Goal: Task Accomplishment & Management: Manage account settings

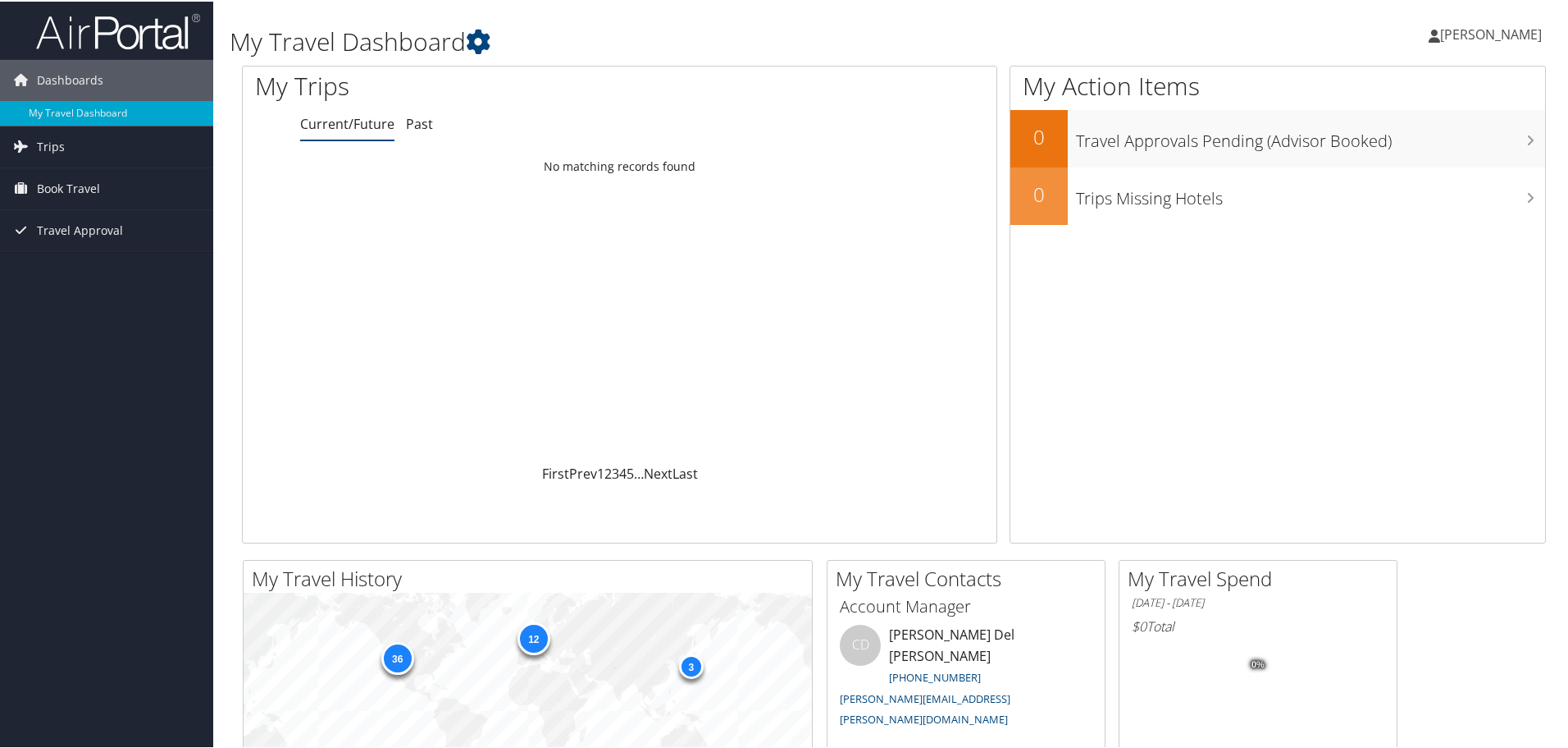
click at [1501, 25] on span "[PERSON_NAME]" at bounding box center [1491, 33] width 102 height 18
click at [1470, 149] on link "View Travel Profile" at bounding box center [1446, 146] width 183 height 28
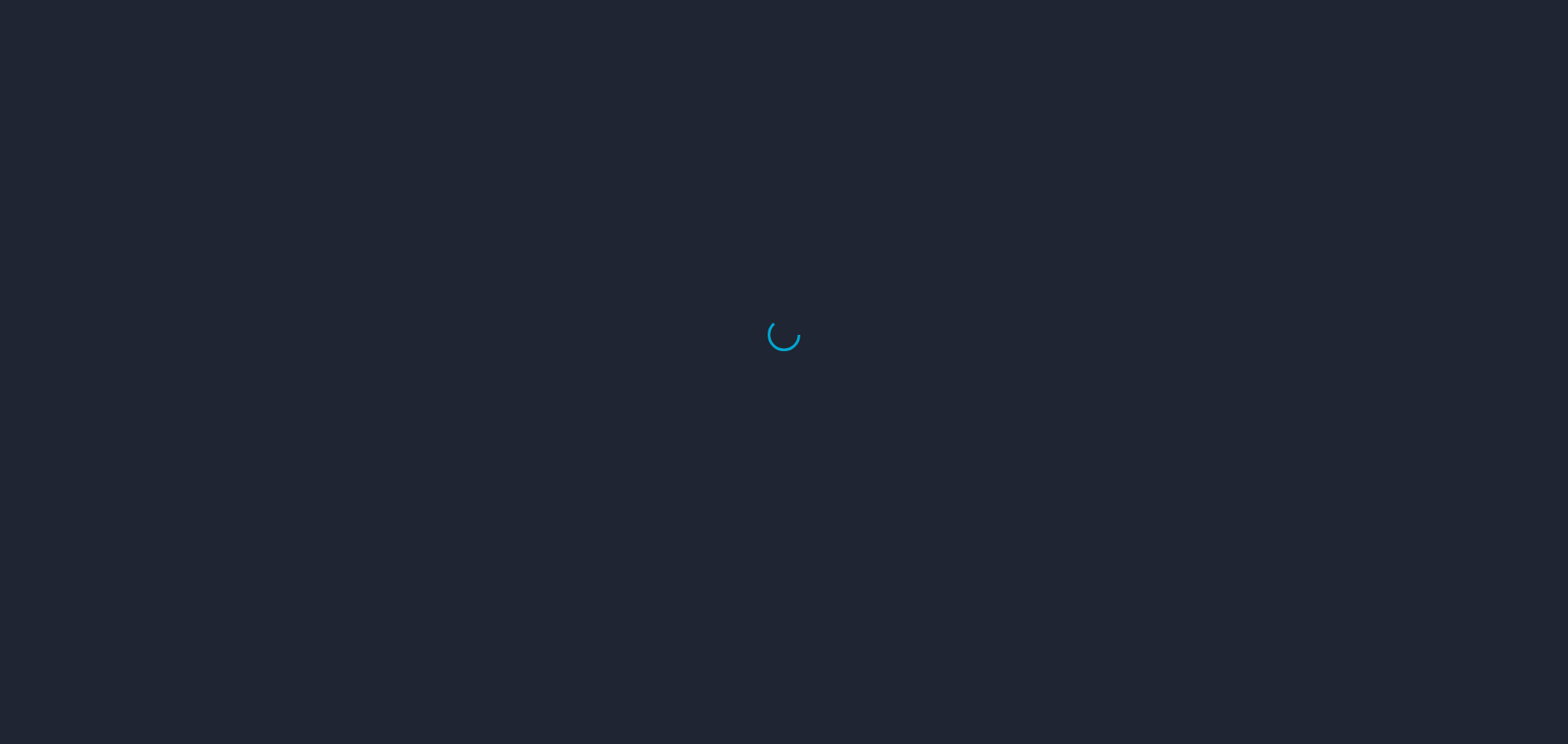
select select "US"
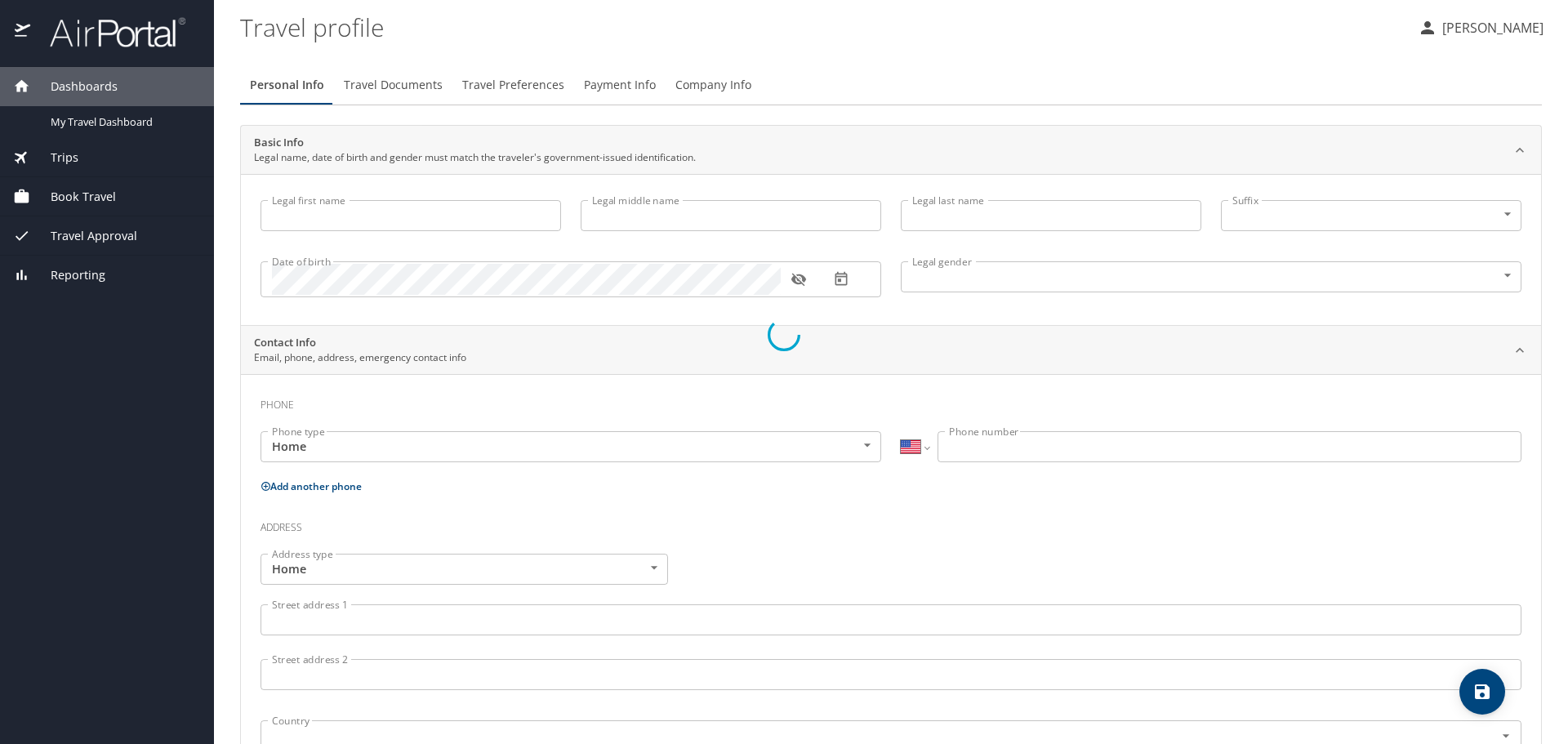
type input "Tysen"
type input "Christopher"
type input "Bair"
type input "Male"
type input "Shelby"
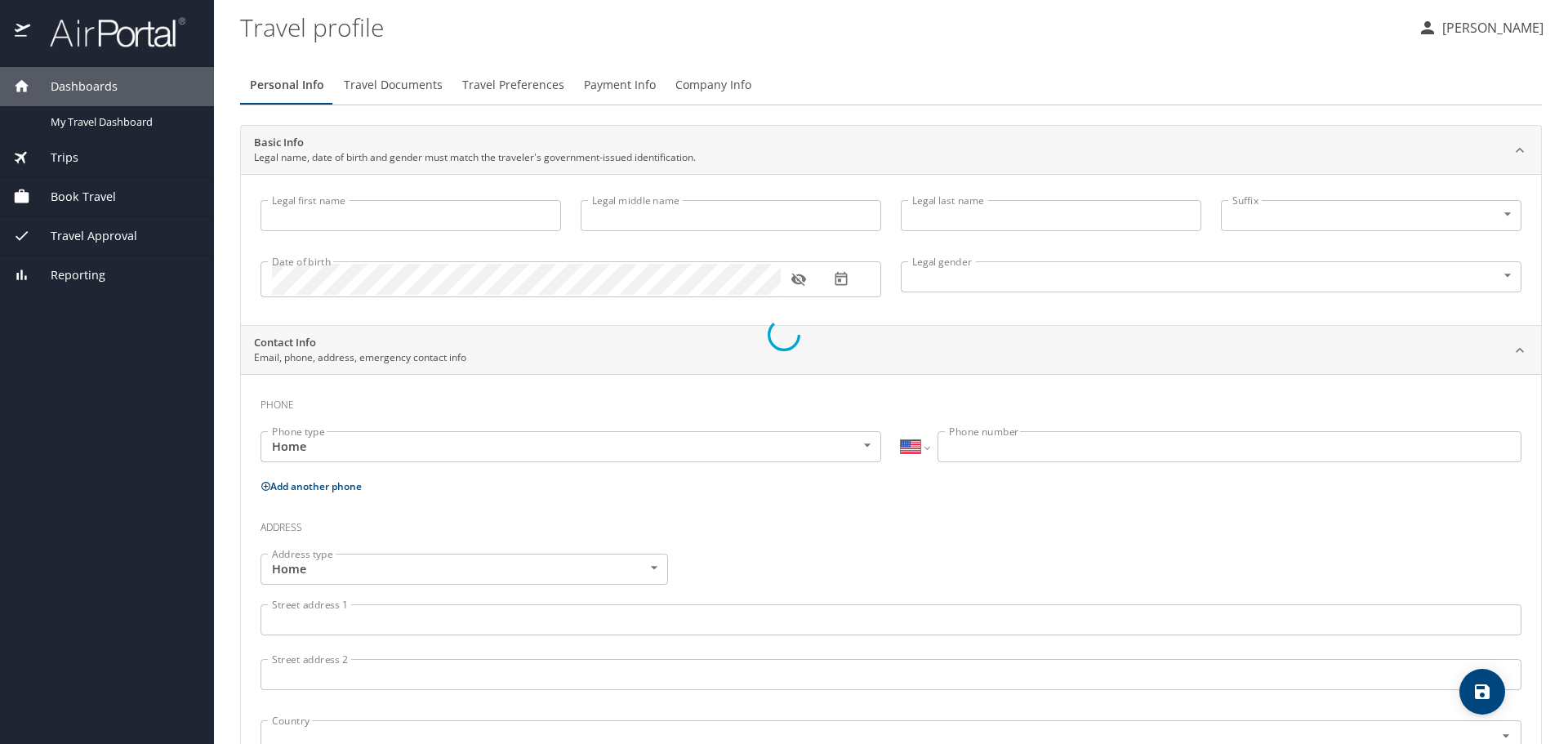
type input "Bair"
select select "AT"
type input "05225 5668"
select select "AT"
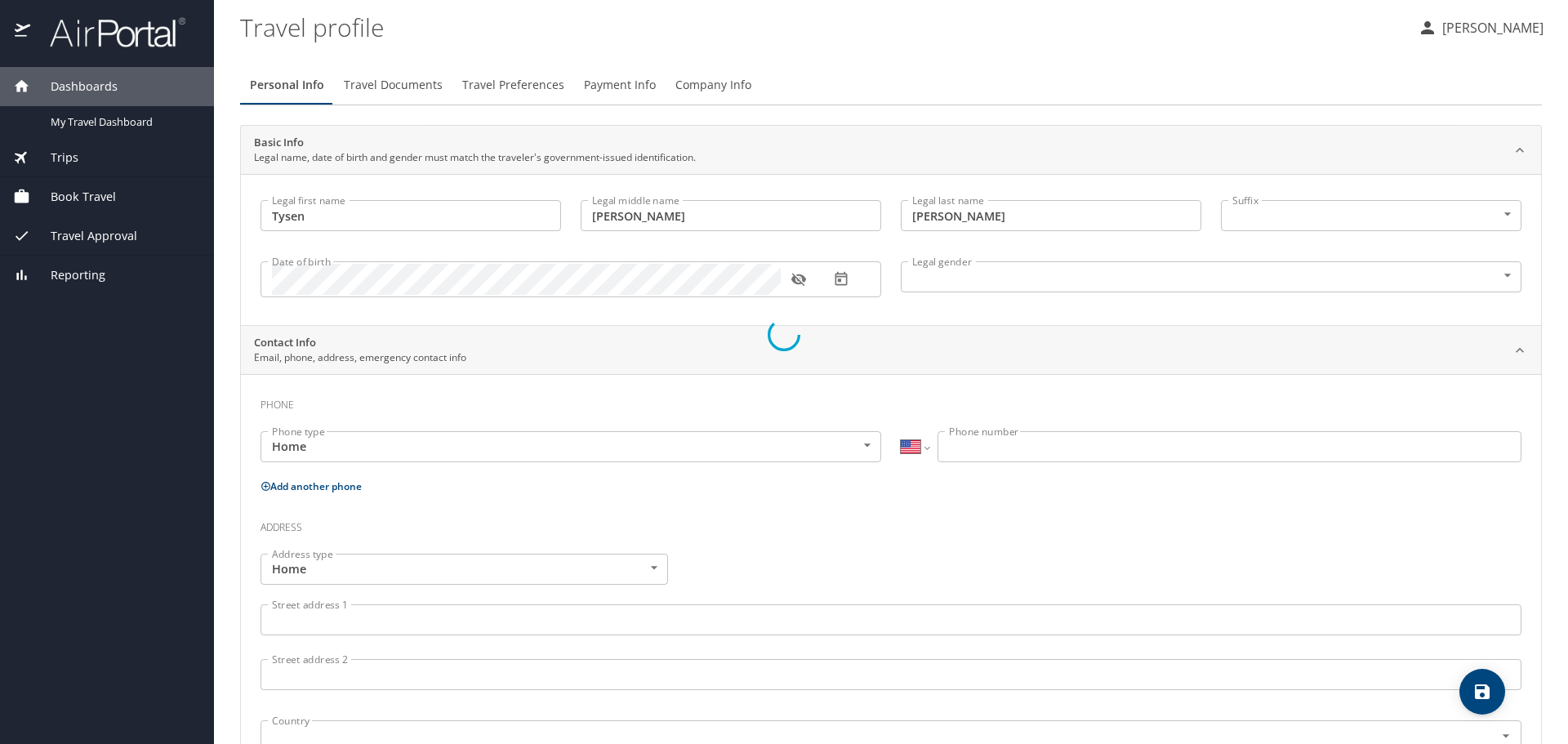
select select "AT"
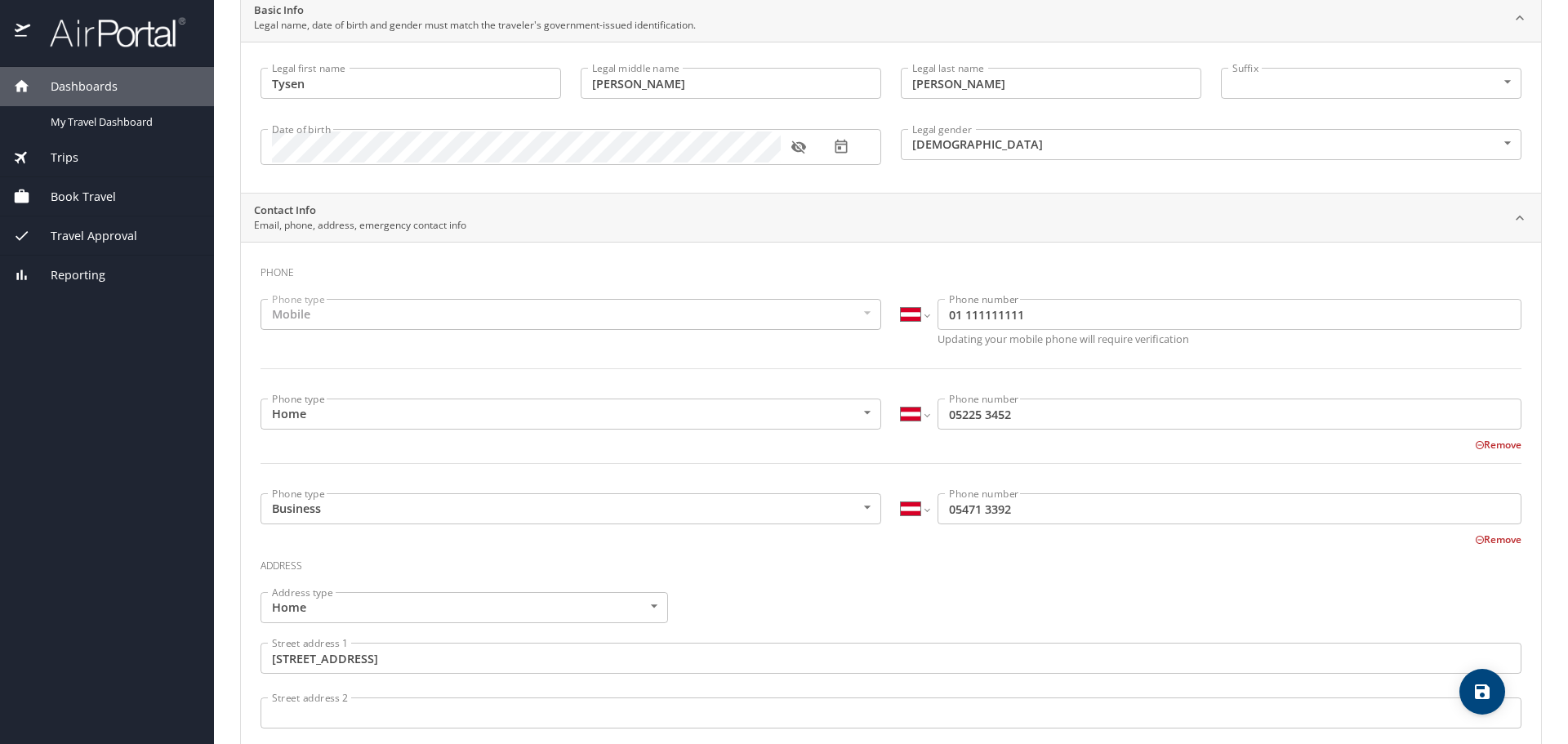
scroll to position [163, 0]
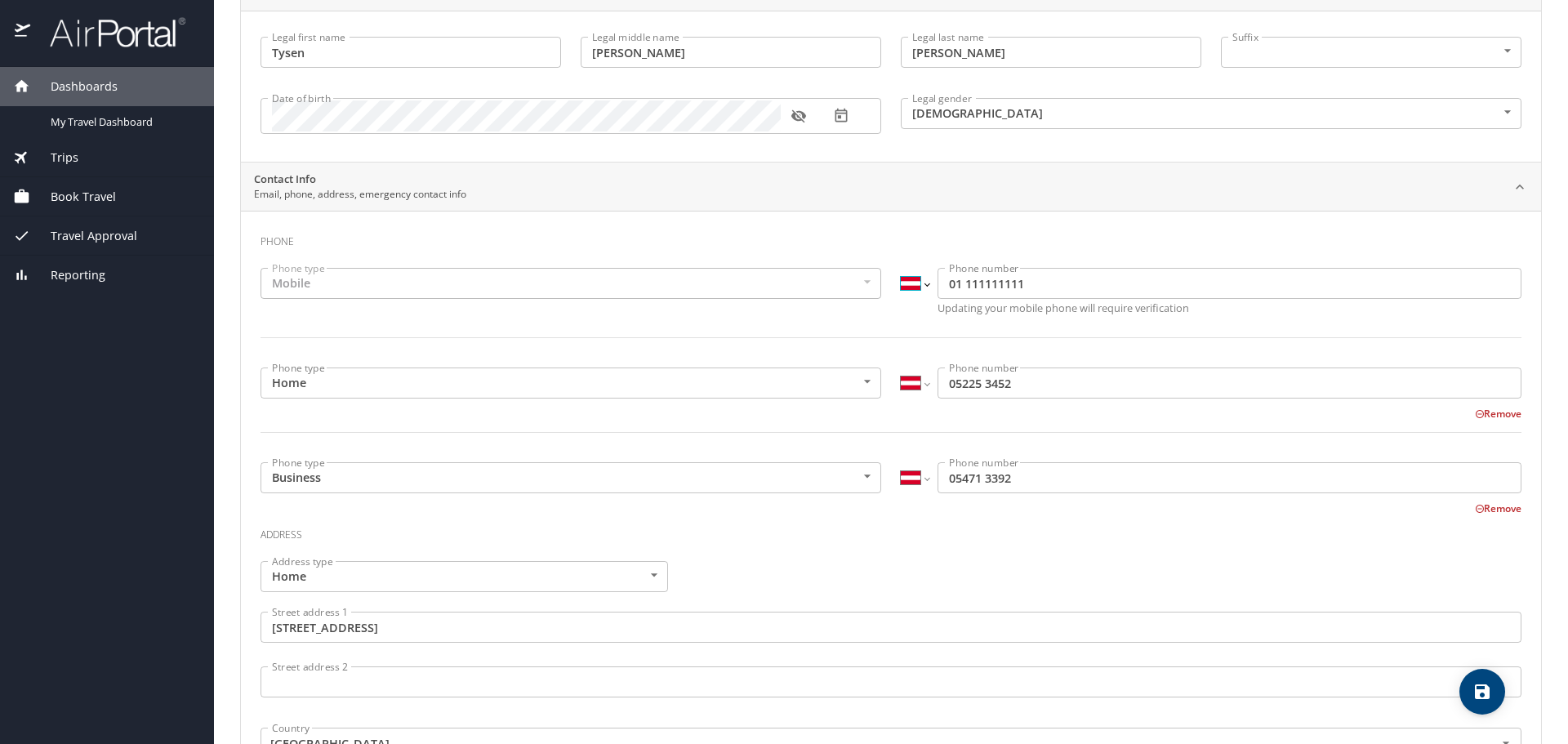
click at [921, 284] on select "International Afghanistan Åland Islands Albania Algeria American Samoa Andorra …" at bounding box center [914, 282] width 28 height 31
select select "US"
click at [900, 268] on select "International Afghanistan Åland Islands Albania Algeria American Samoa Andorra …" at bounding box center [914, 282] width 28 height 31
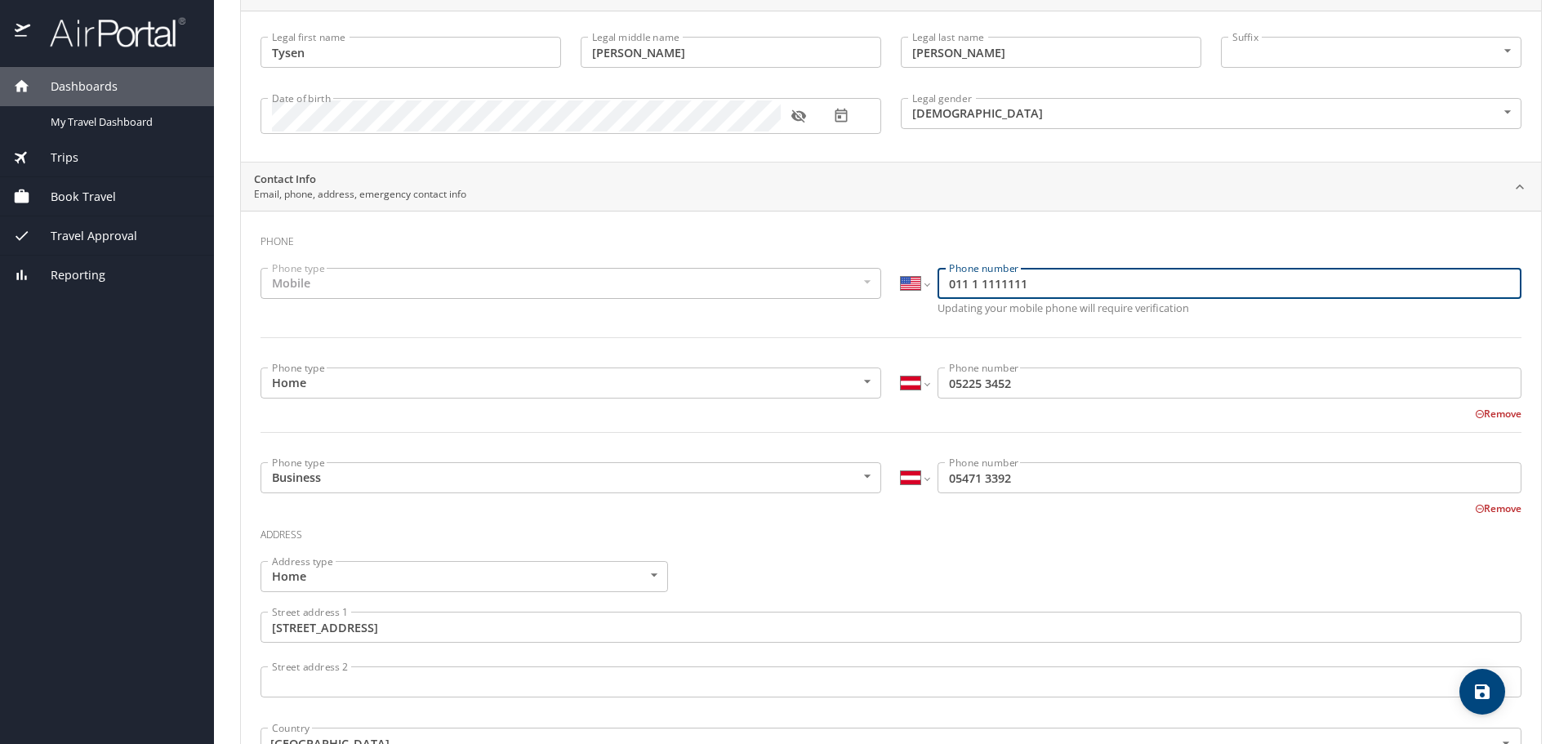
drag, startPoint x: 1067, startPoint y: 284, endPoint x: 913, endPoint y: 288, distance: 154.1
click at [913, 288] on div "International Afghanistan Åland Islands Albania Algeria American Samoa Andorra …" at bounding box center [1211, 282] width 621 height 31
click at [940, 281] on input "(435) 225-3452" at bounding box center [1229, 282] width 584 height 31
drag, startPoint x: 1055, startPoint y: 285, endPoint x: 894, endPoint y: 285, distance: 161.0
click at [900, 285] on div "International Afghanistan Åland Islands Albania Algeria American Samoa Andorra …" at bounding box center [1211, 282] width 621 height 31
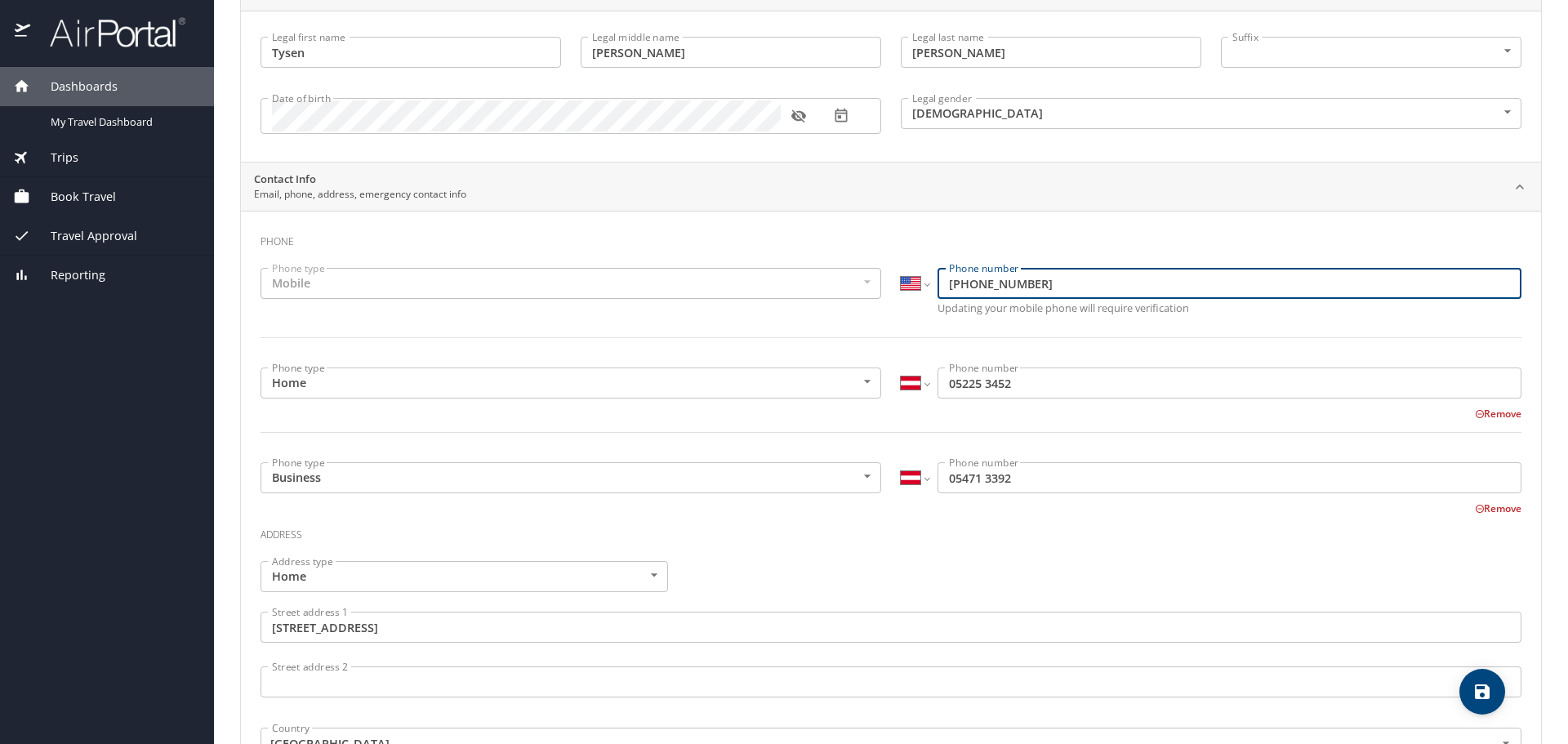
type input "1 (435) 225-3452"
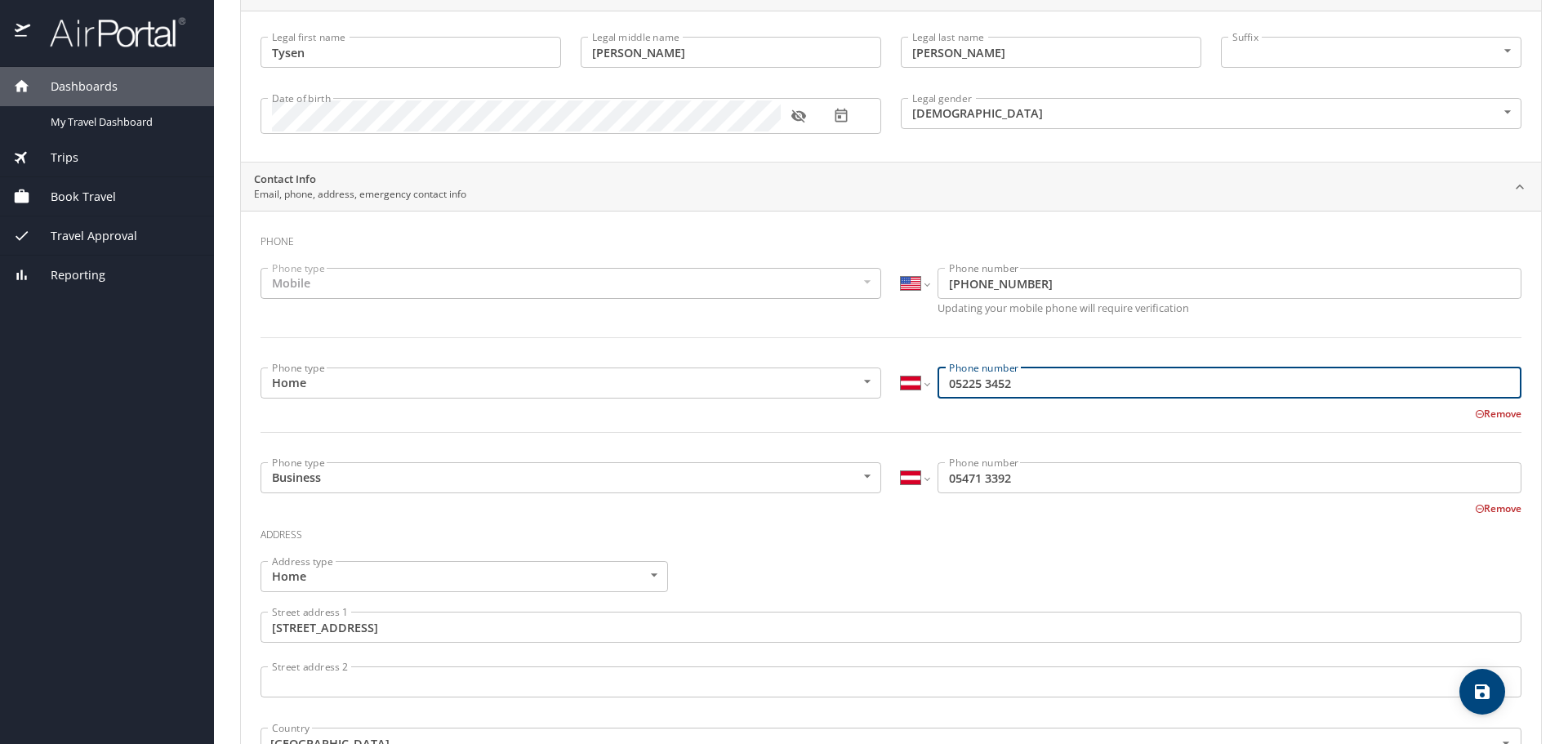
drag, startPoint x: 1047, startPoint y: 385, endPoint x: 868, endPoint y: 394, distance: 179.2
click at [872, 393] on div "Phone type Home Home Phone type International Afghanistan Åland Islands Albania…" at bounding box center [890, 409] width 1280 height 104
paste input "1435225"
type input "14352253452"
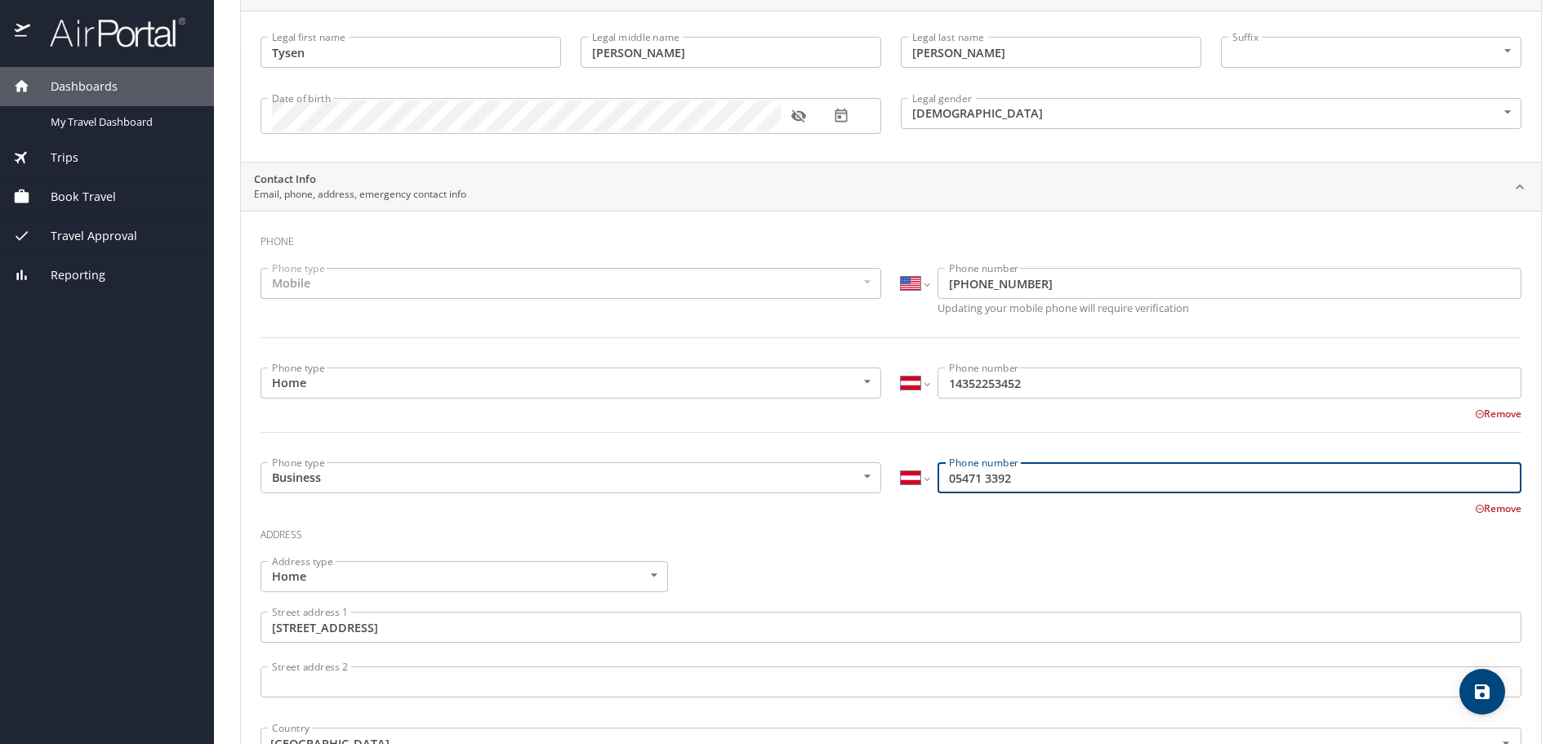
drag, startPoint x: 1052, startPoint y: 481, endPoint x: 887, endPoint y: 475, distance: 165.1
click at [893, 475] on div "International Afghanistan Åland Islands Albania Algeria American Samoa Andorra …" at bounding box center [1210, 479] width 640 height 55
paste input "1435225345"
type input "14352253452"
click at [1036, 518] on h3 "Address" at bounding box center [890, 530] width 1261 height 28
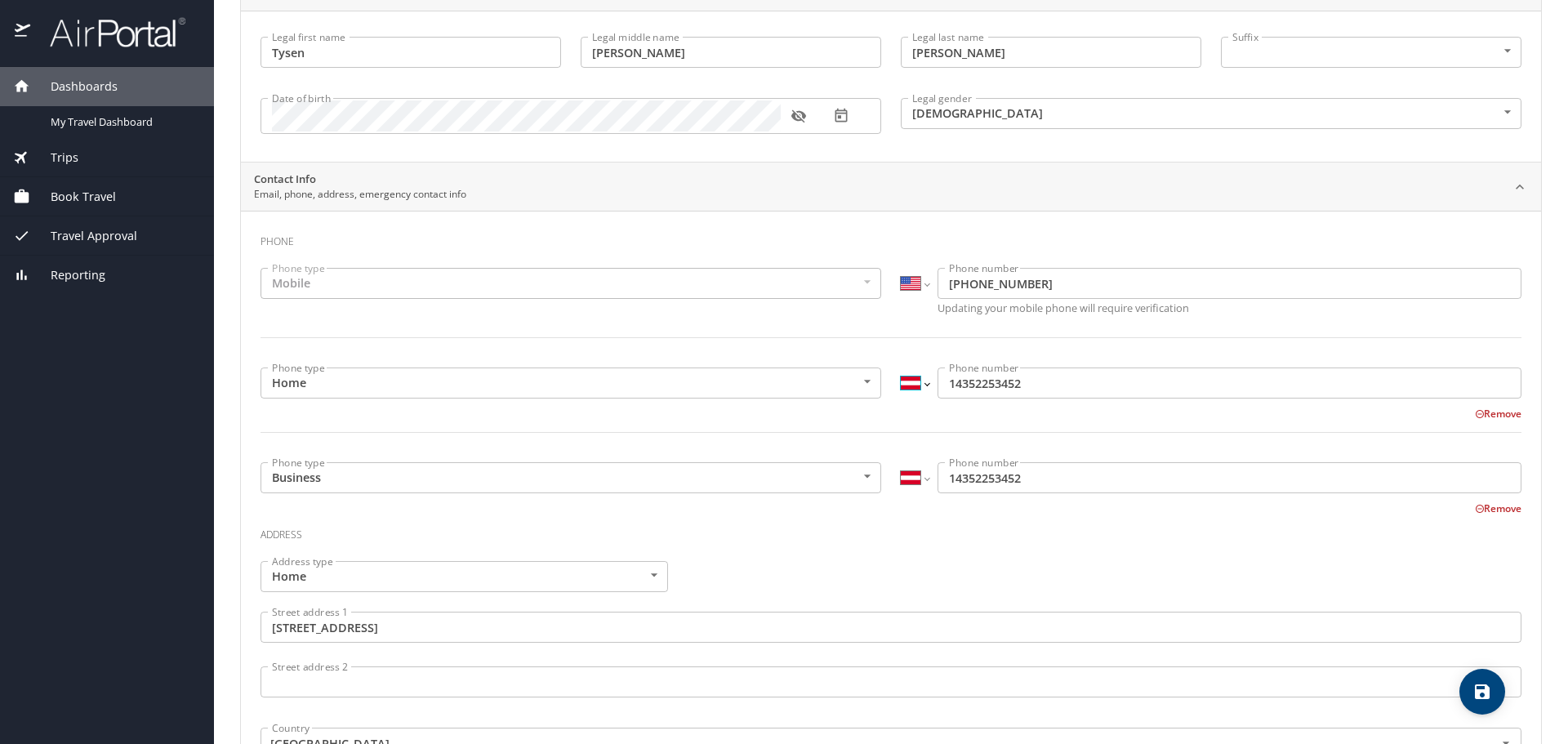
click at [919, 389] on select "International Afghanistan Åland Islands Albania Algeria American Samoa Andorra …" at bounding box center [914, 382] width 28 height 31
select select "US"
click at [900, 367] on select "International Afghanistan Åland Islands Albania Algeria American Samoa Andorra …" at bounding box center [914, 382] width 28 height 31
type input "1 (435) 225-3452"
click at [921, 480] on select "International Afghanistan Åland Islands Albania Algeria American Samoa Andorra …" at bounding box center [914, 476] width 28 height 31
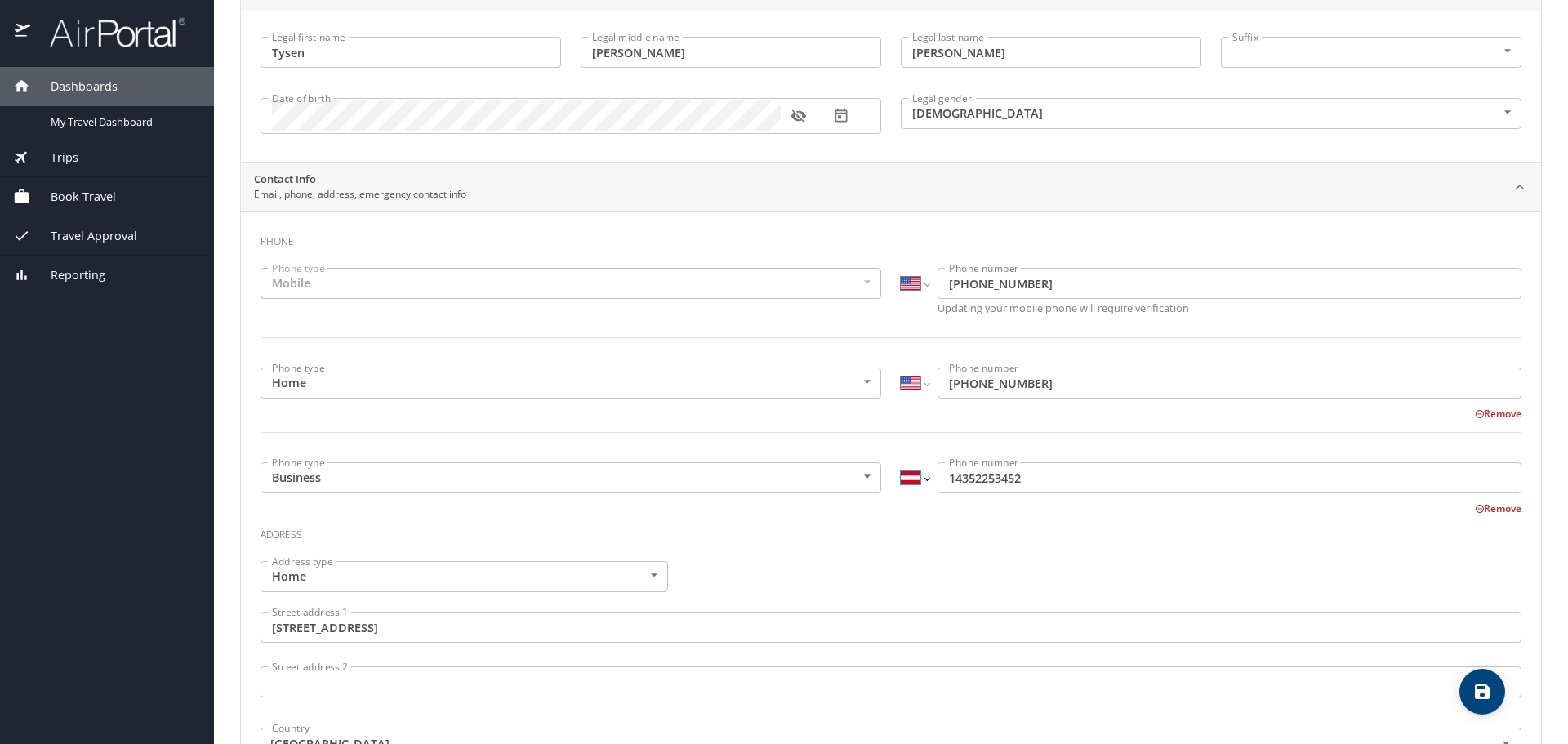
select select "US"
click at [900, 462] on select "International Afghanistan Åland Islands Albania Algeria American Samoa Andorra …" at bounding box center [914, 476] width 28 height 31
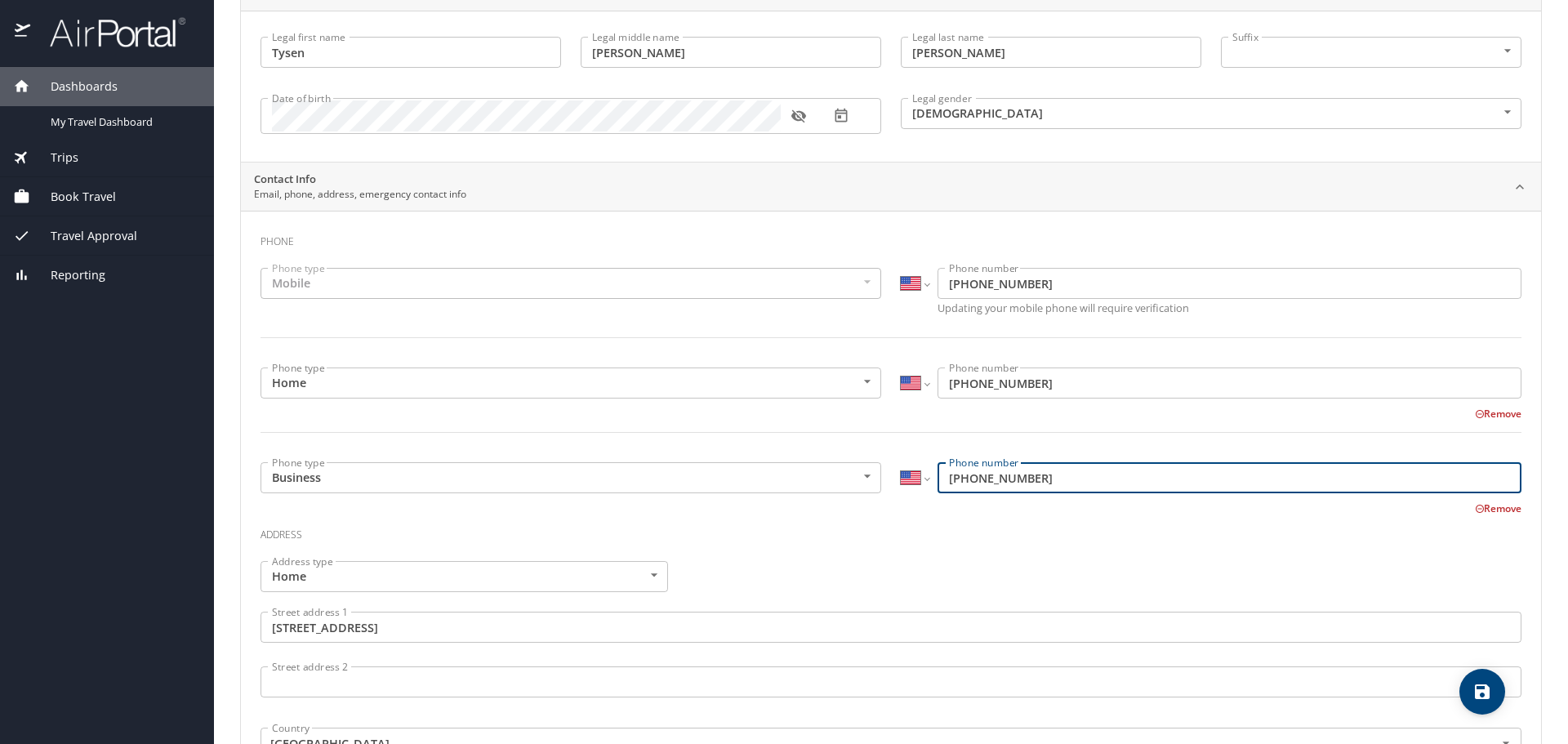
click at [1075, 521] on h3 "Address" at bounding box center [890, 530] width 1261 height 28
click at [1001, 482] on input "1 (435) 225-3452" at bounding box center [1229, 476] width 584 height 31
click at [1033, 482] on input "1 (435) 471-3452" at bounding box center [1229, 476] width 584 height 31
type input "1 (435) 471-3092"
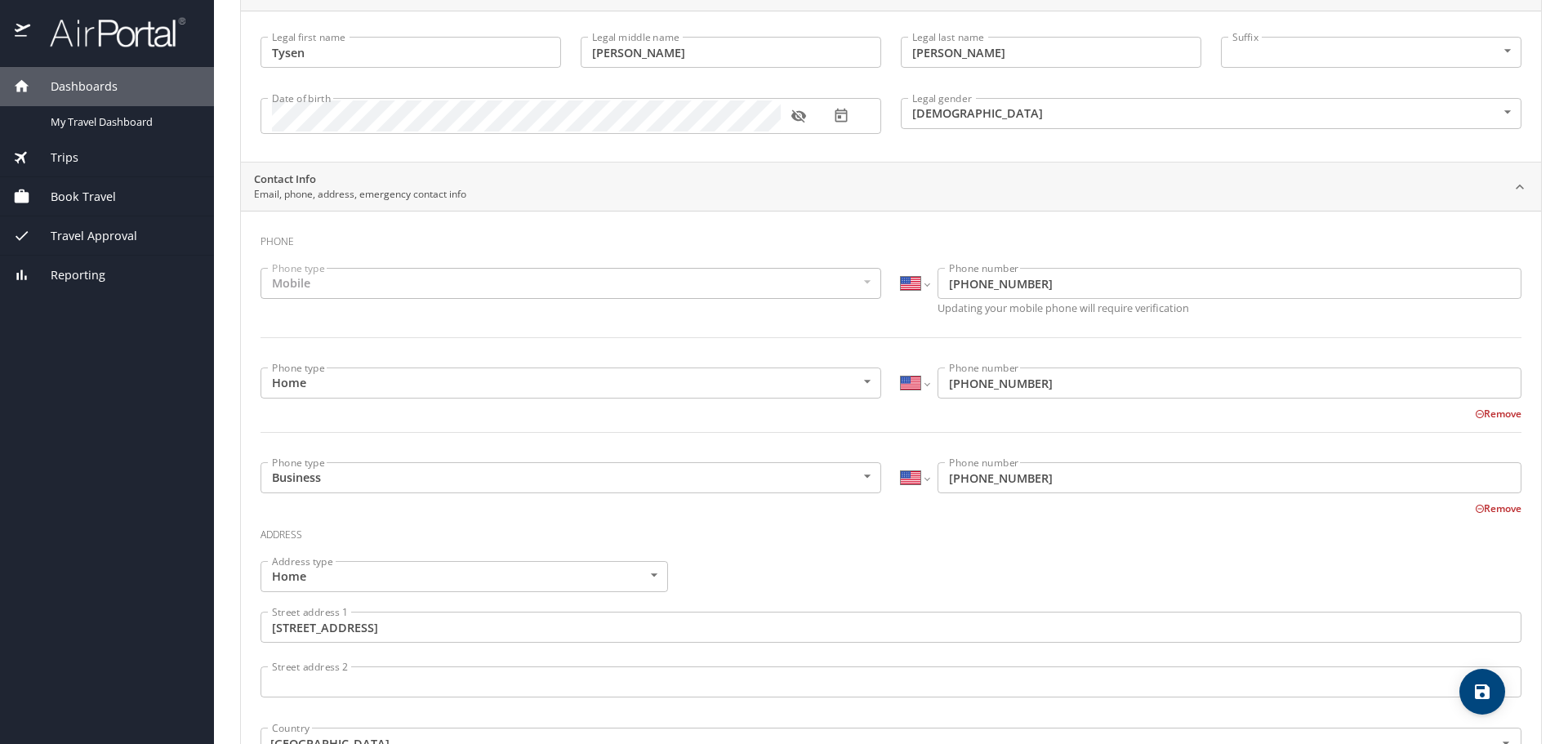
click at [1084, 508] on div "Remove" at bounding box center [881, 507] width 1280 height 20
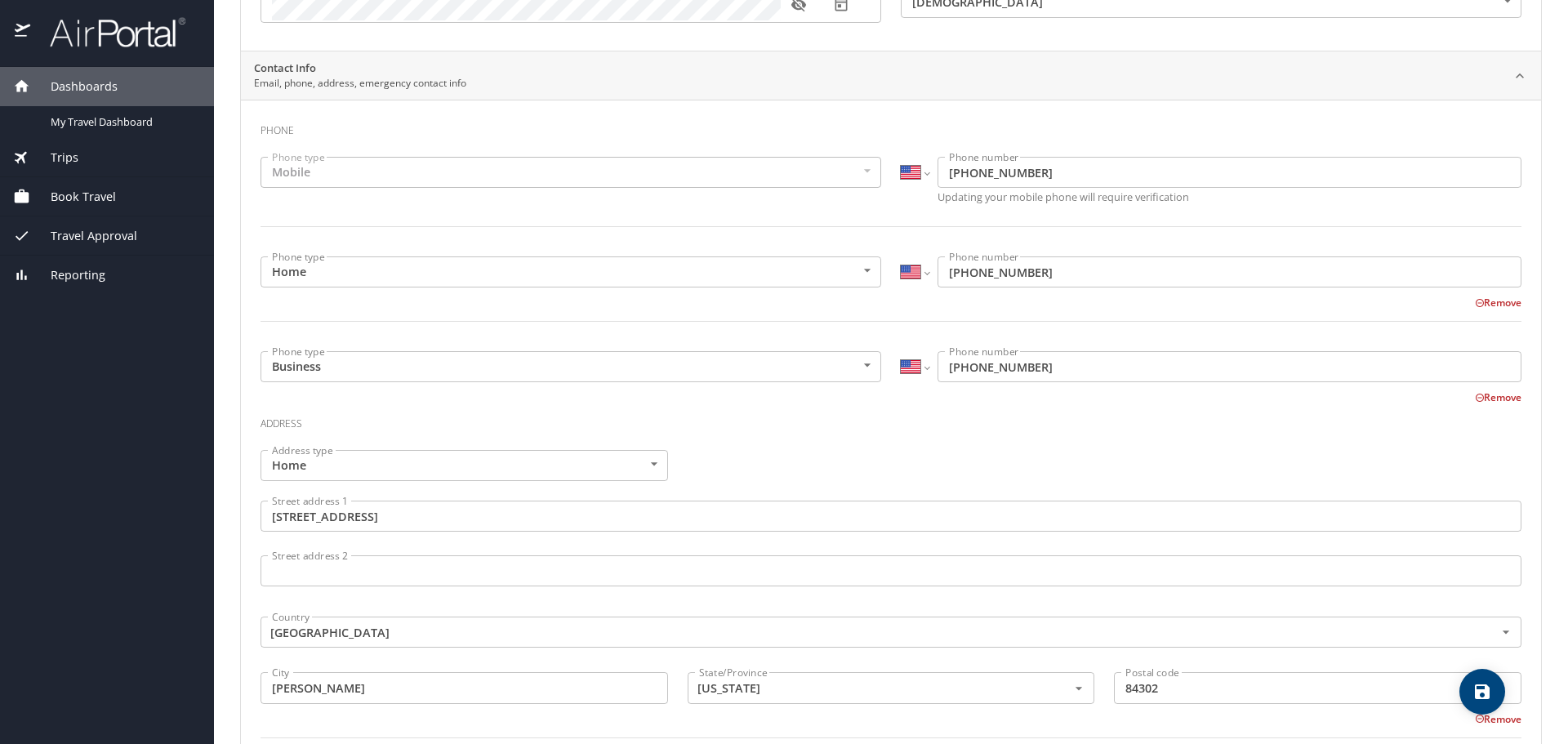
scroll to position [326, 0]
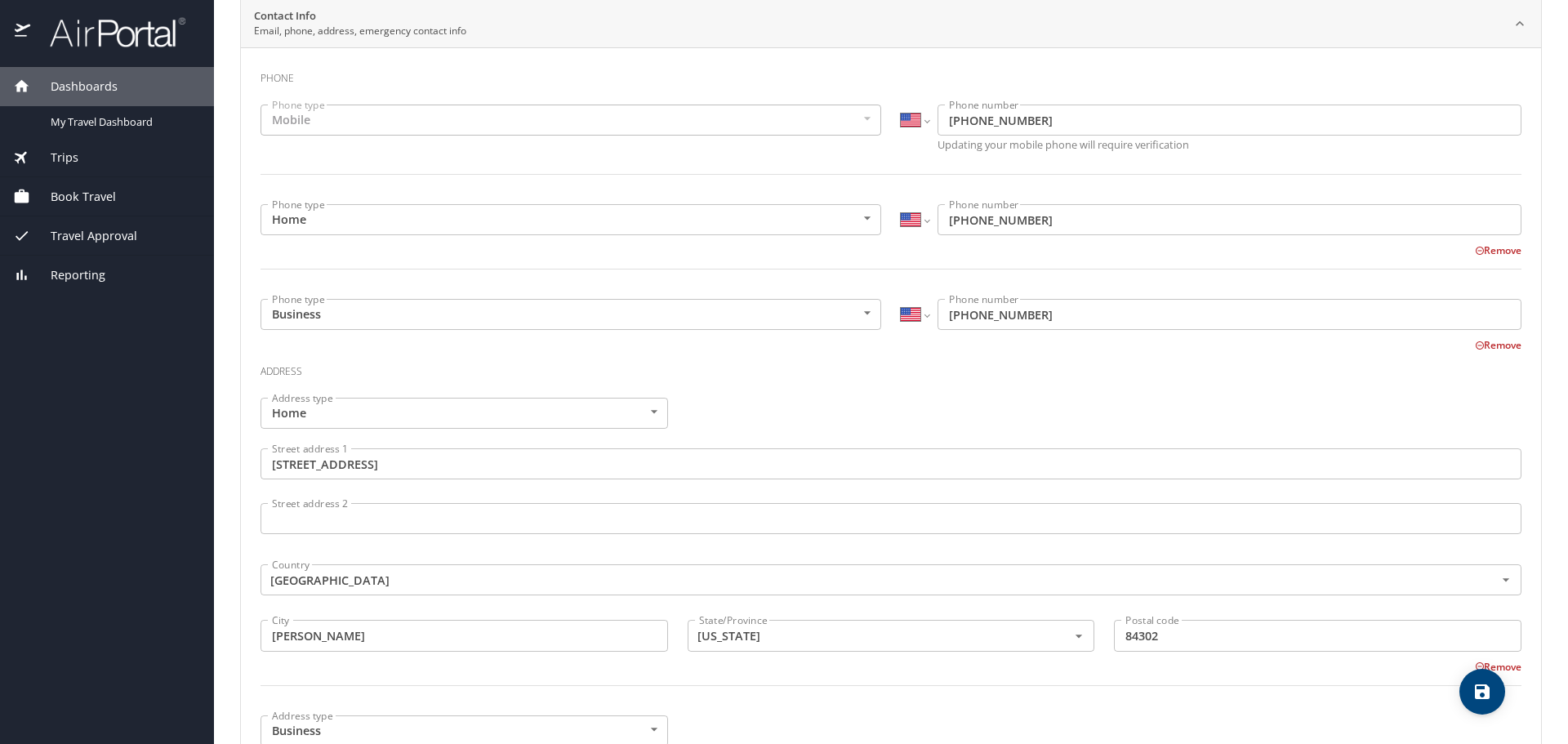
click at [822, 407] on div "Address type Home Home Address type Street address 1 2912 South 800 West Street…" at bounding box center [890, 551] width 1280 height 326
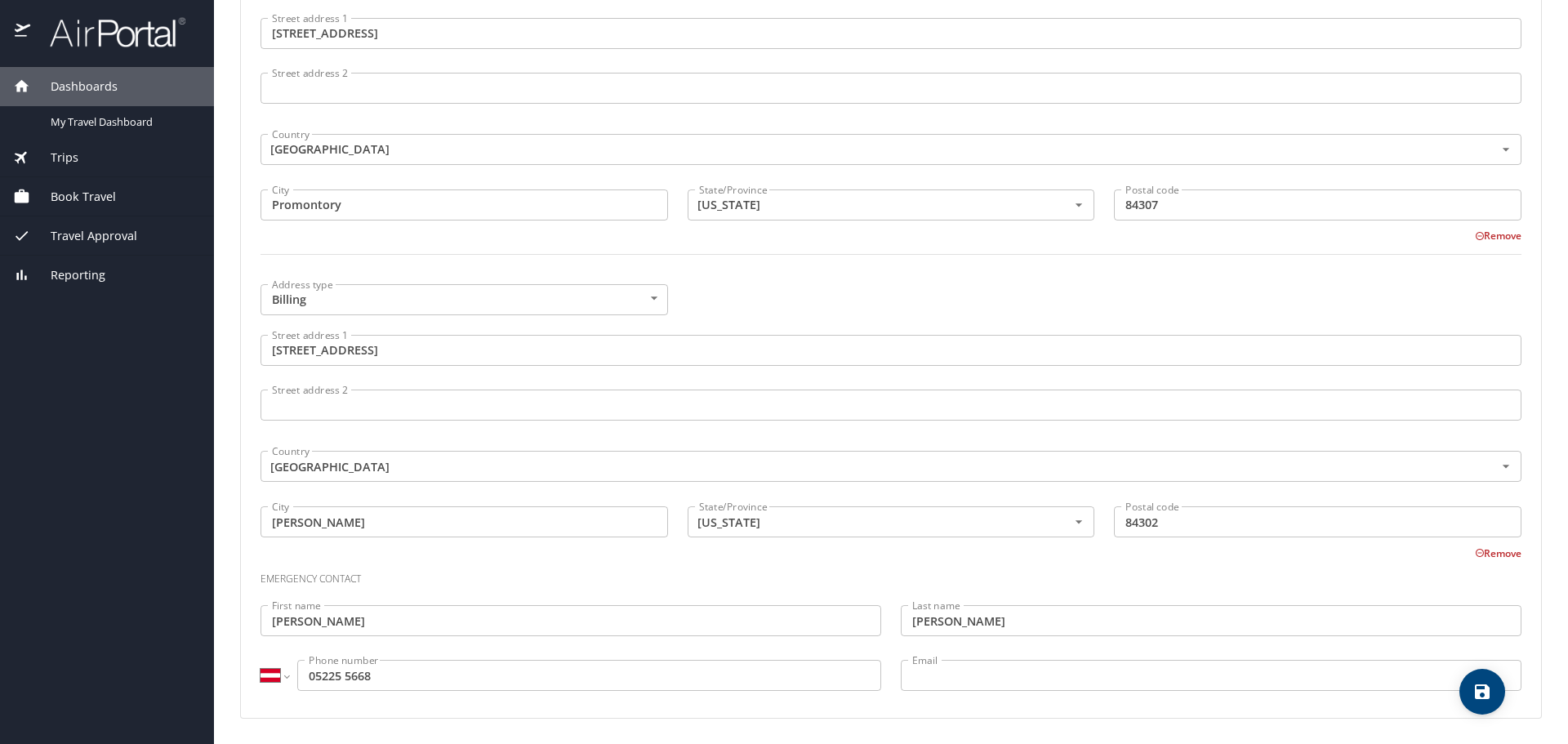
scroll to position [1075, 0]
click at [289, 679] on div "International Afghanistan Åland Islands Albania Algeria American Samoa Andorra …" at bounding box center [571, 673] width 621 height 31
click at [289, 679] on select "International Afghanistan Åland Islands Albania Algeria American Samoa Andorra …" at bounding box center [275, 673] width 28 height 31
select select "US"
click at [261, 658] on select "International Afghanistan Åland Islands Albania Algeria American Samoa Andorra …" at bounding box center [275, 673] width 28 height 31
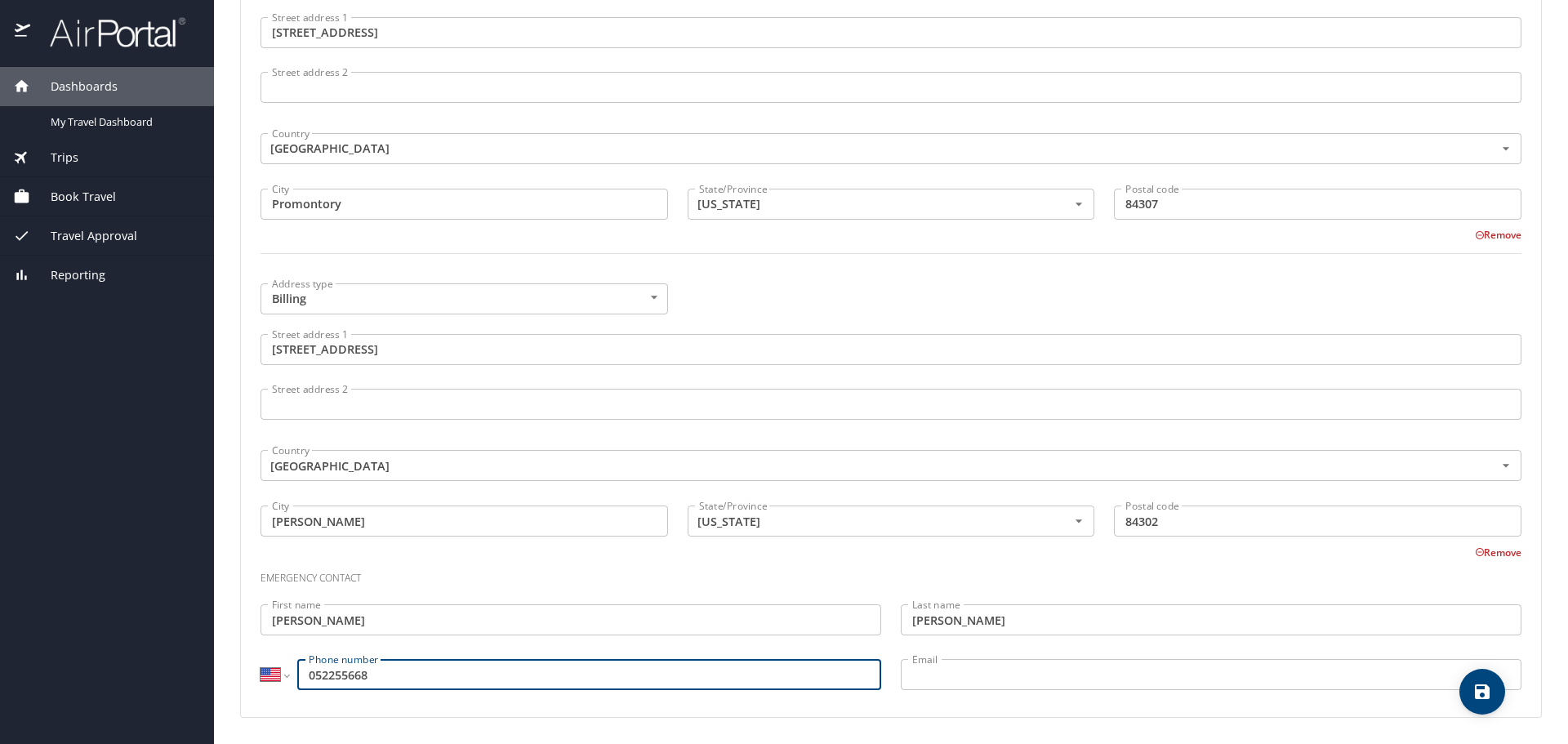
drag, startPoint x: 432, startPoint y: 671, endPoint x: 253, endPoint y: 678, distance: 179.1
click at [253, 678] on div "International Afghanistan Åland Islands Albania Algeria American Samoa Andorra …" at bounding box center [570, 675] width 640 height 55
type input "(435) 225-5668"
click at [965, 666] on input "Email" at bounding box center [1211, 673] width 621 height 31
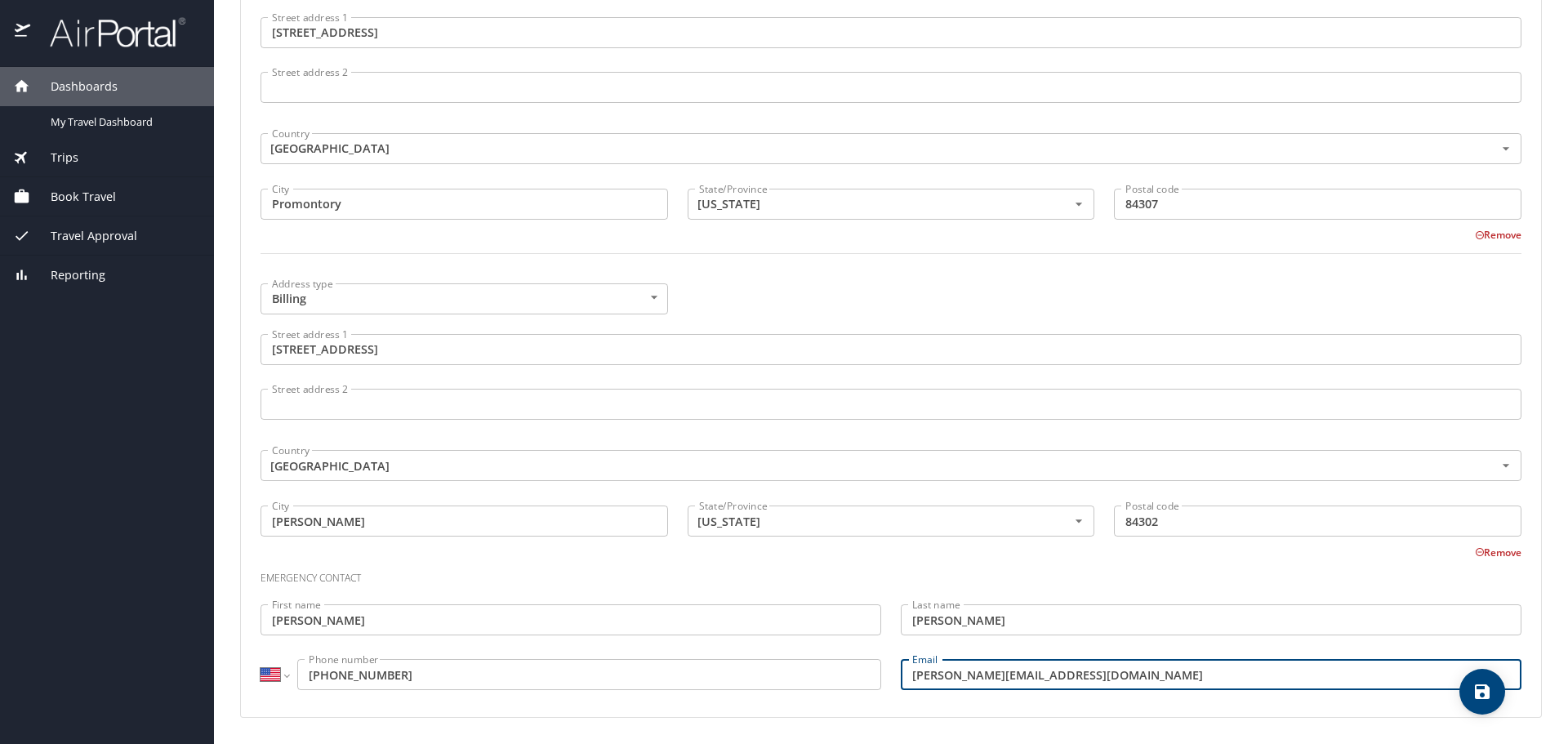
type input "bair.shelbyrn@gmail.com"
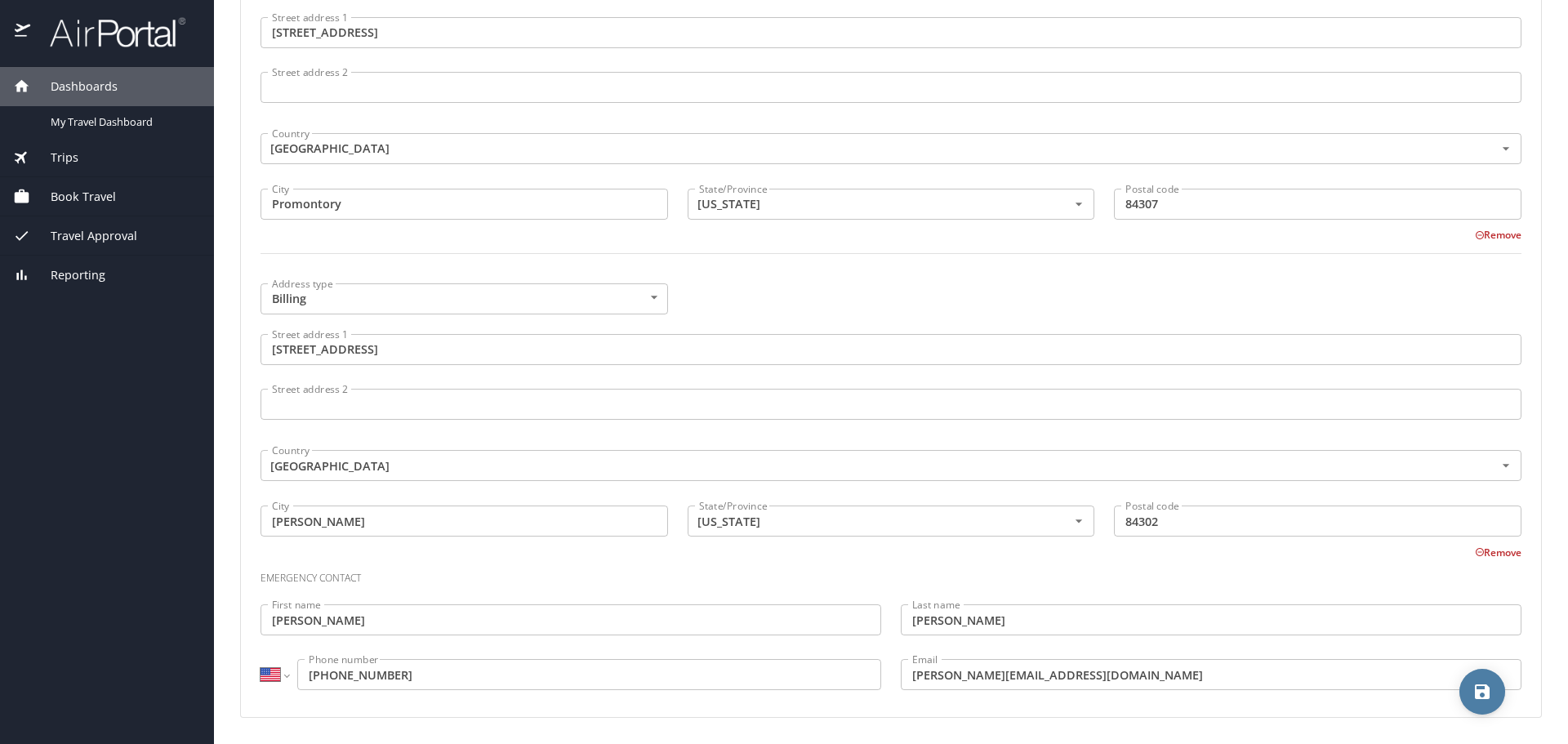
click at [1485, 695] on icon "save" at bounding box center [1481, 691] width 15 height 15
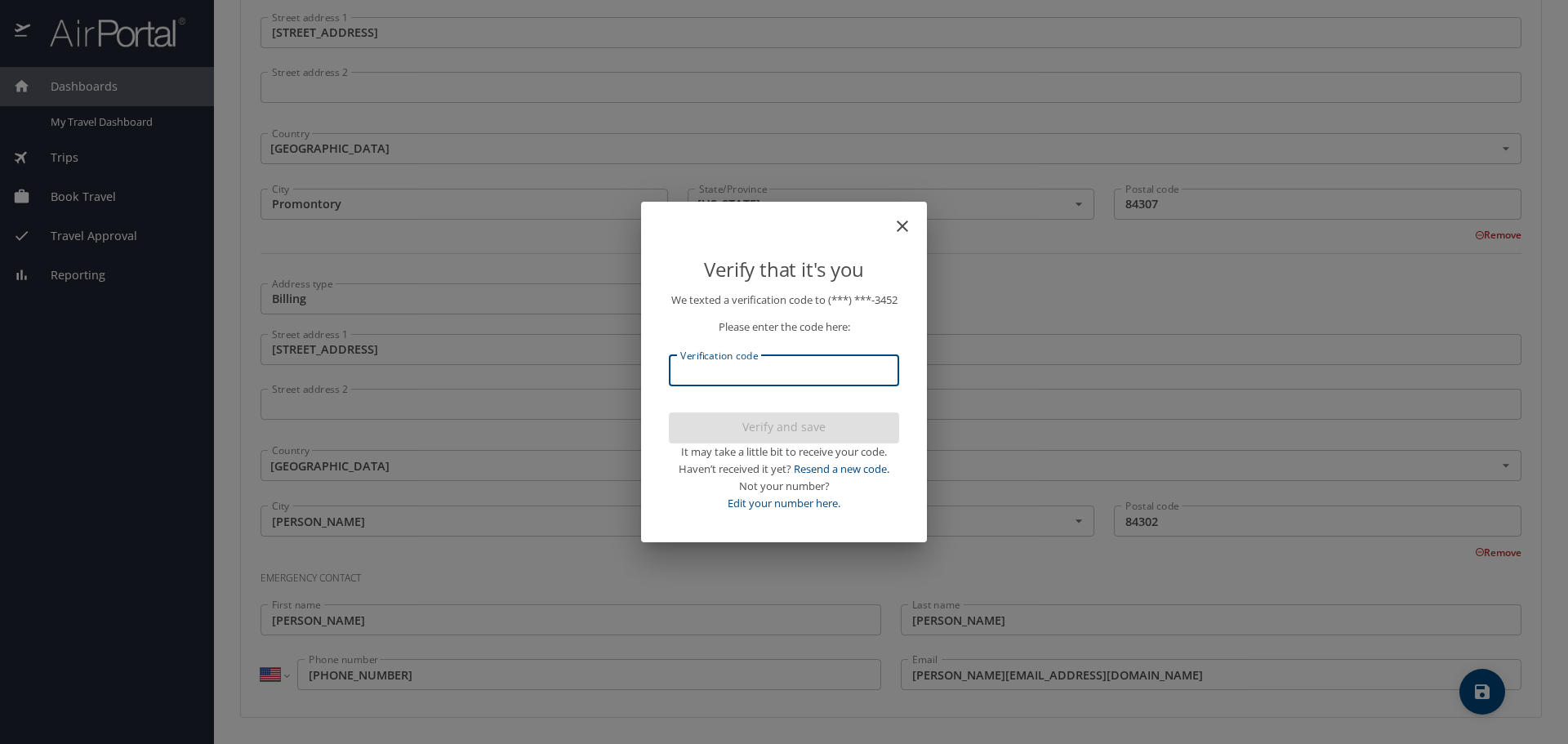
click at [783, 380] on input "Verification code" at bounding box center [783, 370] width 230 height 31
type input "305652"
click at [790, 438] on span "Verify and save" at bounding box center [783, 427] width 204 height 21
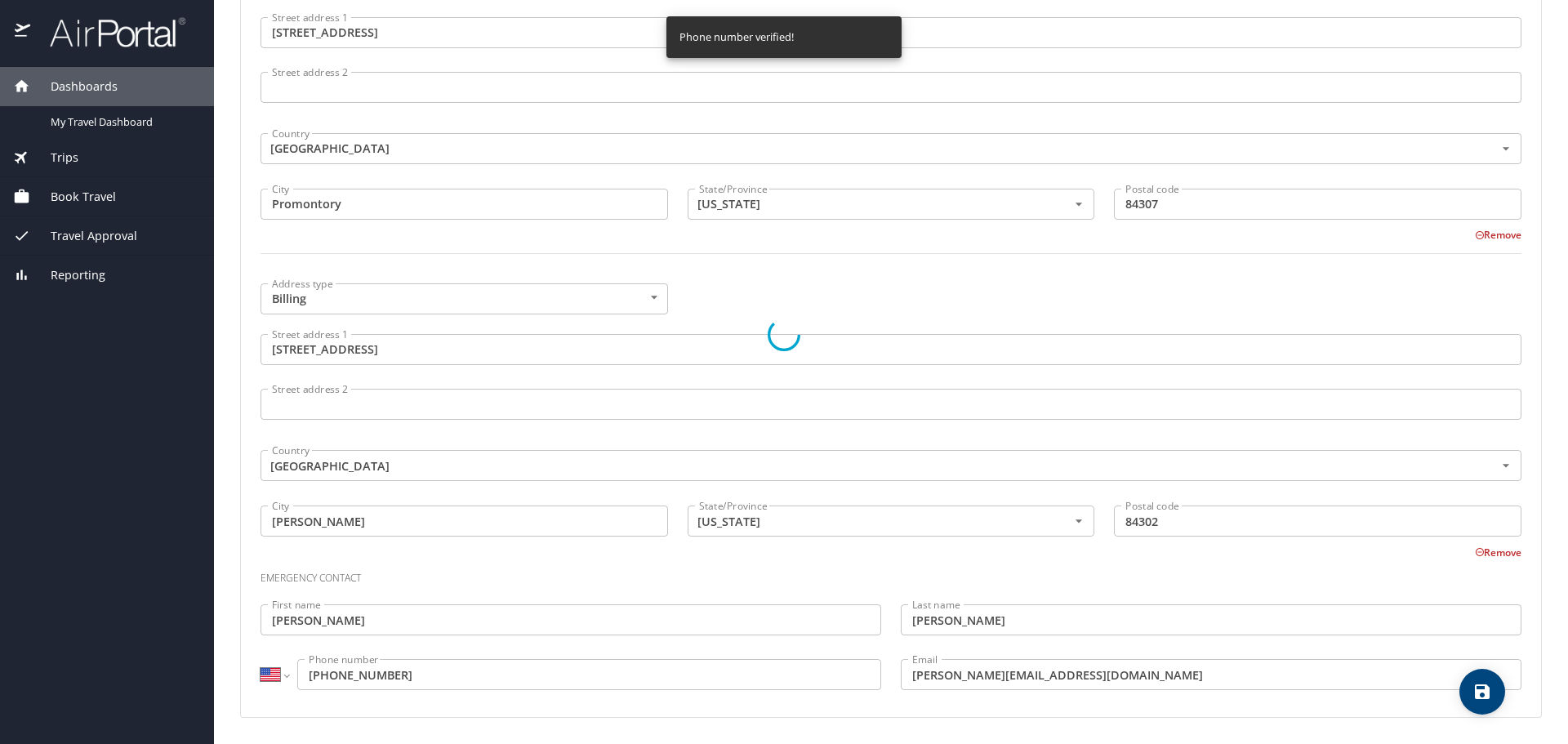
select select "US"
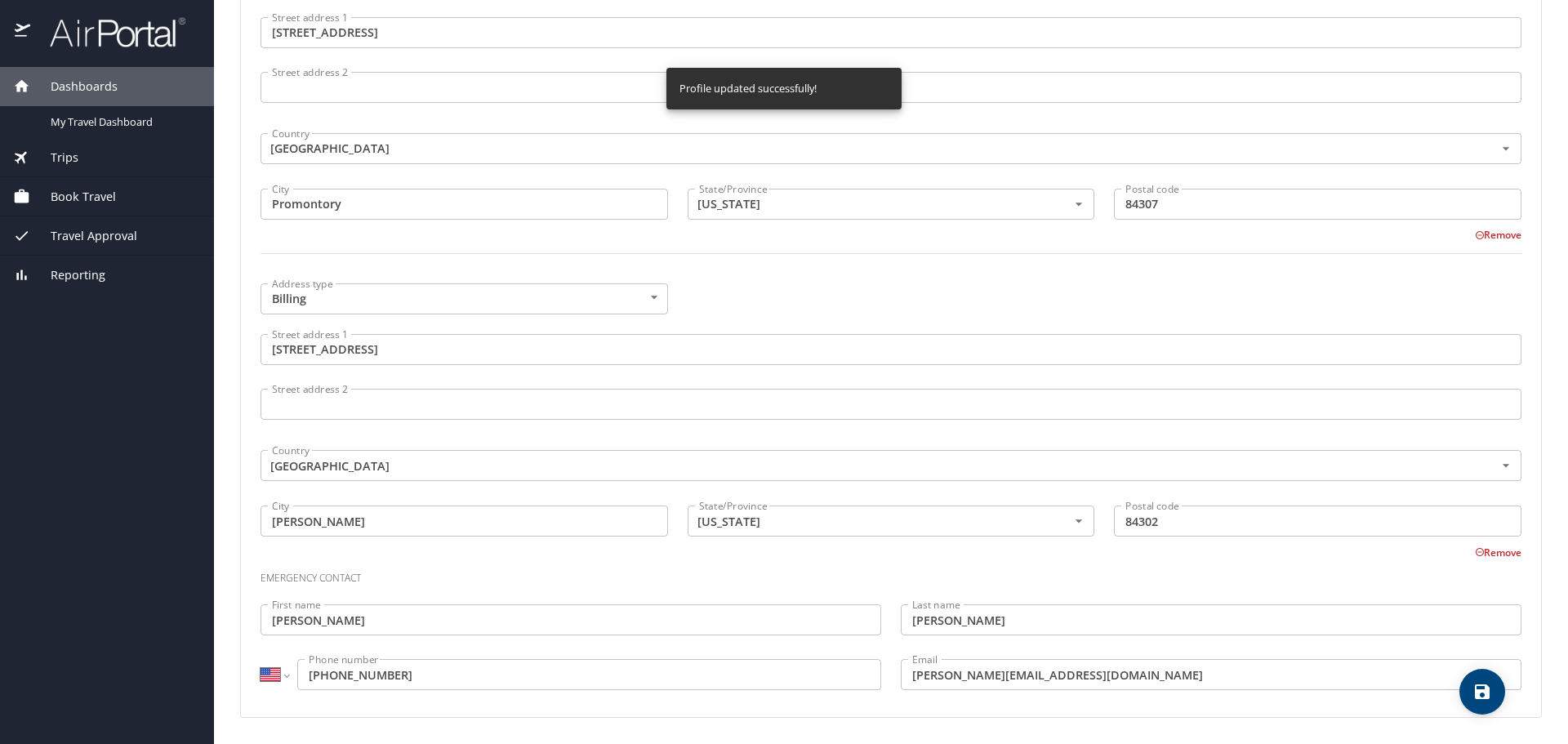
click at [1484, 695] on icon "save" at bounding box center [1481, 691] width 15 height 15
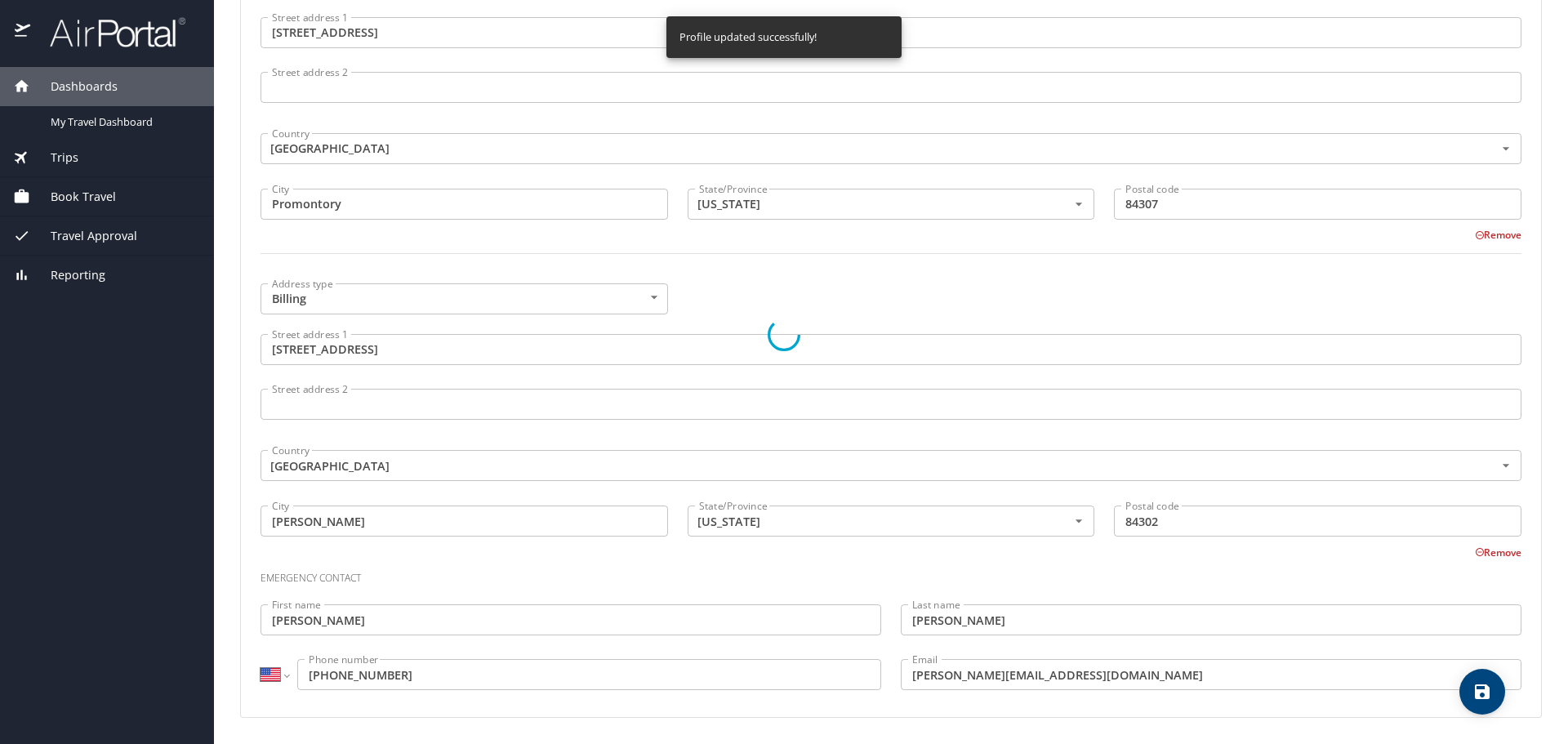
select select "US"
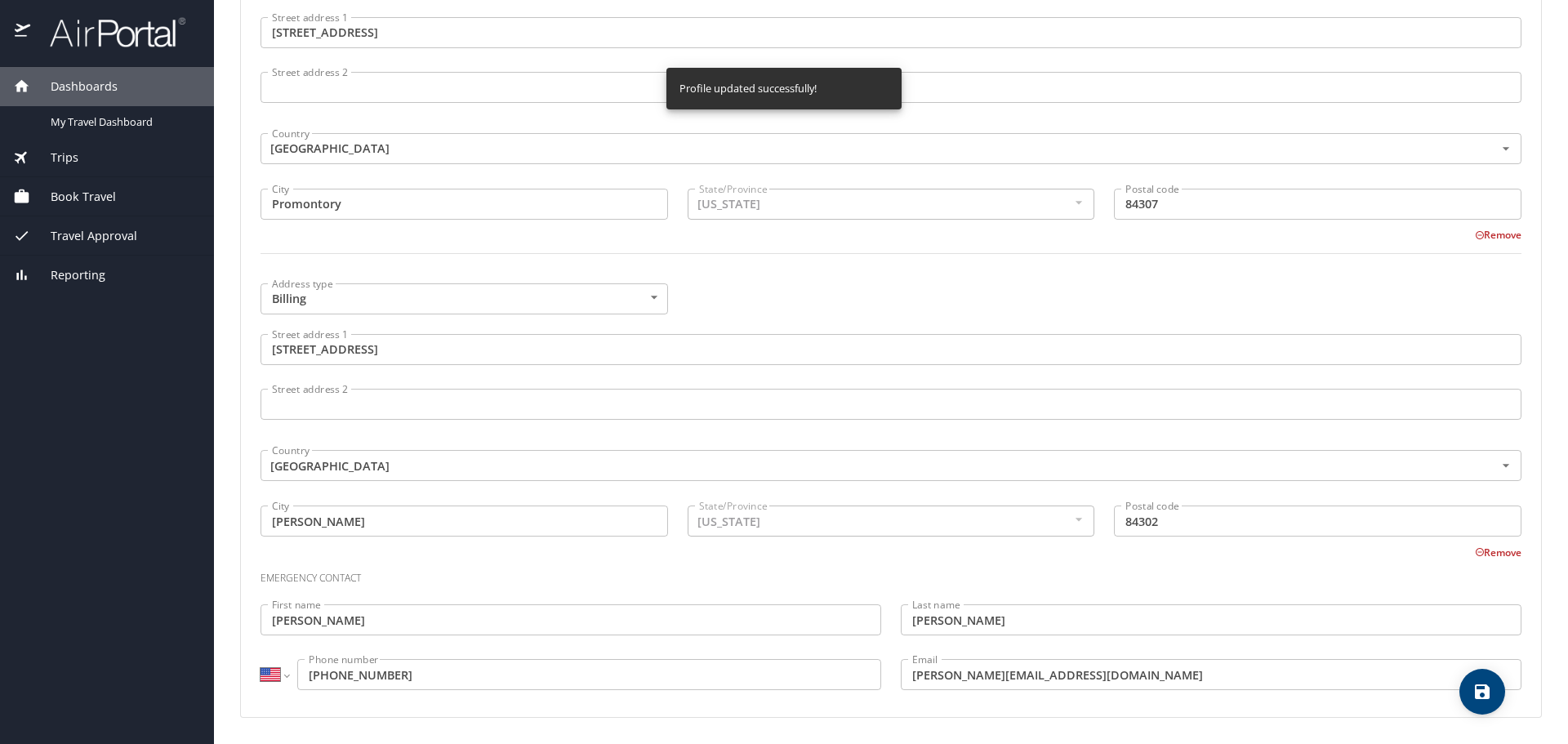
select select "US"
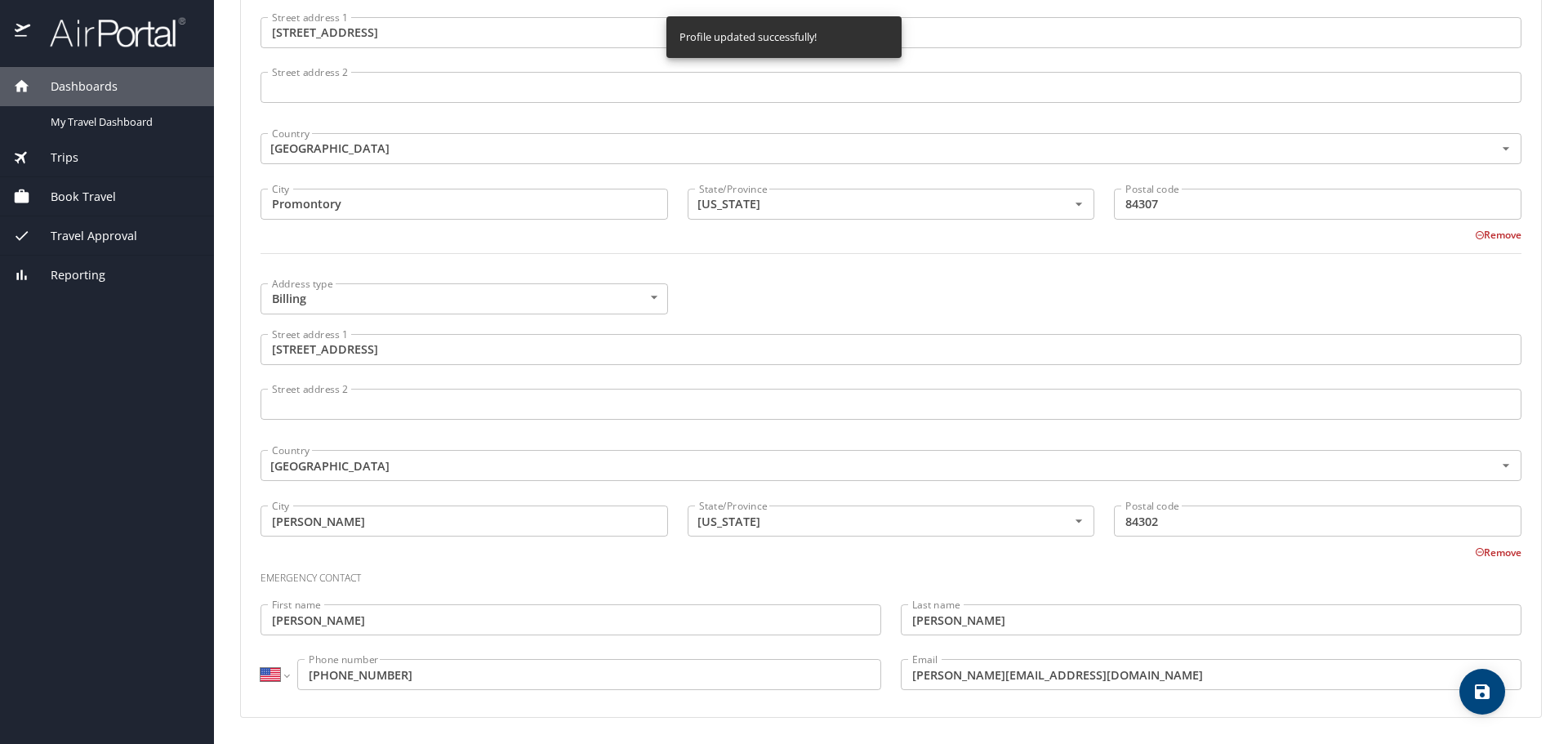
click at [1054, 298] on div "Address type Billing Billing Address type Street address 1 2912 South 800 West …" at bounding box center [890, 417] width 1280 height 286
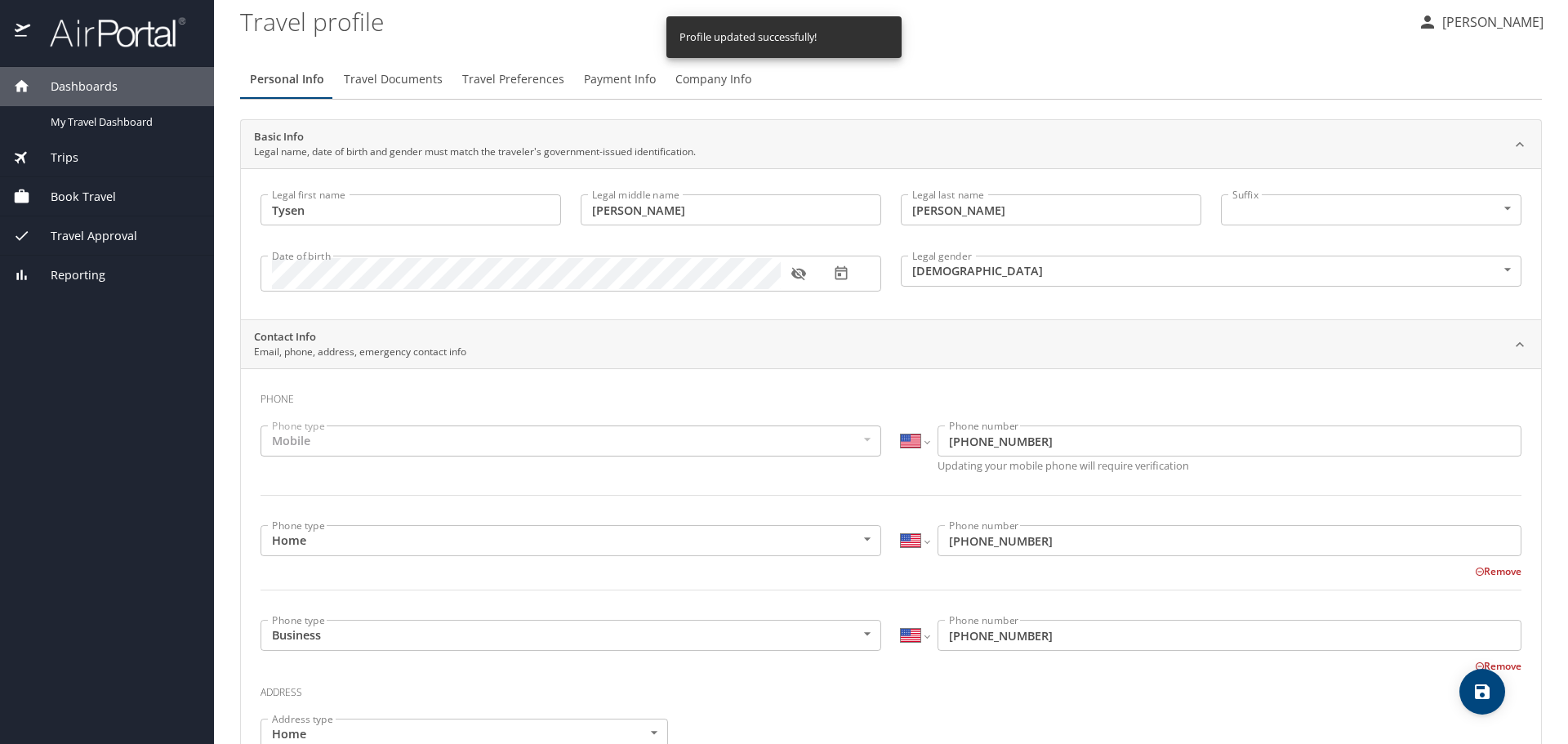
scroll to position [0, 0]
click at [368, 80] on span "Travel Documents" at bounding box center [392, 85] width 98 height 21
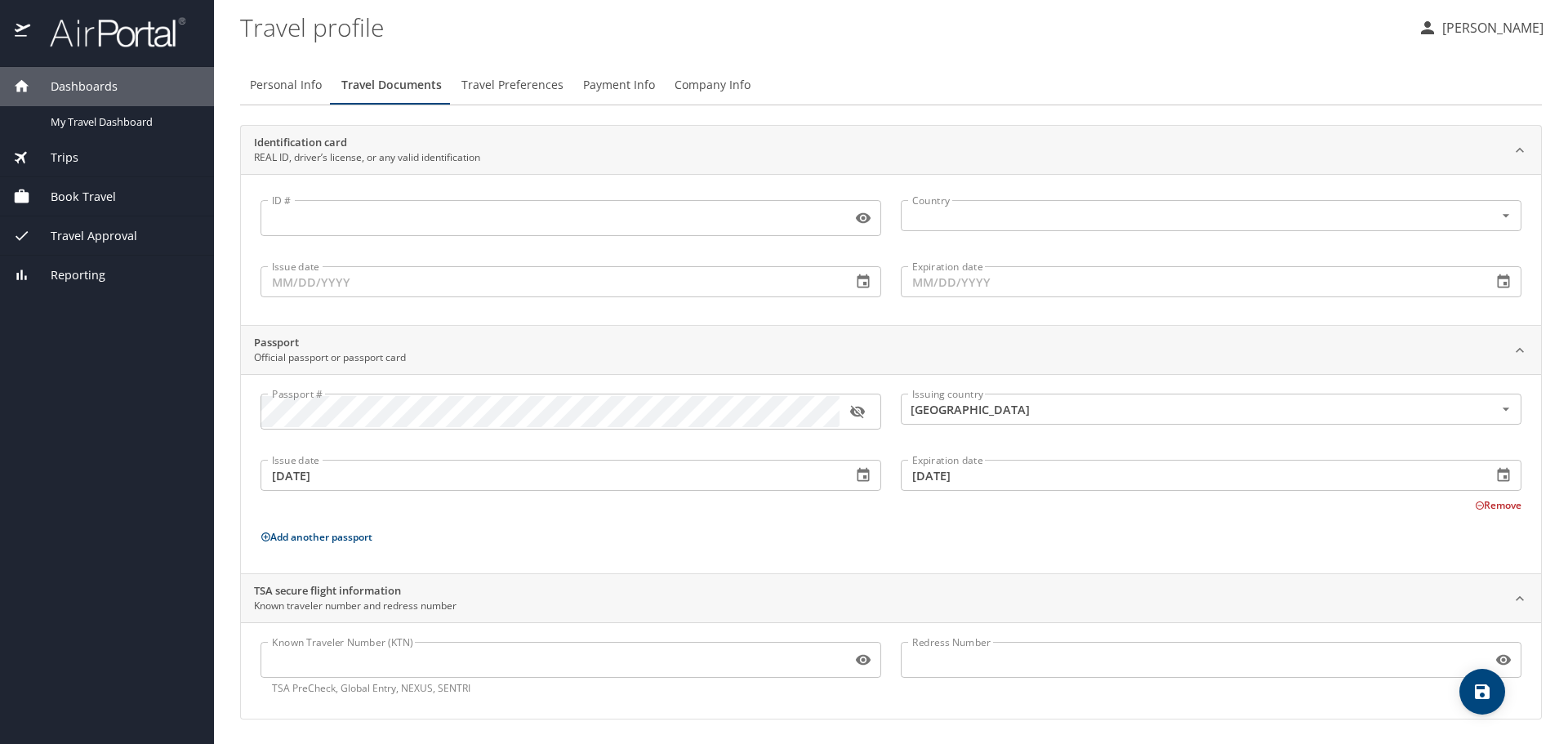
scroll to position [2, 0]
click at [637, 521] on div "Passport # Passport # Issuing country United States of America Issuing country …" at bounding box center [890, 474] width 1261 height 166
click at [511, 84] on span "Travel Preferences" at bounding box center [512, 85] width 102 height 21
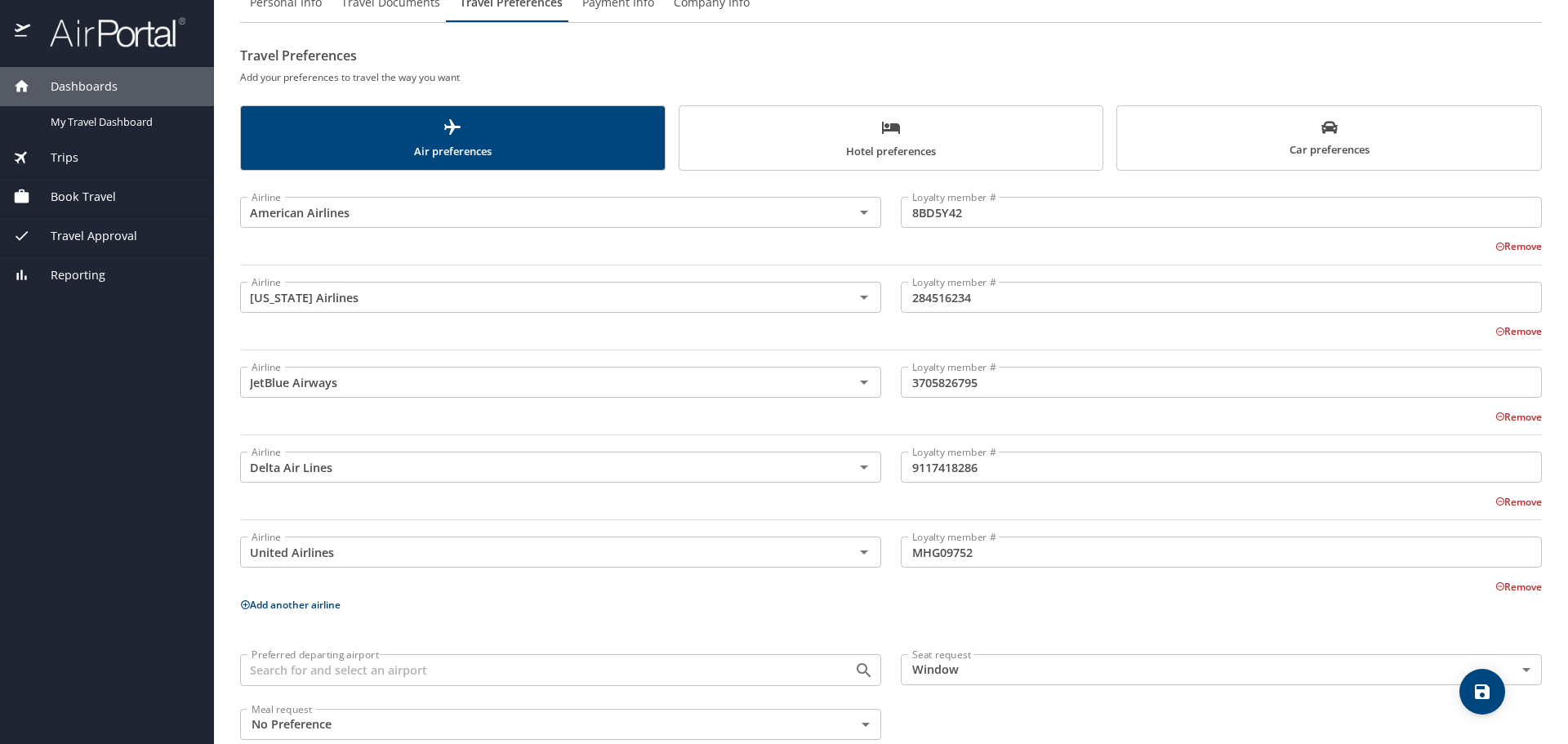
scroll to position [114, 0]
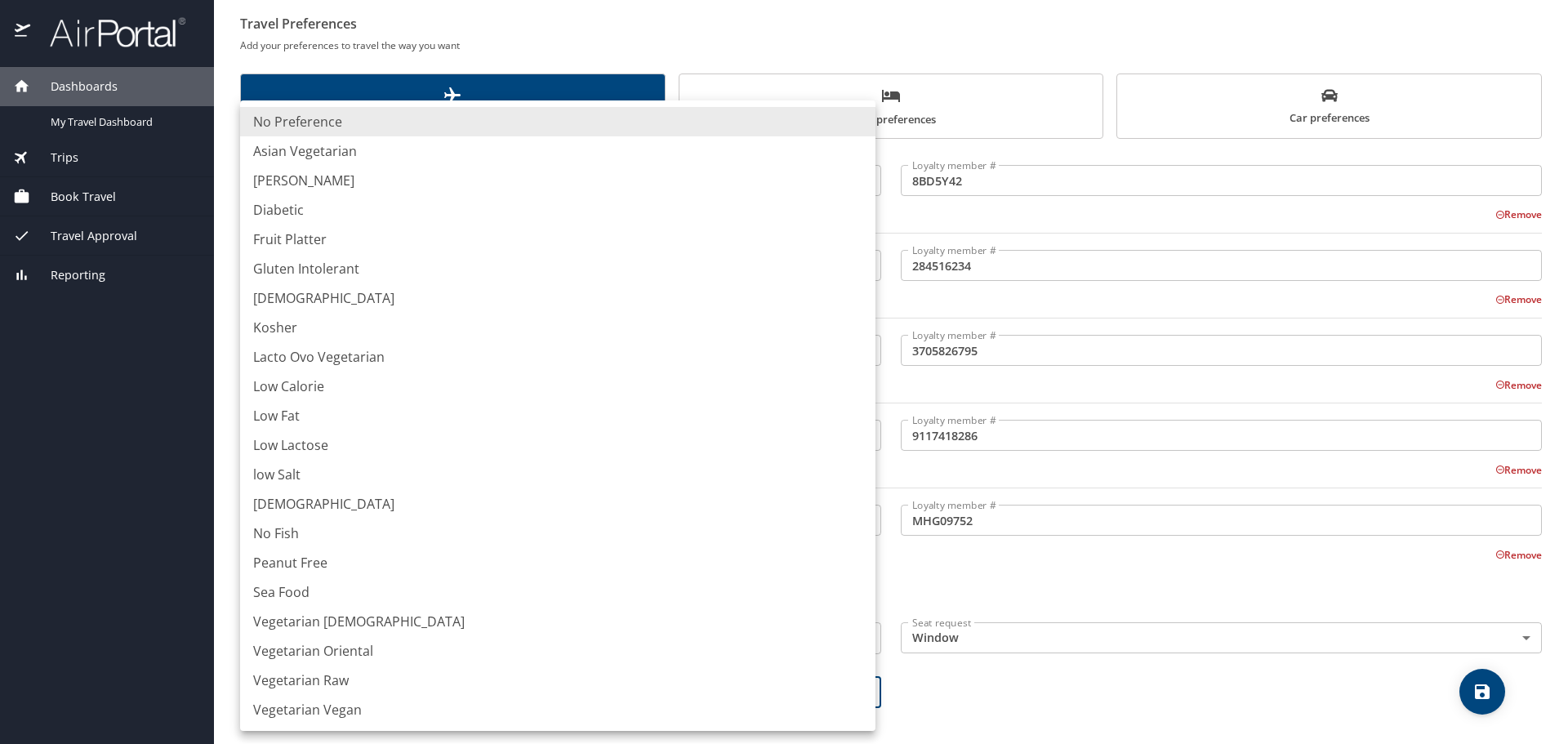
click at [860, 699] on body "Dashboards My Travel Dashboard Trips Current / Future Trips Past Trips Trips Mi…" at bounding box center [784, 372] width 1568 height 744
click at [967, 699] on div at bounding box center [784, 372] width 1568 height 744
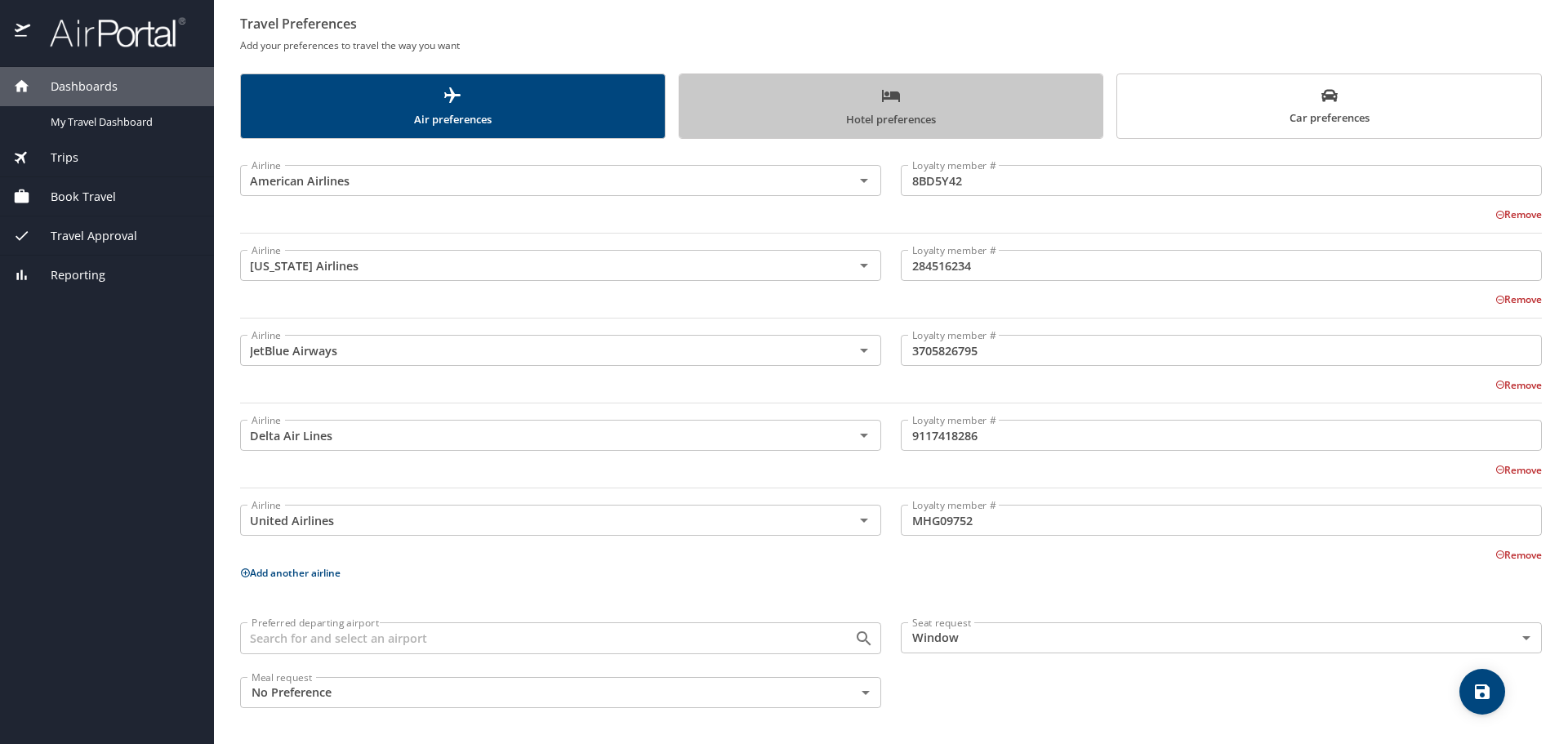
click at [935, 121] on span "Hotel preferences" at bounding box center [891, 106] width 404 height 43
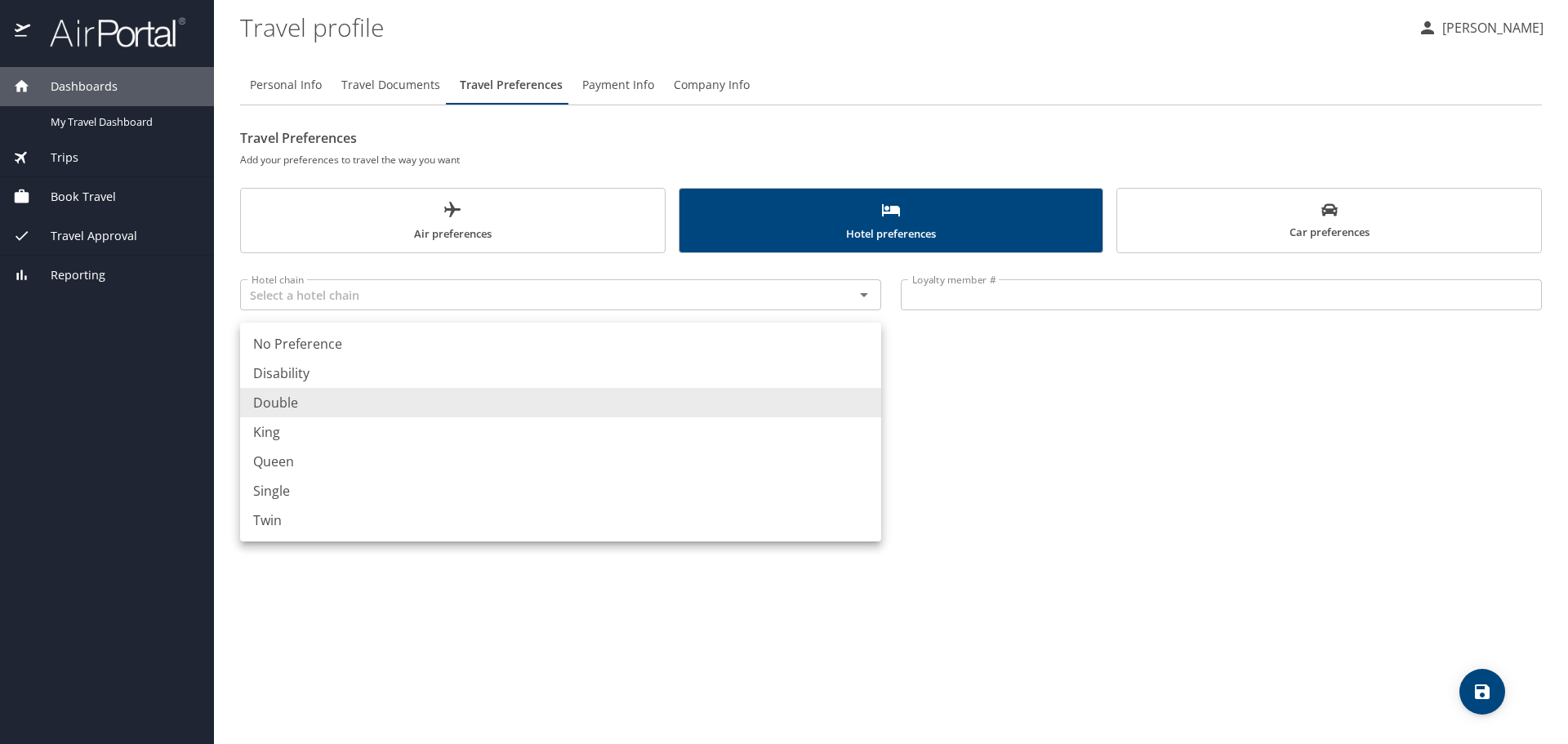
click at [858, 413] on body "Dashboards My Travel Dashboard Trips Current / Future Trips Past Trips Trips Mi…" at bounding box center [784, 372] width 1568 height 744
click at [995, 412] on div at bounding box center [784, 372] width 1568 height 744
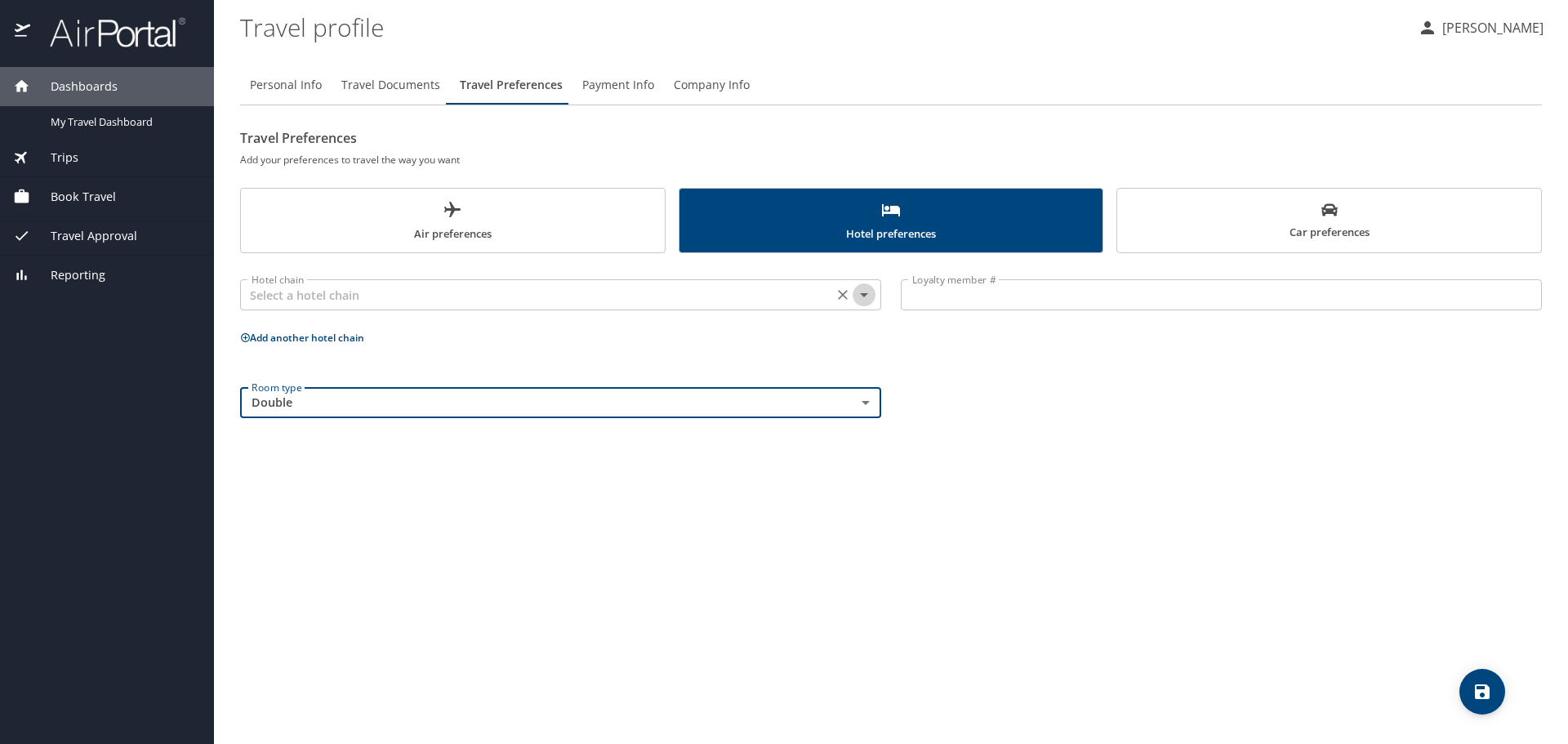
click at [860, 293] on icon "Open" at bounding box center [864, 294] width 20 height 20
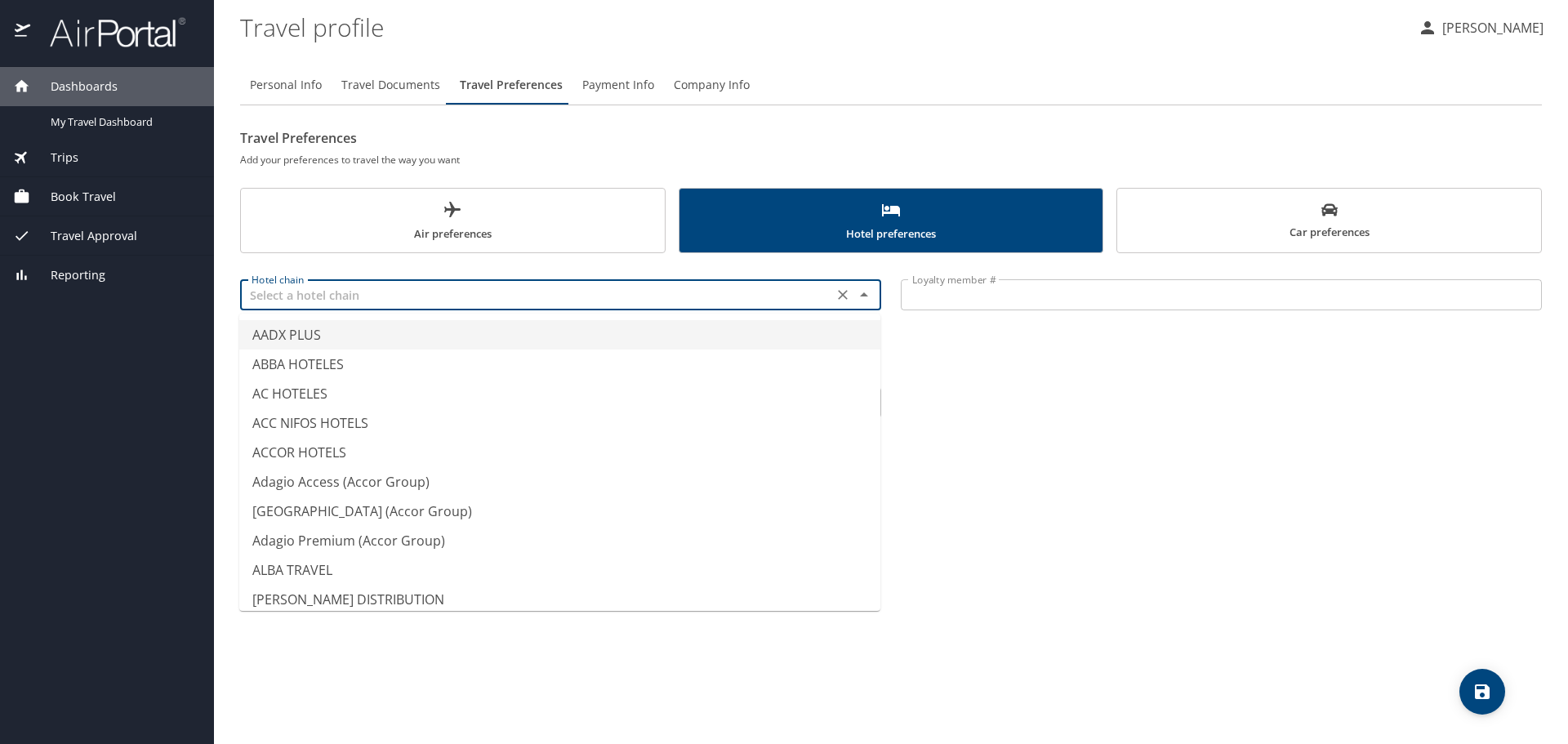
type input "AADX PLUS"
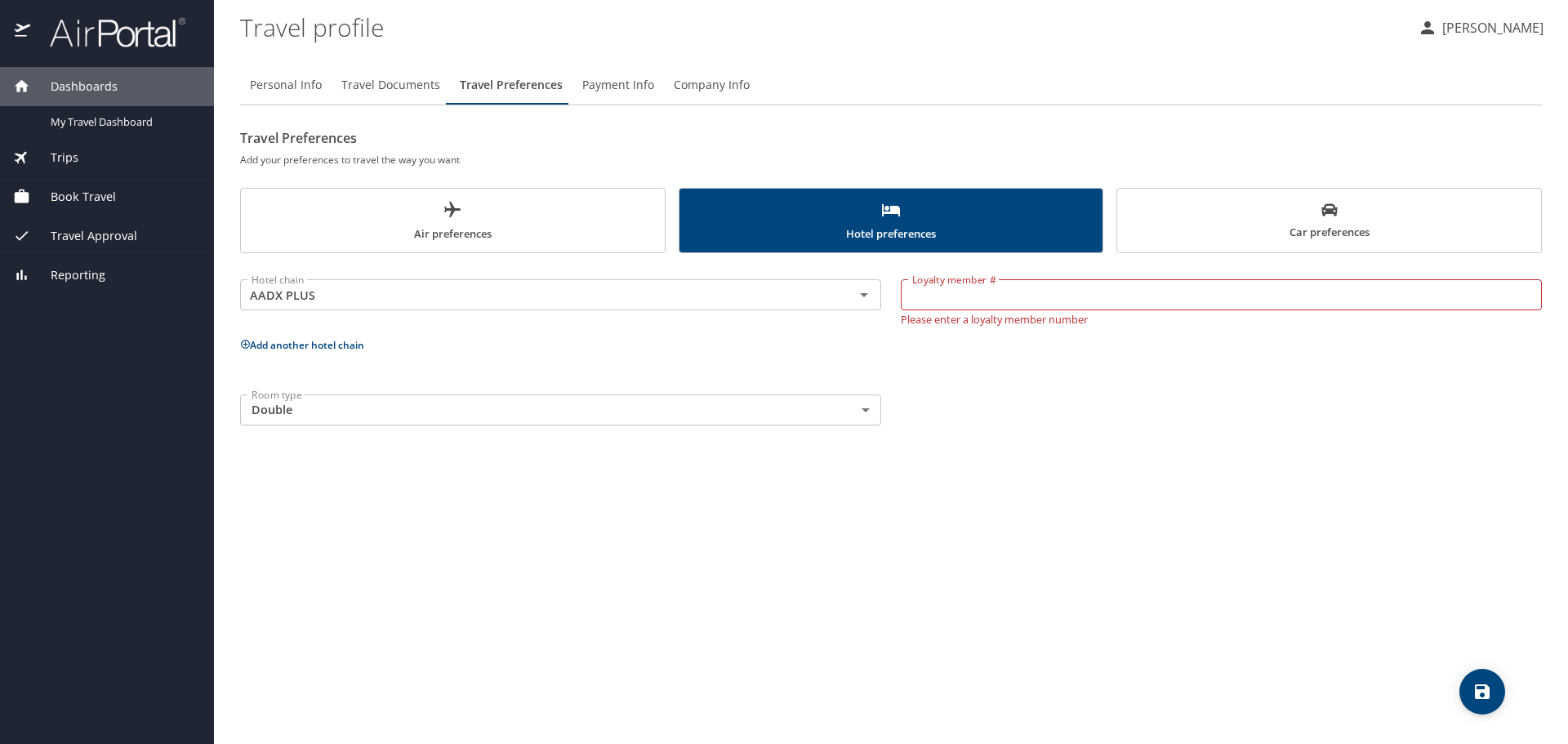
click at [975, 378] on div "Hotel chain AADX PLUS Hotel chain Loyalty member # Loyalty member # Please ente…" at bounding box center [890, 348] width 1301 height 172
click at [868, 306] on div at bounding box center [852, 294] width 43 height 23
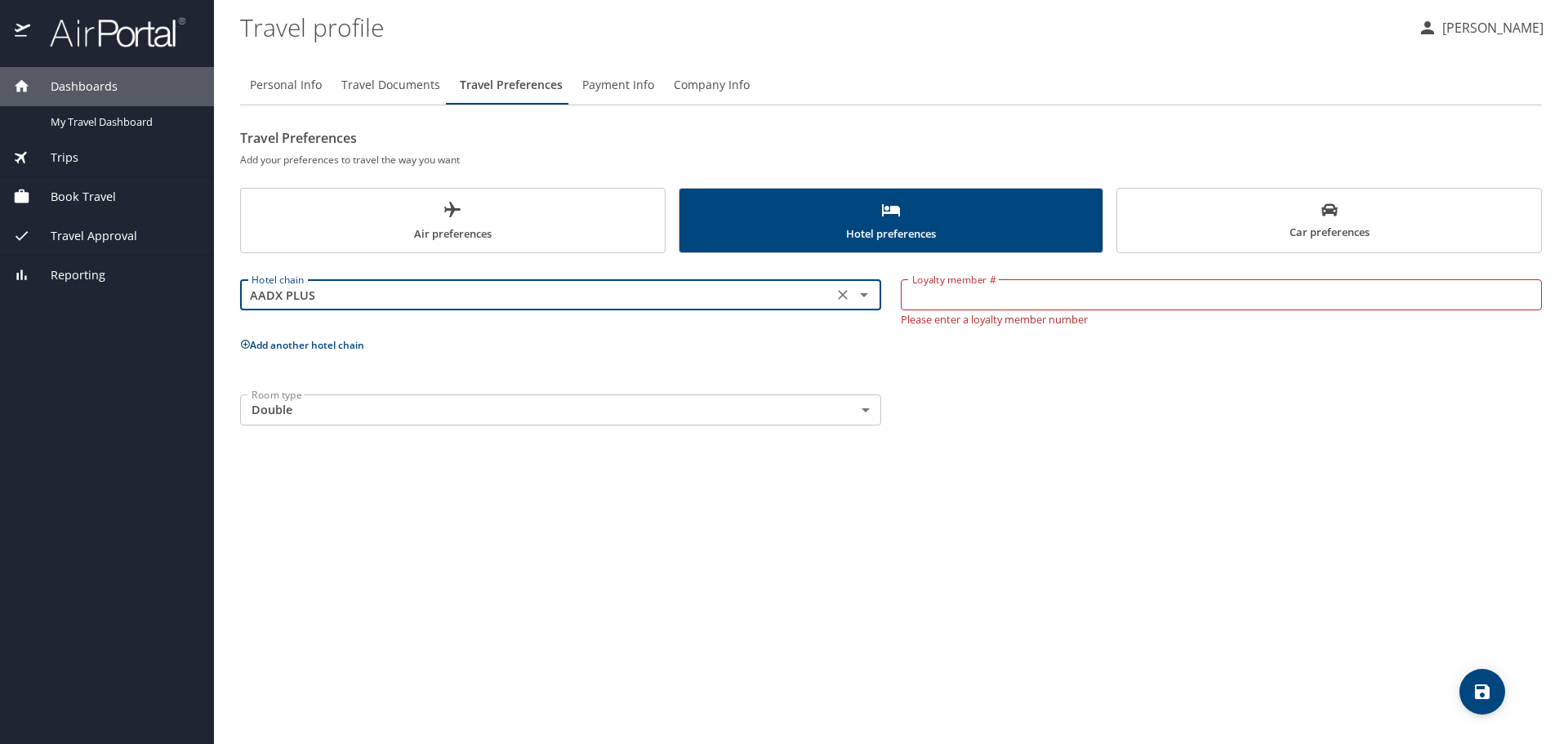
click at [865, 298] on icon "Open" at bounding box center [864, 294] width 20 height 20
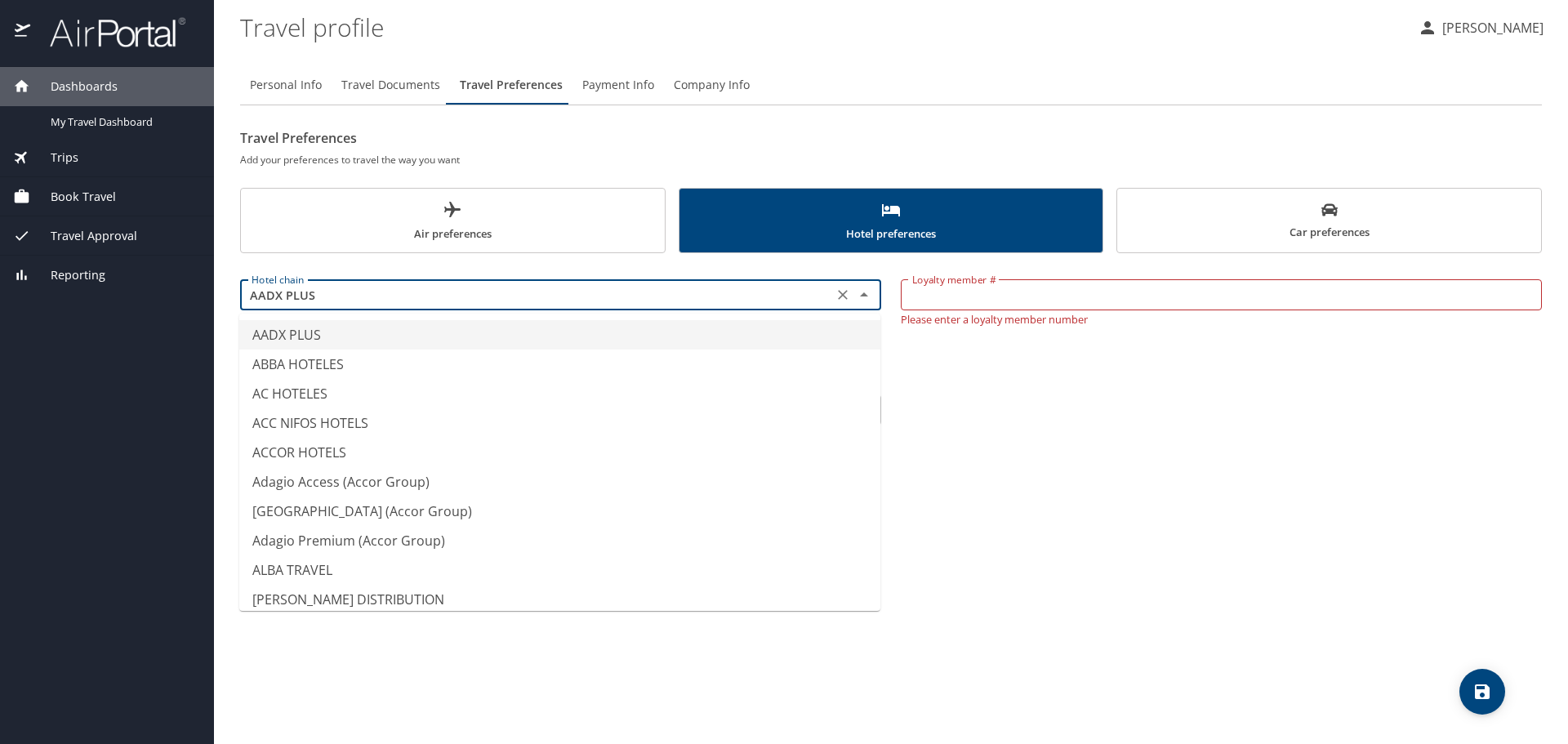
click at [840, 296] on icon "Clear" at bounding box center [843, 294] width 16 height 16
type input "AADX PLUS"
click at [1004, 426] on div "Room type Double Double Room type" at bounding box center [890, 410] width 1321 height 51
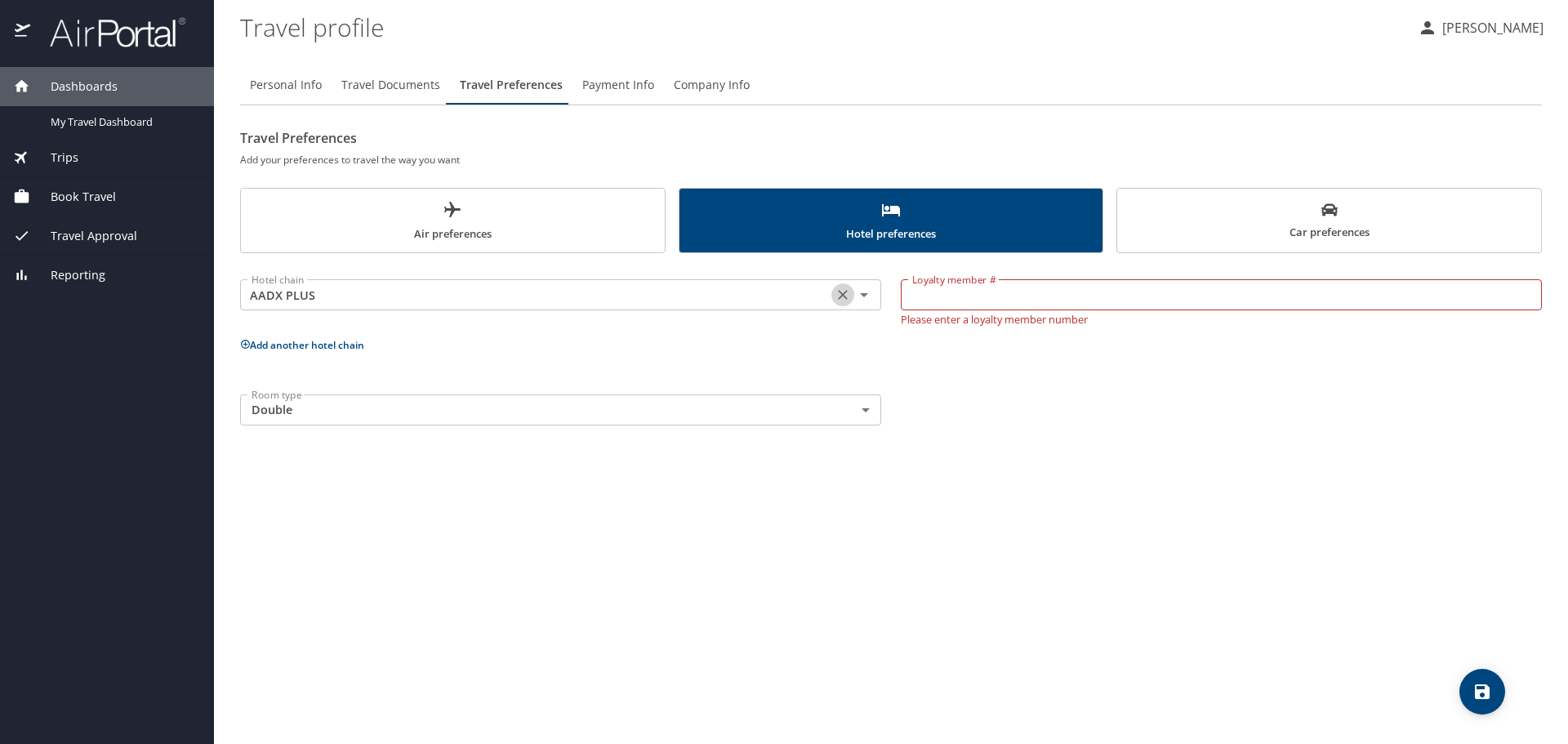
click at [837, 294] on icon "Clear" at bounding box center [843, 294] width 16 height 16
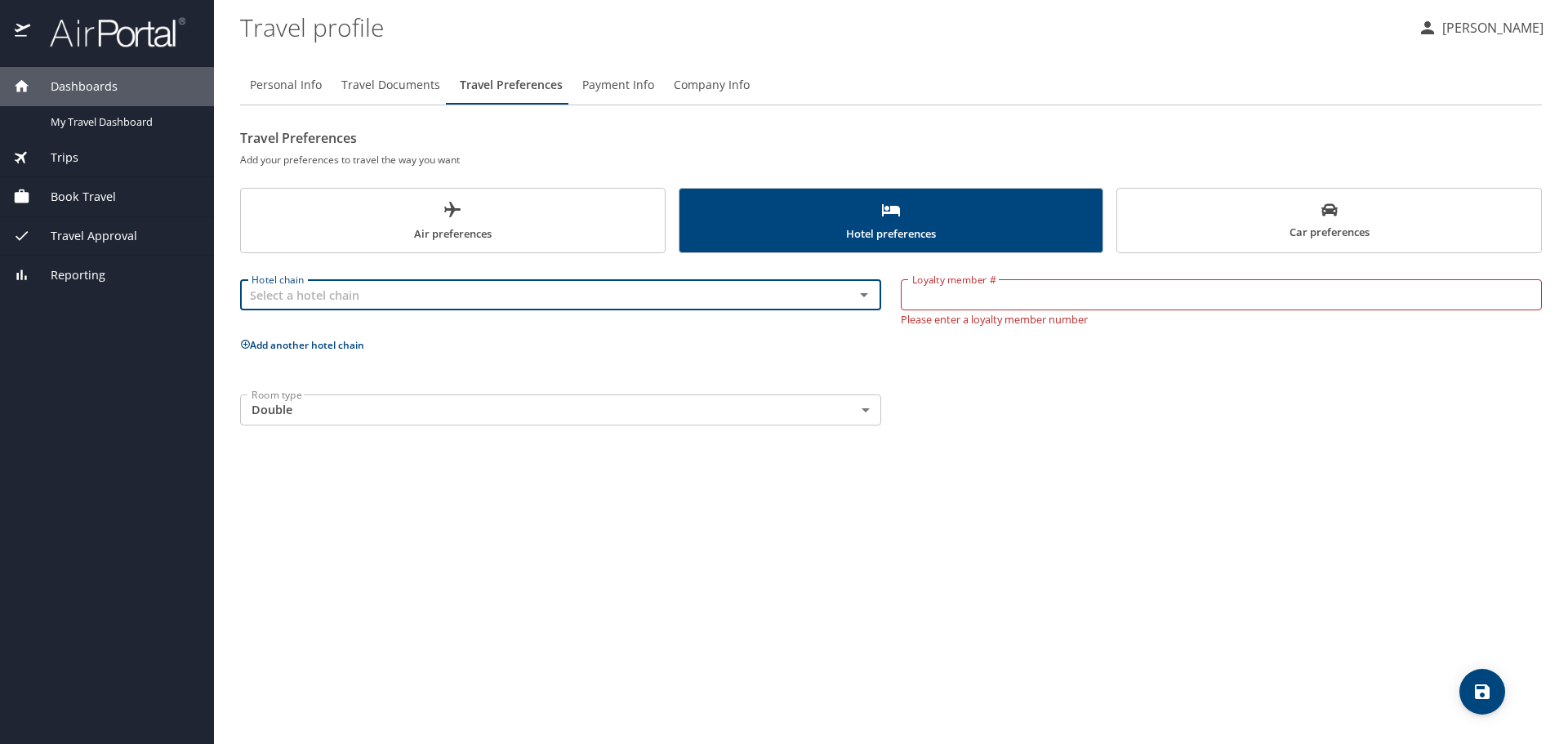
click at [615, 267] on div "Hotel chain Hotel chain" at bounding box center [560, 298] width 661 height 72
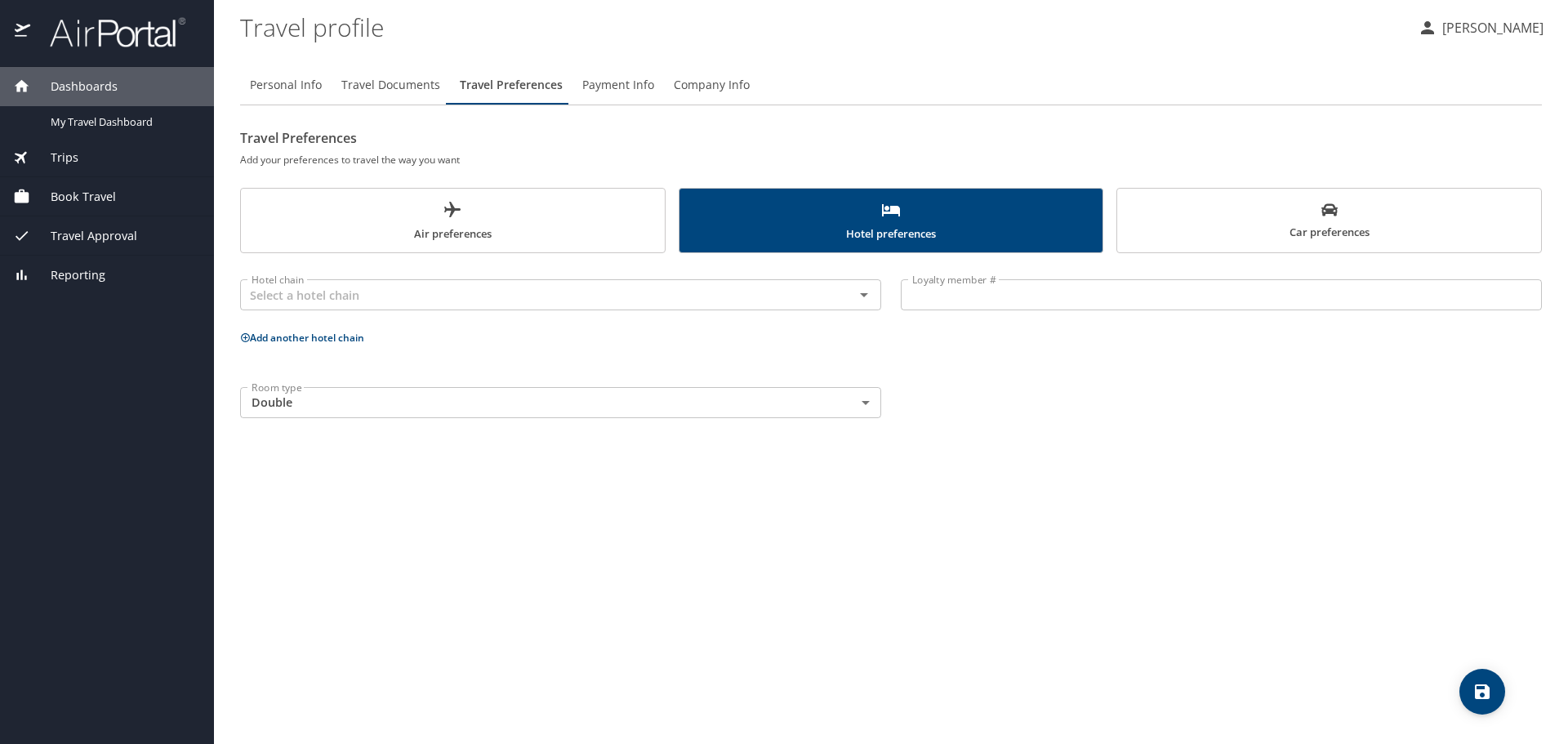
click at [627, 84] on span "Payment Info" at bounding box center [618, 85] width 72 height 21
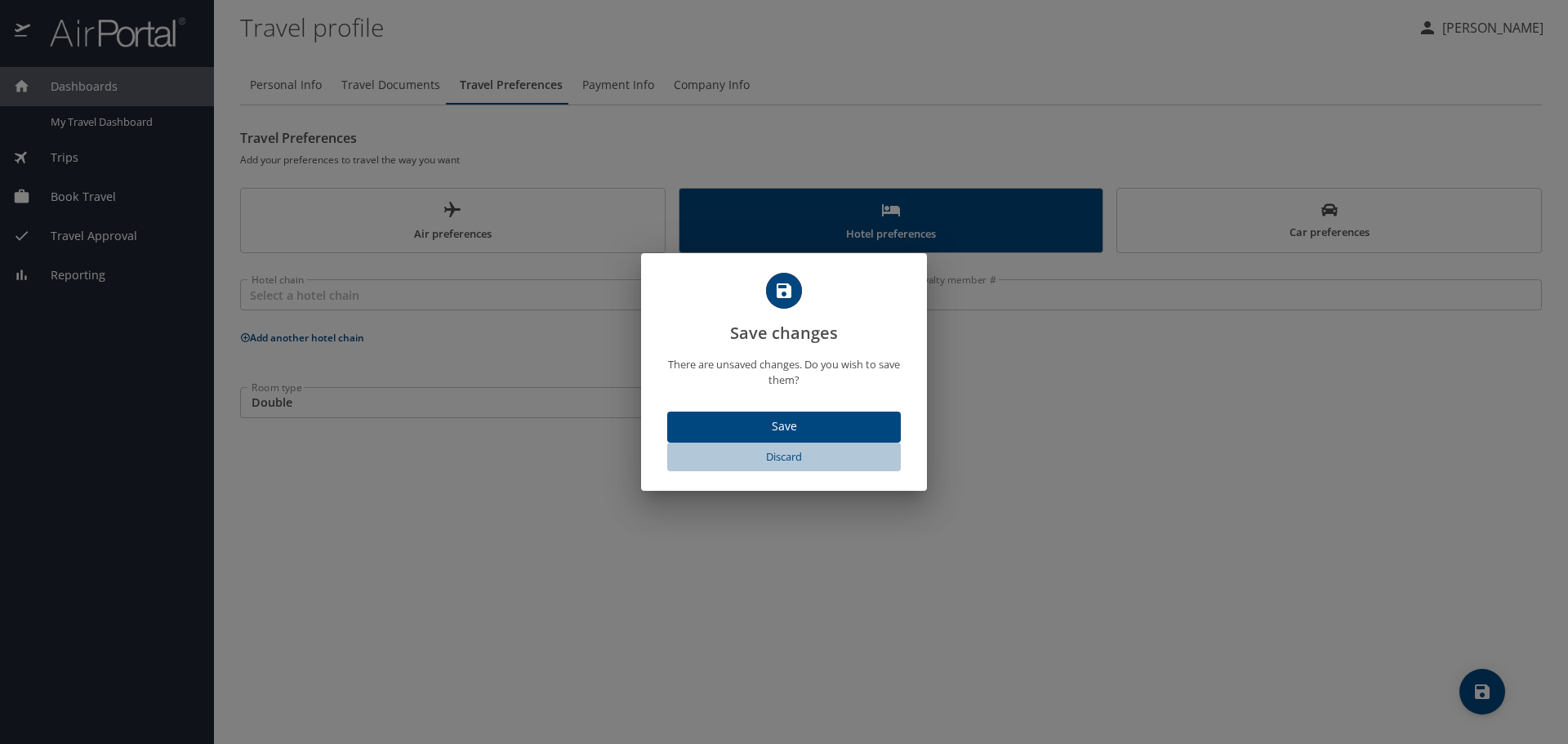
click at [788, 459] on span "Discard" at bounding box center [784, 457] width 221 height 19
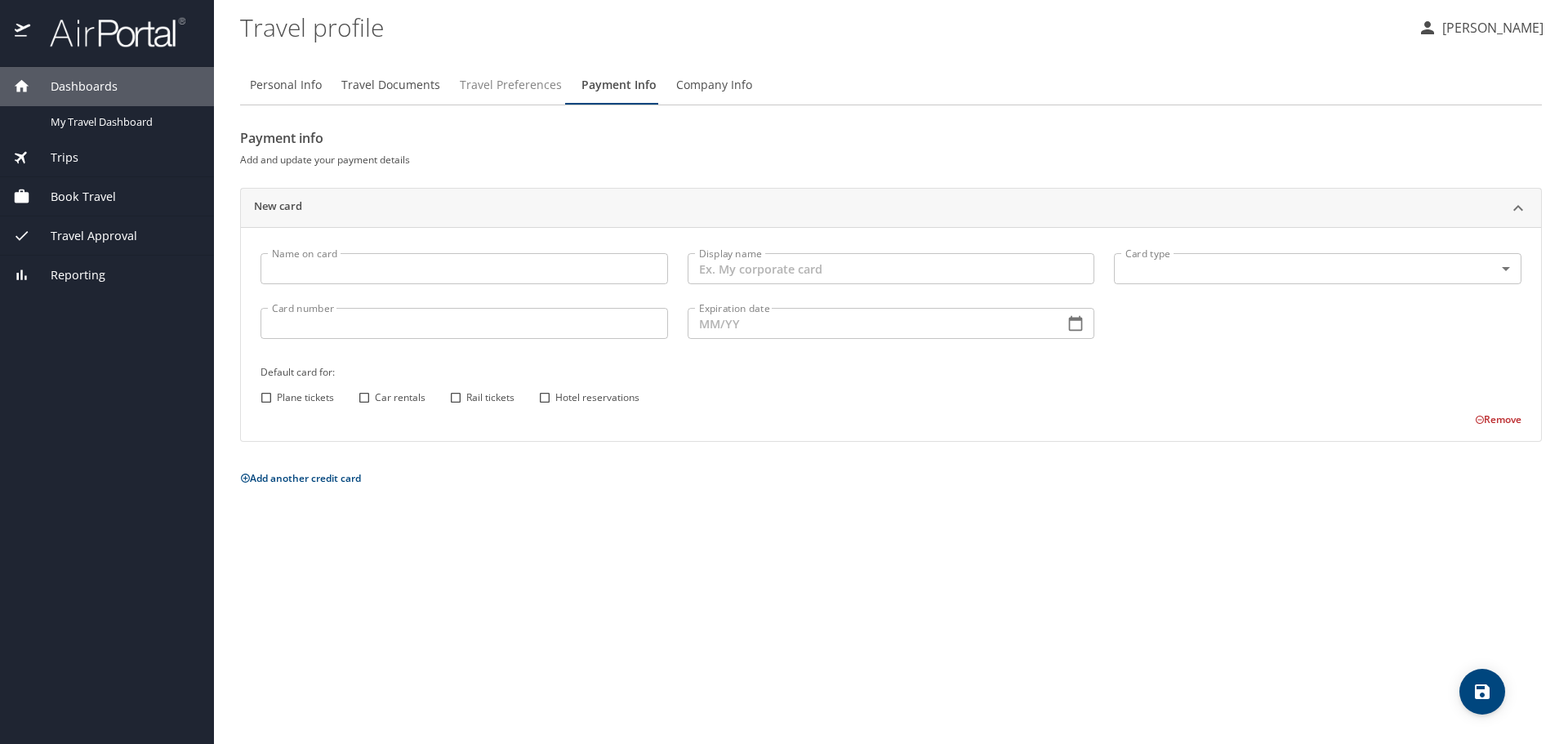
click at [516, 84] on span "Travel Preferences" at bounding box center [510, 85] width 102 height 21
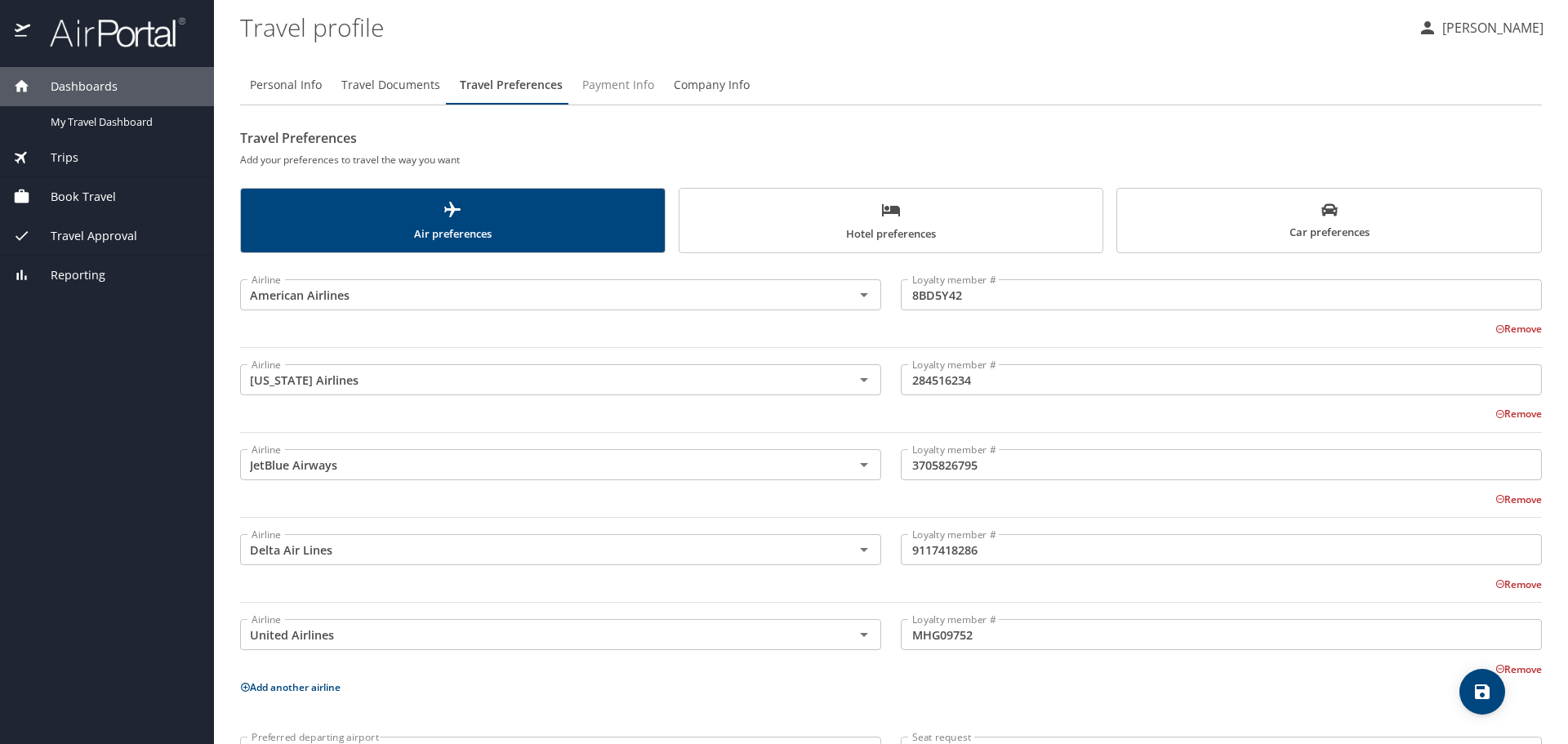
click at [623, 75] on span "Payment Info" at bounding box center [618, 85] width 72 height 21
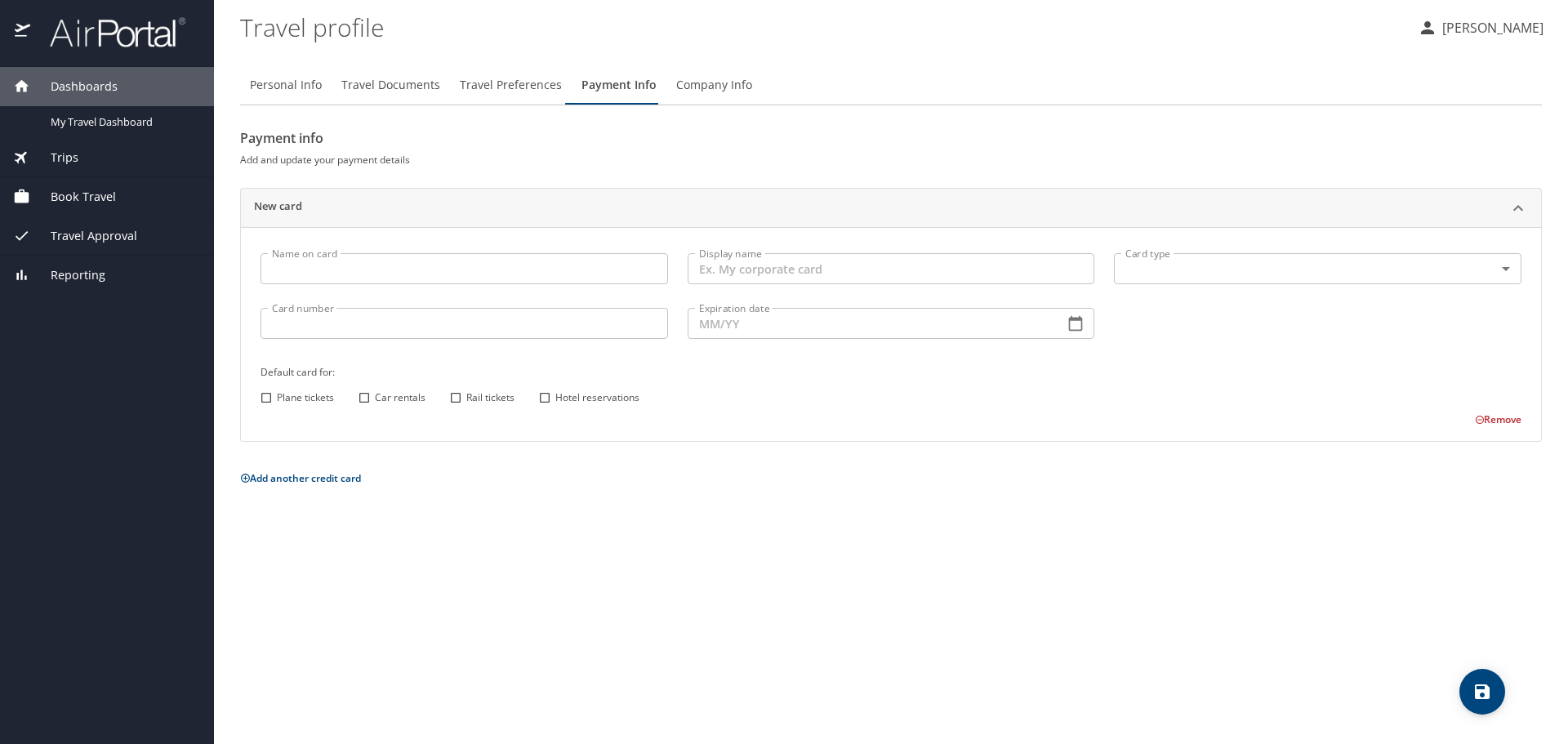
click at [721, 81] on span "Company Info" at bounding box center [713, 85] width 76 height 21
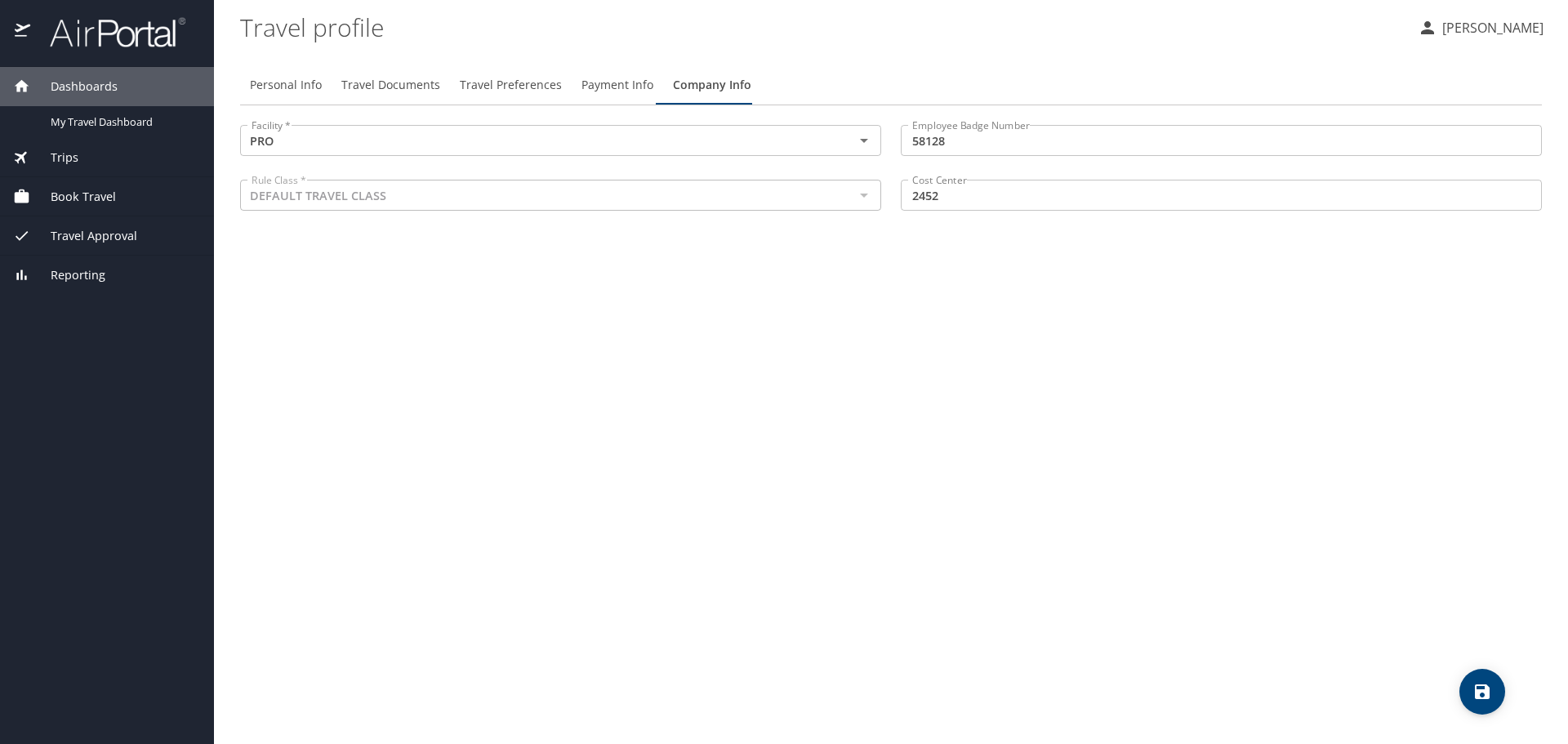
click at [619, 80] on span "Payment Info" at bounding box center [617, 85] width 72 height 21
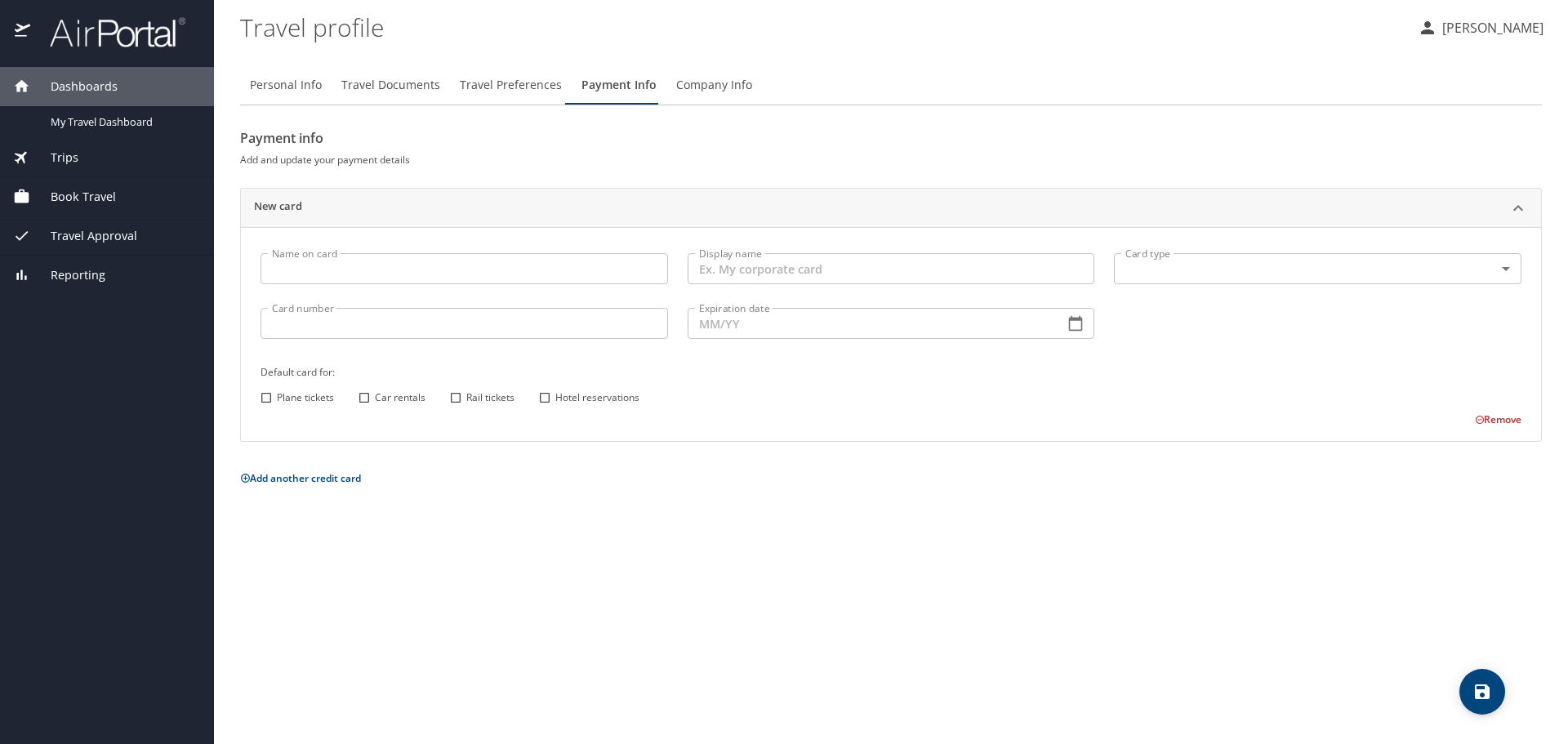
click at [437, 267] on input "Name on card" at bounding box center [464, 268] width 407 height 31
type input "[PERSON_NAME]"
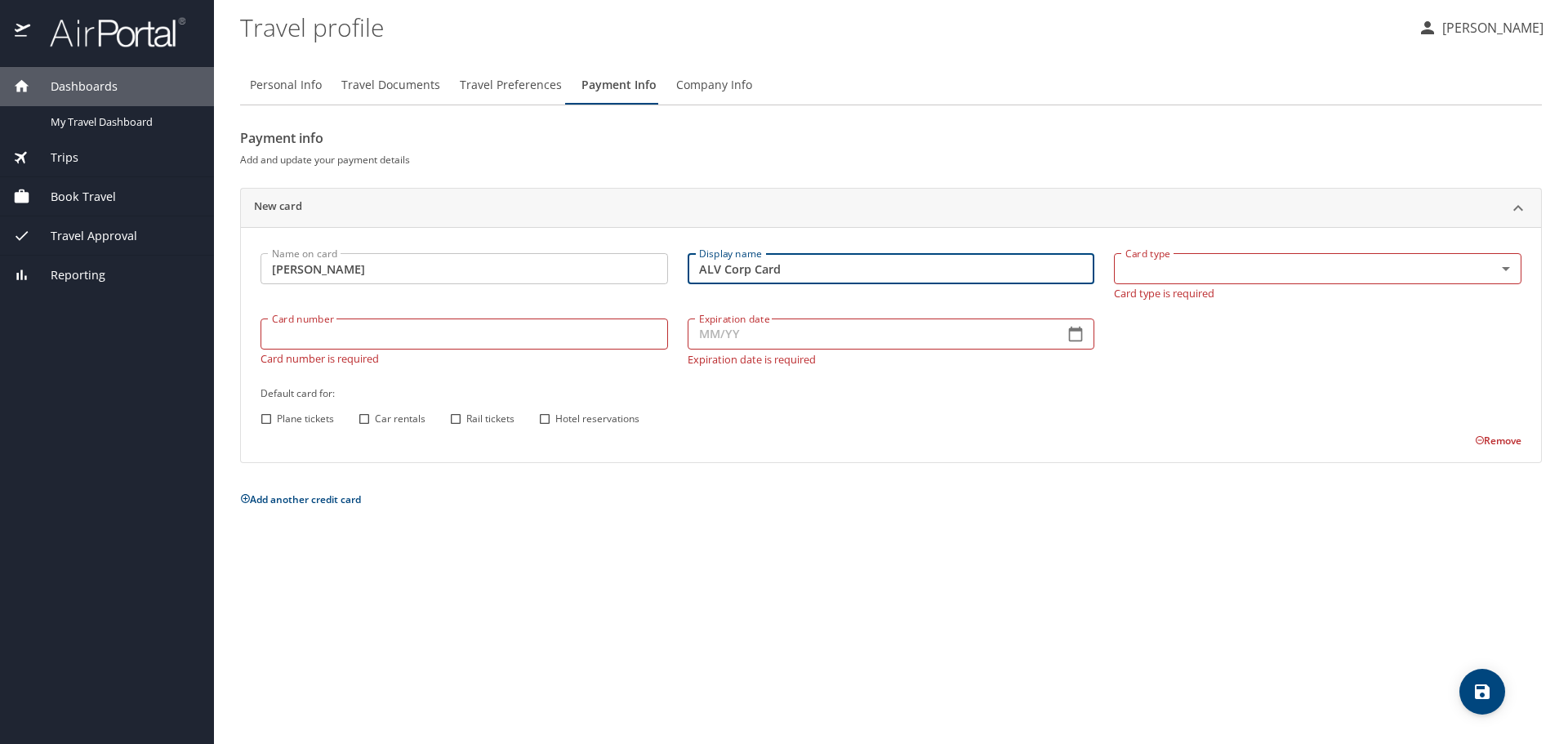
type input "ALV Corp Card"
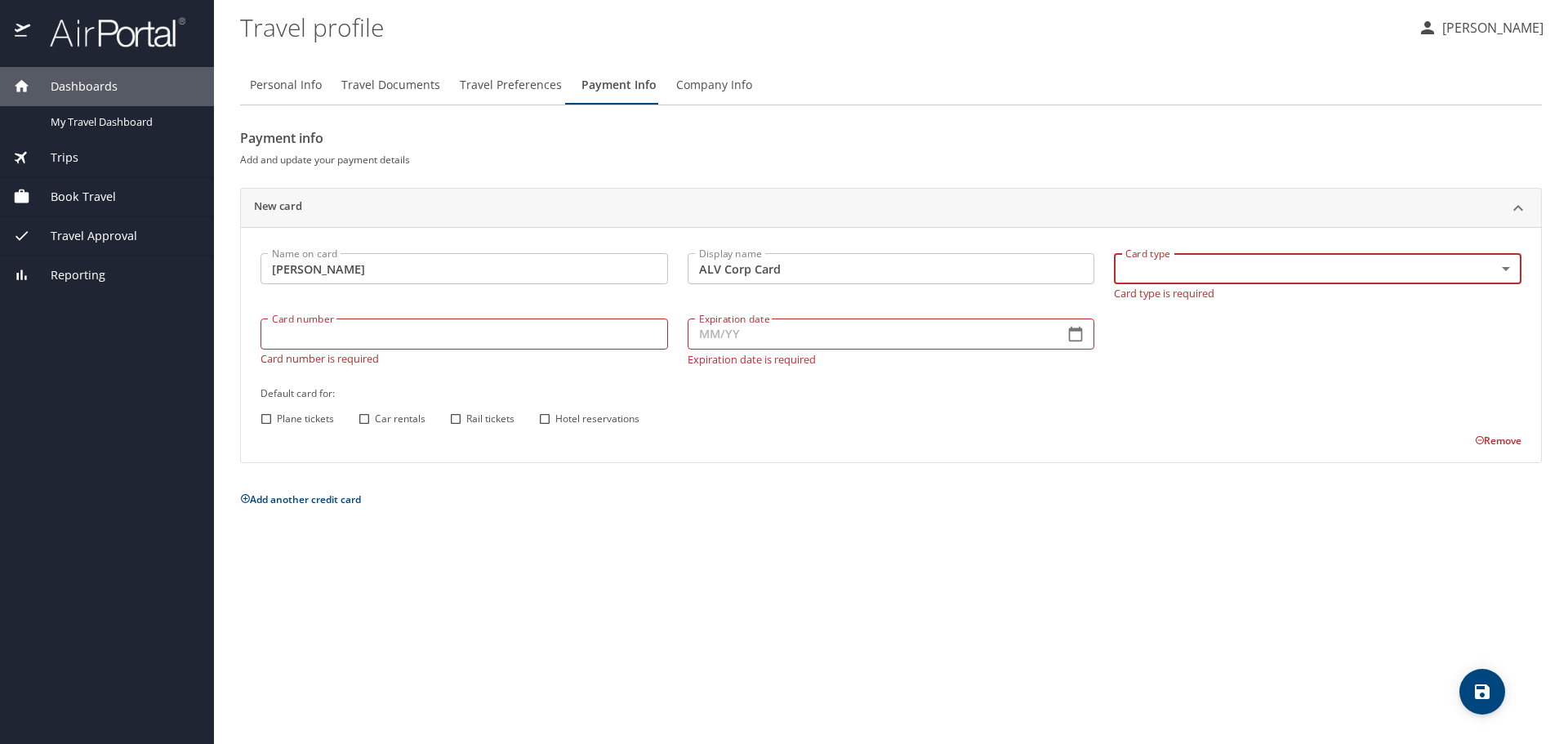
click at [1214, 274] on body "Dashboards My Travel Dashboard Trips Current / Future Trips Past Trips Trips Mi…" at bounding box center [784, 372] width 1568 height 744
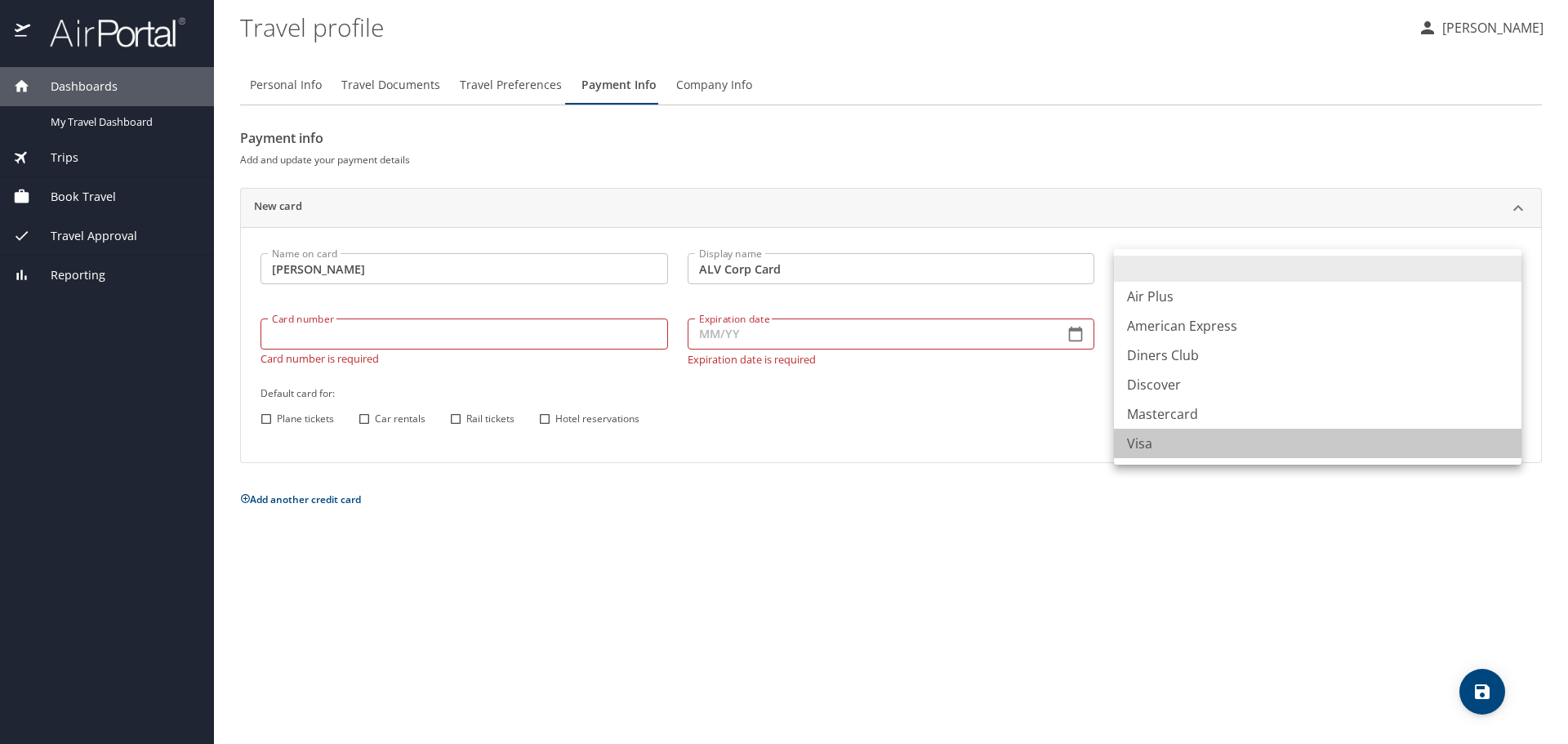
click at [1193, 440] on li "Visa" at bounding box center [1316, 444] width 407 height 30
type input "VI"
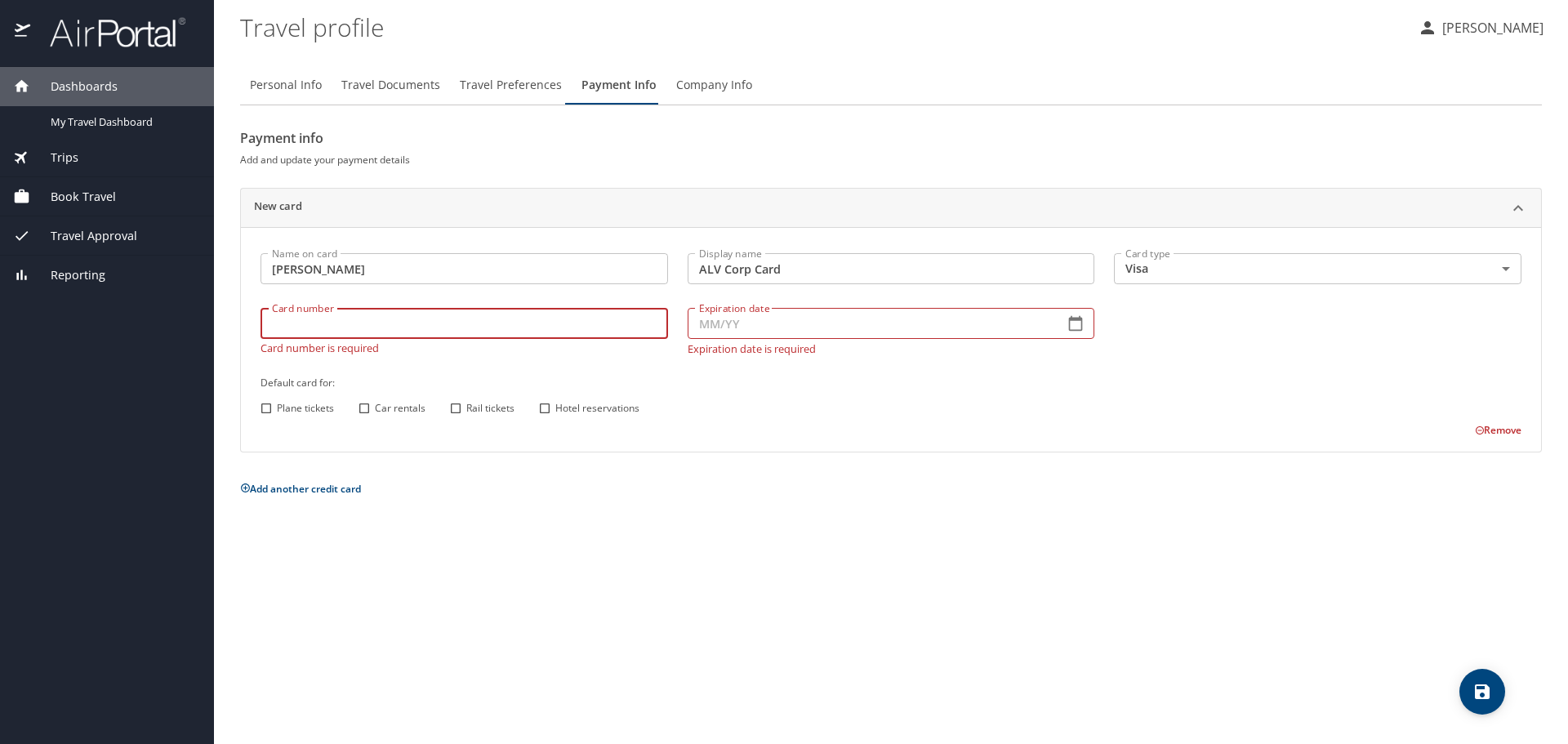
click at [552, 336] on input "Card number" at bounding box center [464, 322] width 407 height 31
click at [293, 322] on input "4808017021292925" at bounding box center [464, 322] width 407 height 31
click at [296, 324] on input "4808017021292925" at bounding box center [464, 322] width 407 height 31
type input "4808017021292925"
click at [1072, 312] on button "button" at bounding box center [1076, 323] width 36 height 36
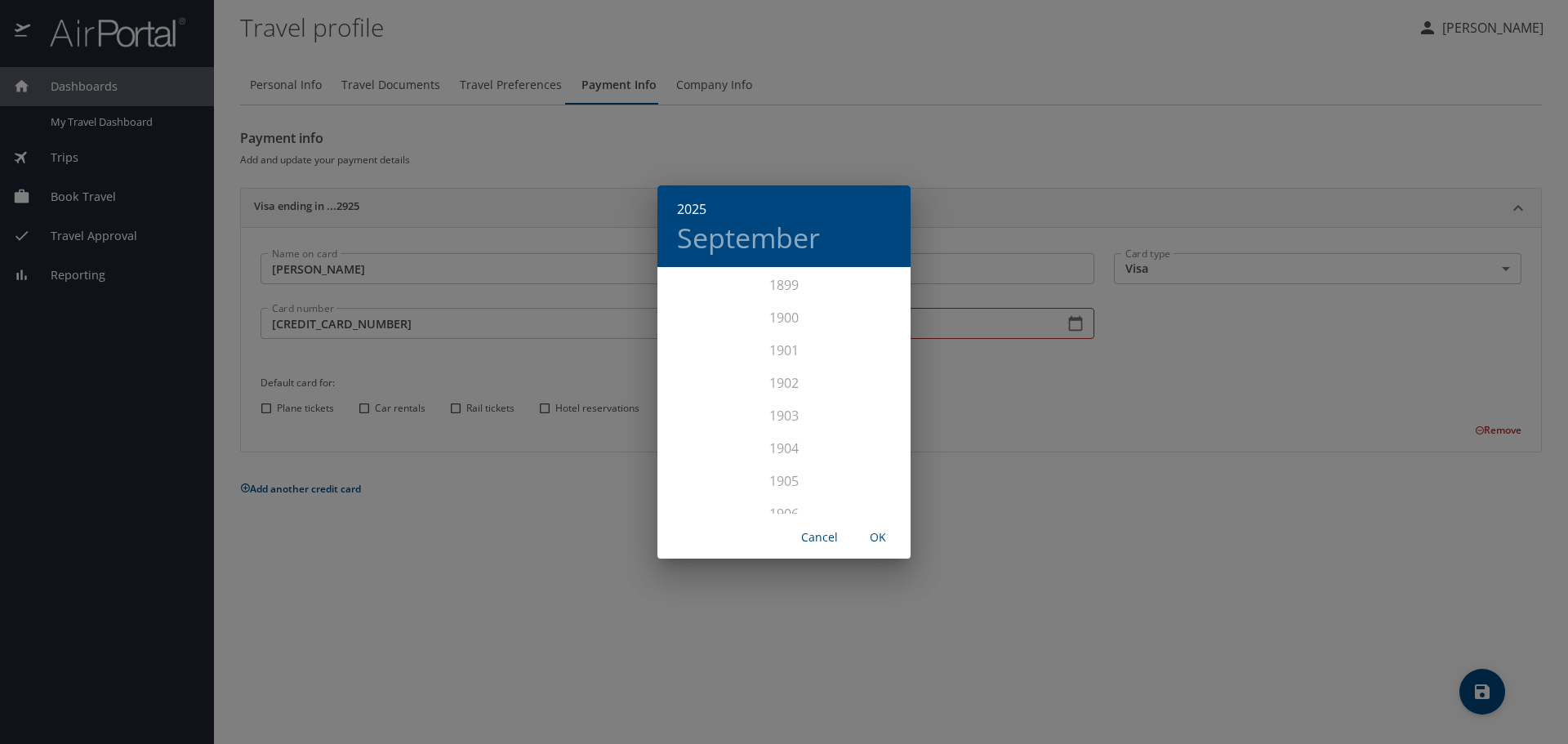
scroll to position [4015, 0]
click at [773, 241] on h4 "September" at bounding box center [748, 238] width 143 height 34
click at [700, 361] on div "Jan Feb Mar Apr May Jun Jul Aug Sep Oct Nov Dec" at bounding box center [784, 391] width 253 height 245
click at [698, 358] on div "Jan Feb Mar Apr May Jun Jul Aug Sep Oct Nov Dec" at bounding box center [784, 391] width 253 height 245
click at [878, 533] on span "OK" at bounding box center [877, 537] width 39 height 21
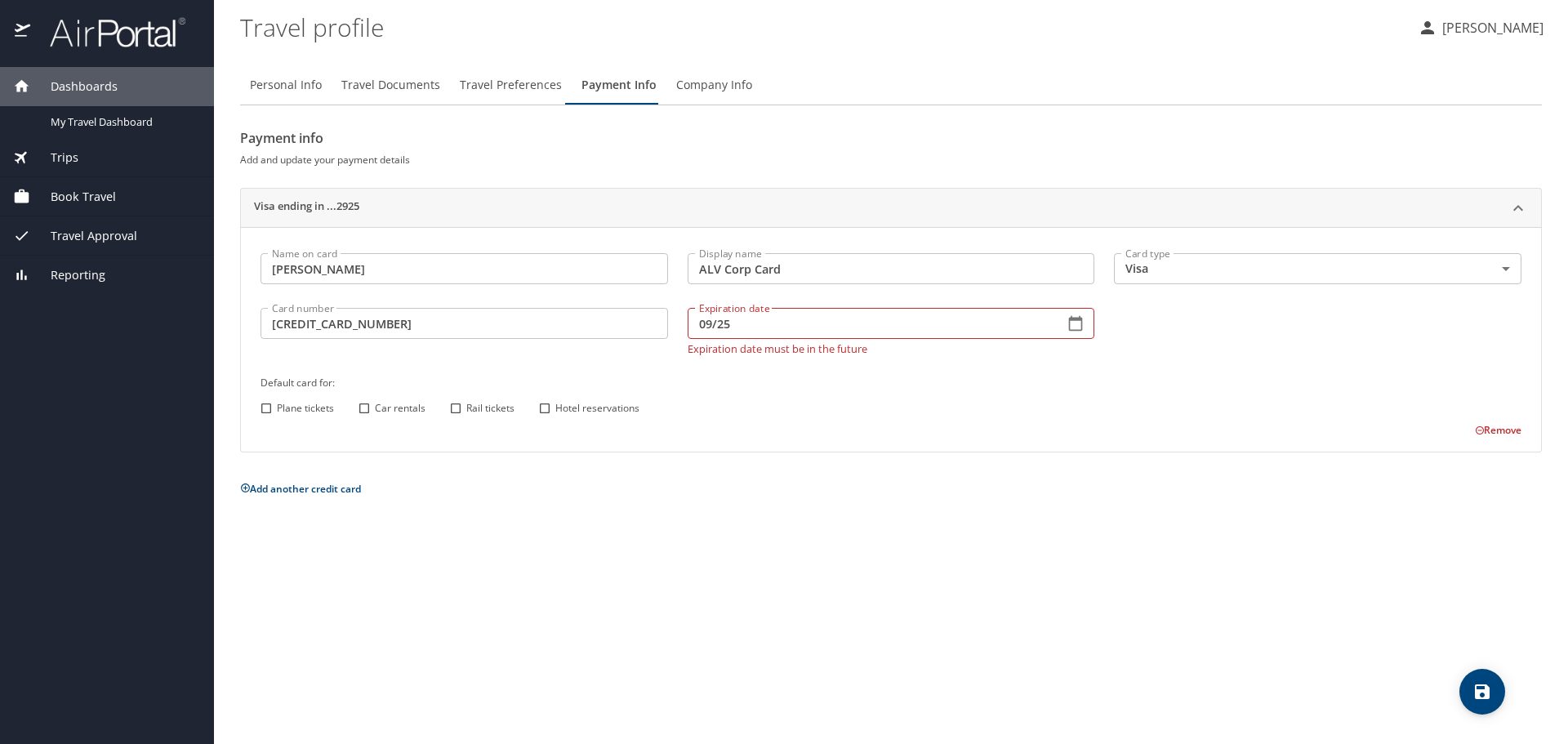
click at [852, 330] on input "09/25" at bounding box center [870, 322] width 364 height 31
click at [1069, 316] on icon "button" at bounding box center [1076, 323] width 16 height 16
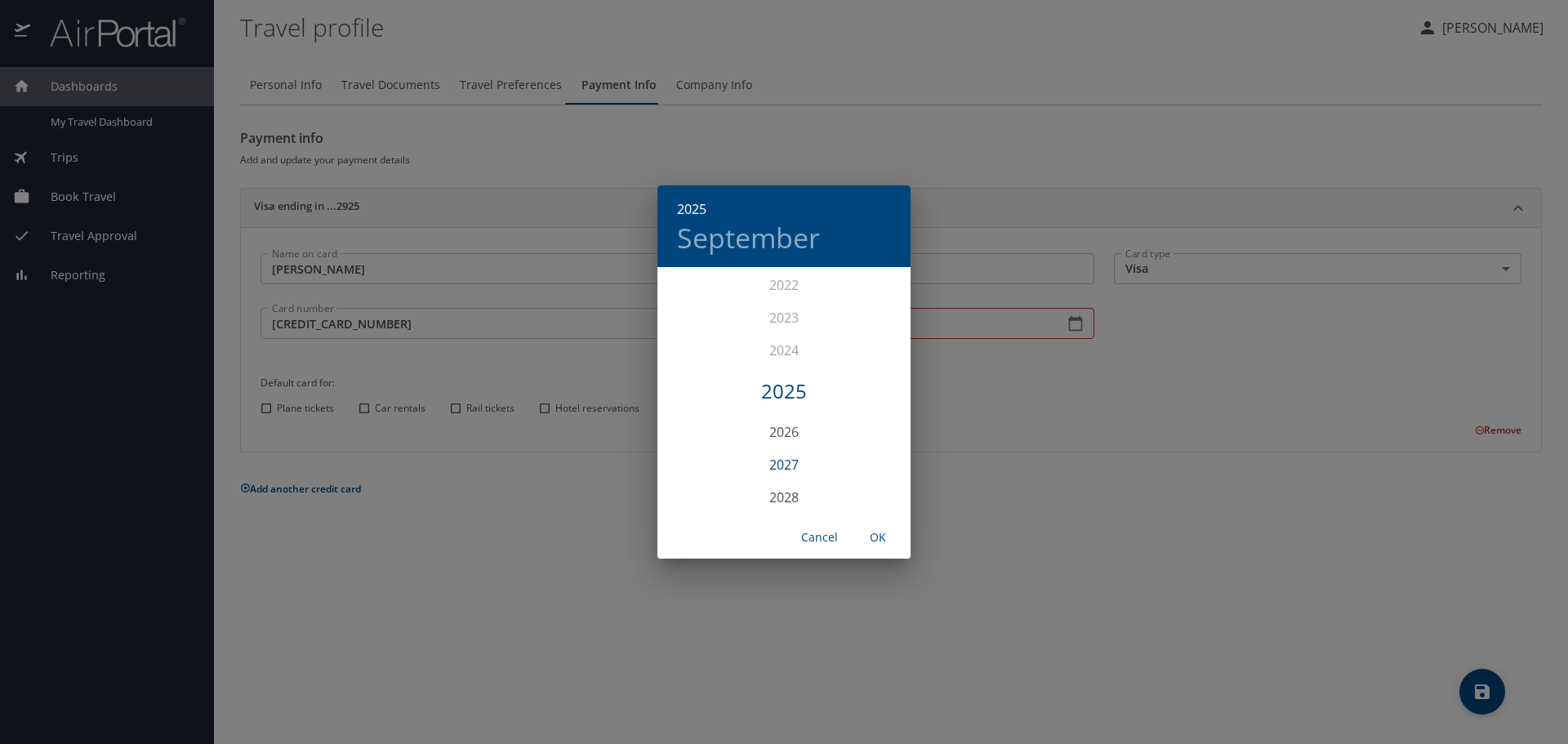
click at [796, 467] on div "2027" at bounding box center [784, 465] width 253 height 33
click at [704, 359] on div "Apr" at bounding box center [699, 361] width 85 height 62
click at [1022, 406] on div "2027 April Jan Feb Mar Apr May Jun Jul Aug Sep Oct Nov Dec Cancel OK" at bounding box center [784, 372] width 1568 height 744
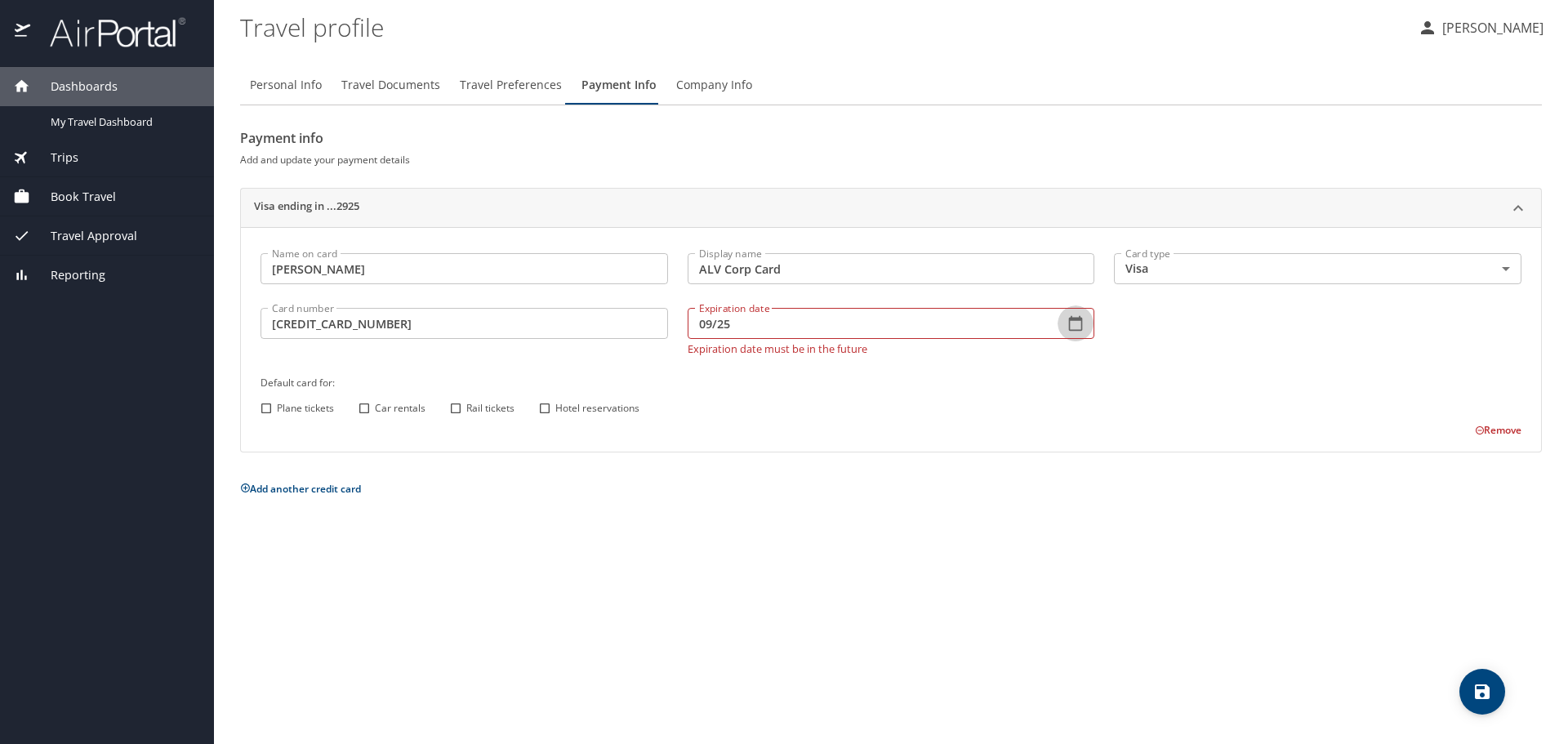
click at [1078, 321] on icon "button" at bounding box center [1076, 323] width 16 height 16
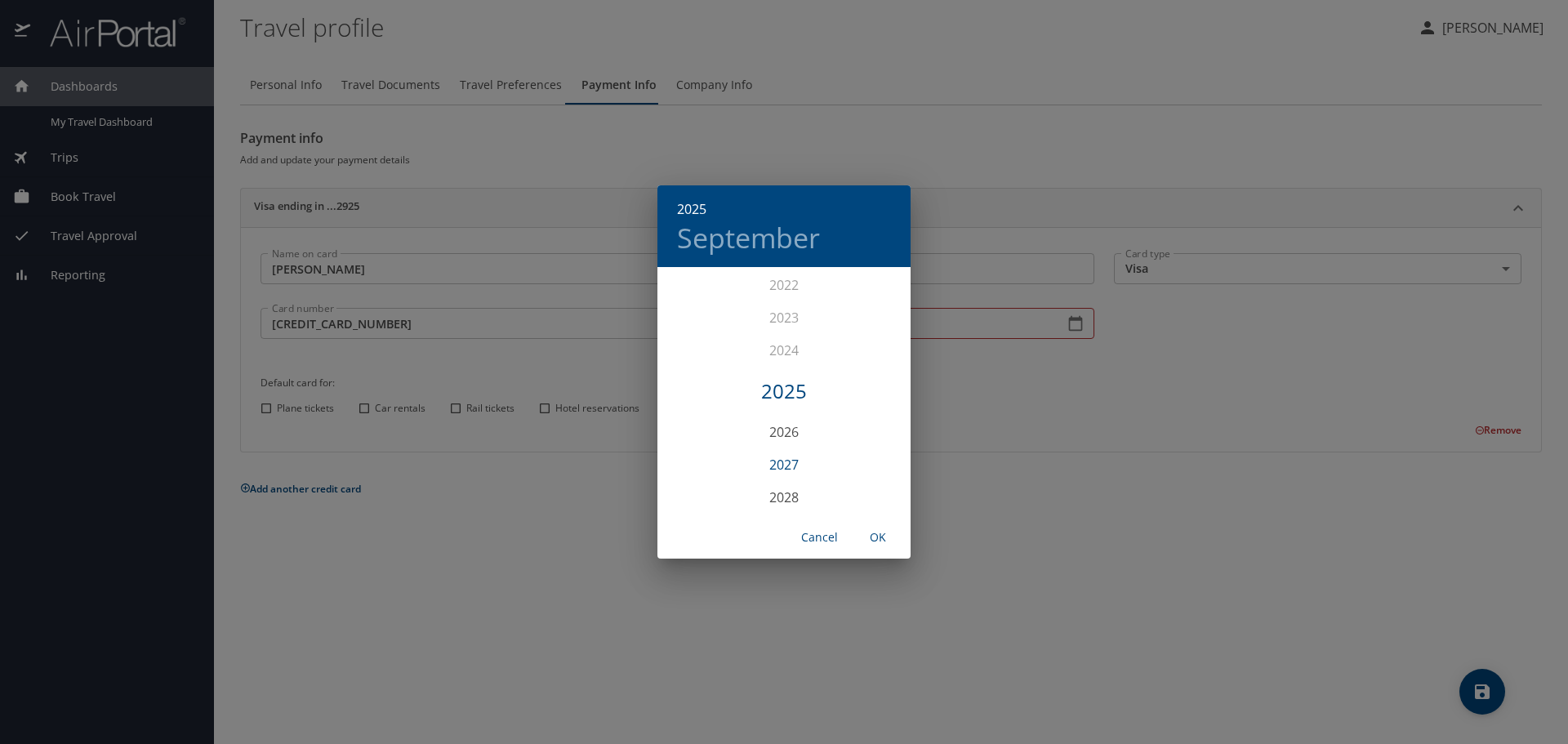
click at [803, 462] on div "2027" at bounding box center [784, 465] width 253 height 33
click at [704, 363] on div "Apr" at bounding box center [699, 361] width 85 height 62
click at [885, 539] on span "OK" at bounding box center [877, 537] width 39 height 21
type input "04/27"
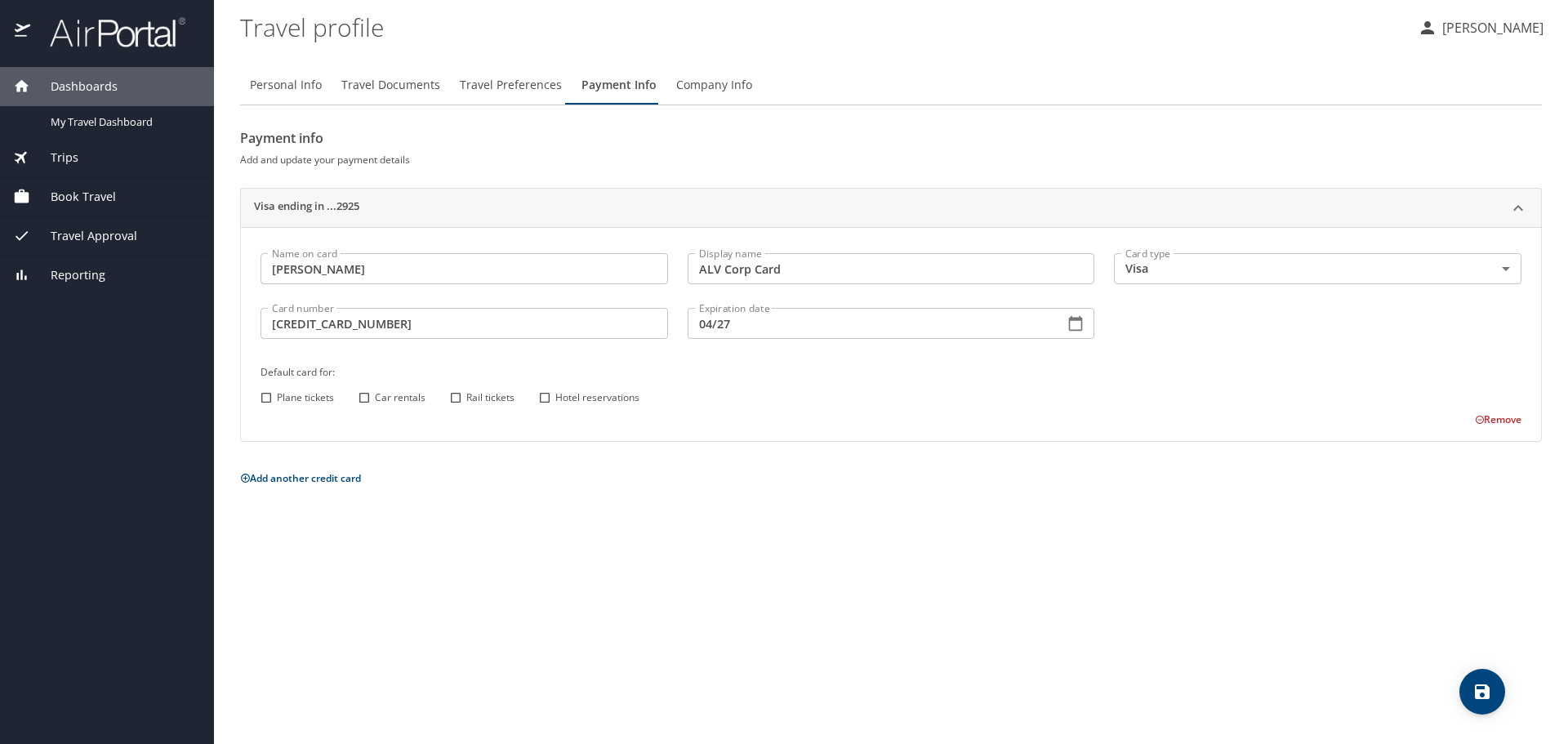
click at [1483, 689] on icon "save" at bounding box center [1481, 691] width 15 height 15
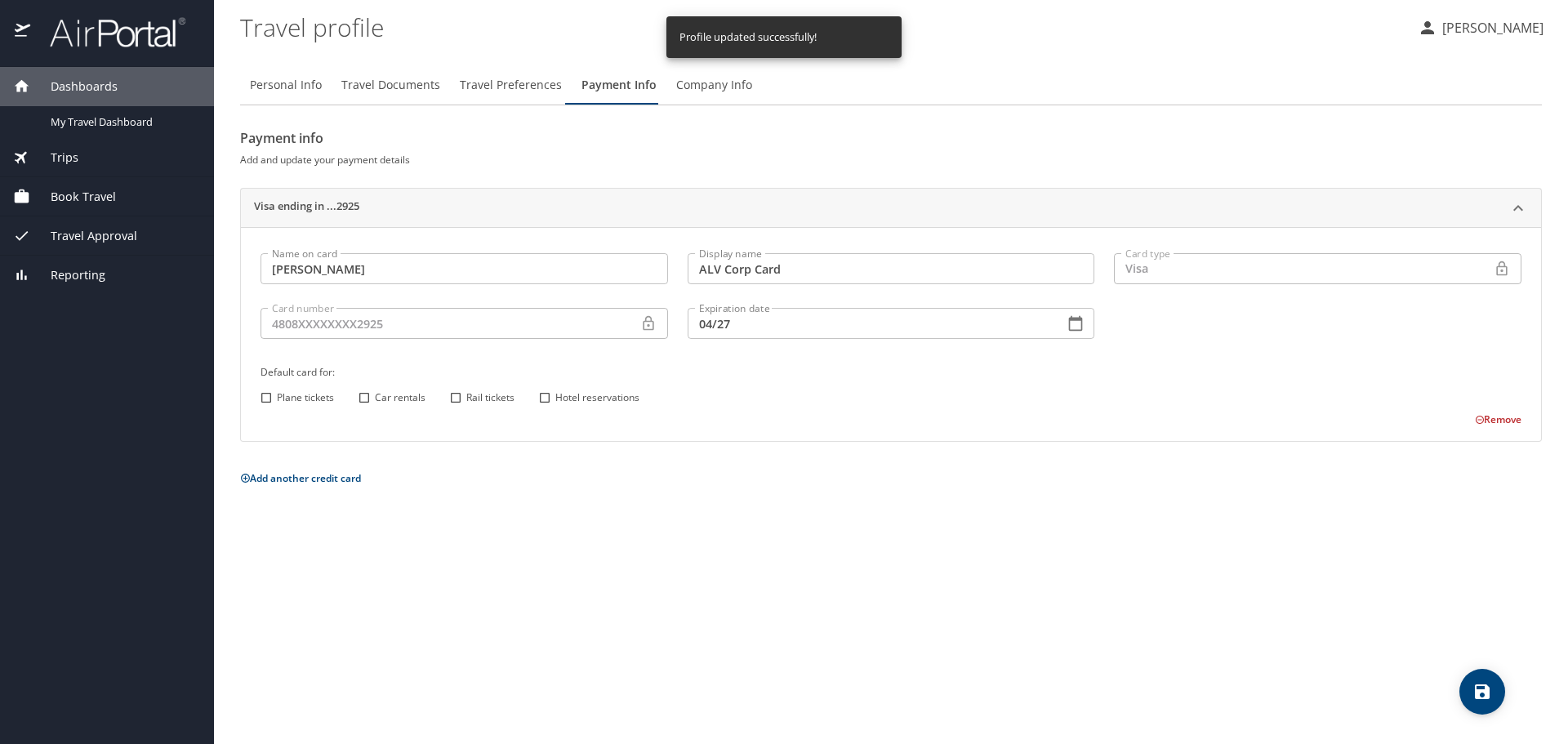
click at [707, 86] on span "Company Info" at bounding box center [713, 85] width 76 height 21
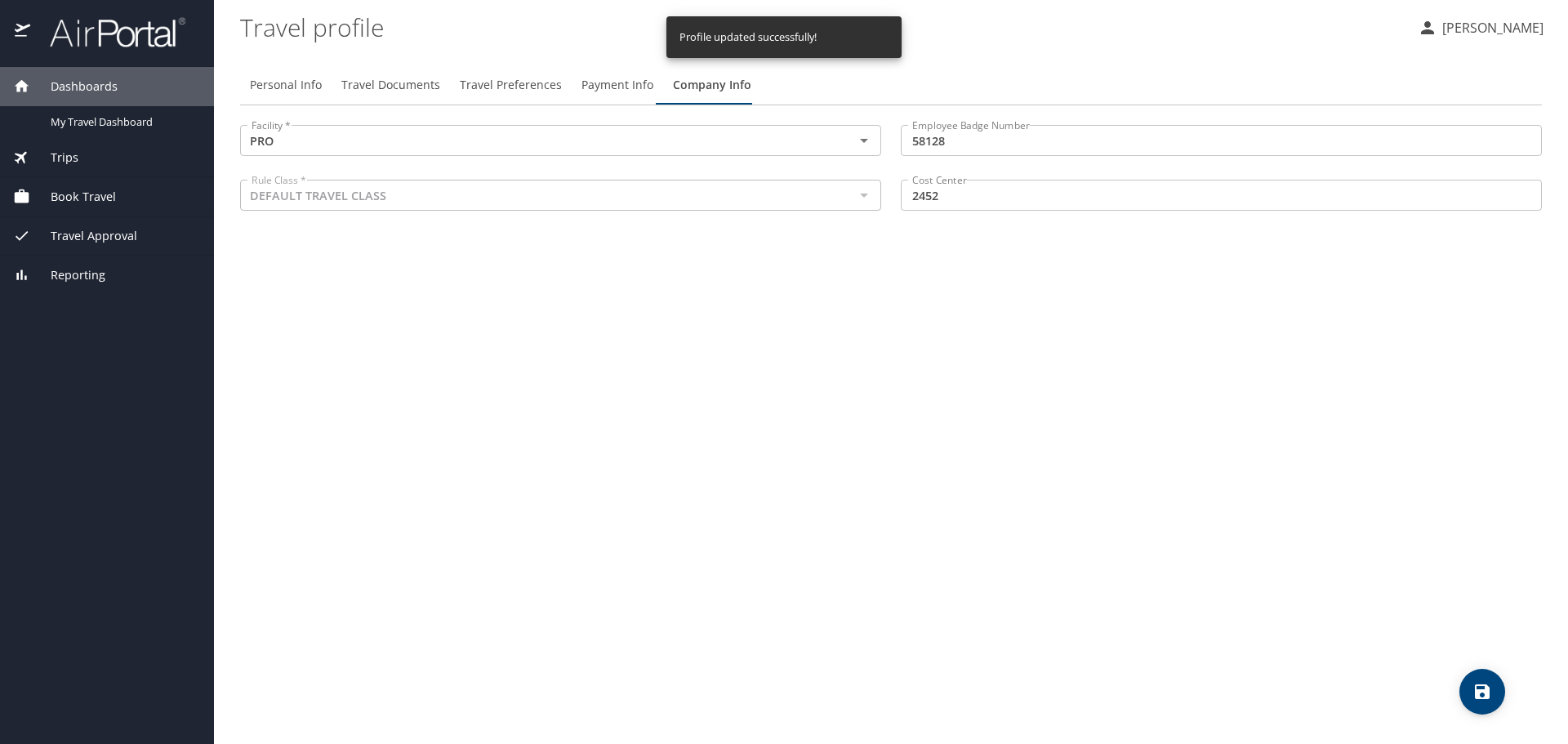
click at [88, 85] on span "Dashboards" at bounding box center [74, 87] width 88 height 18
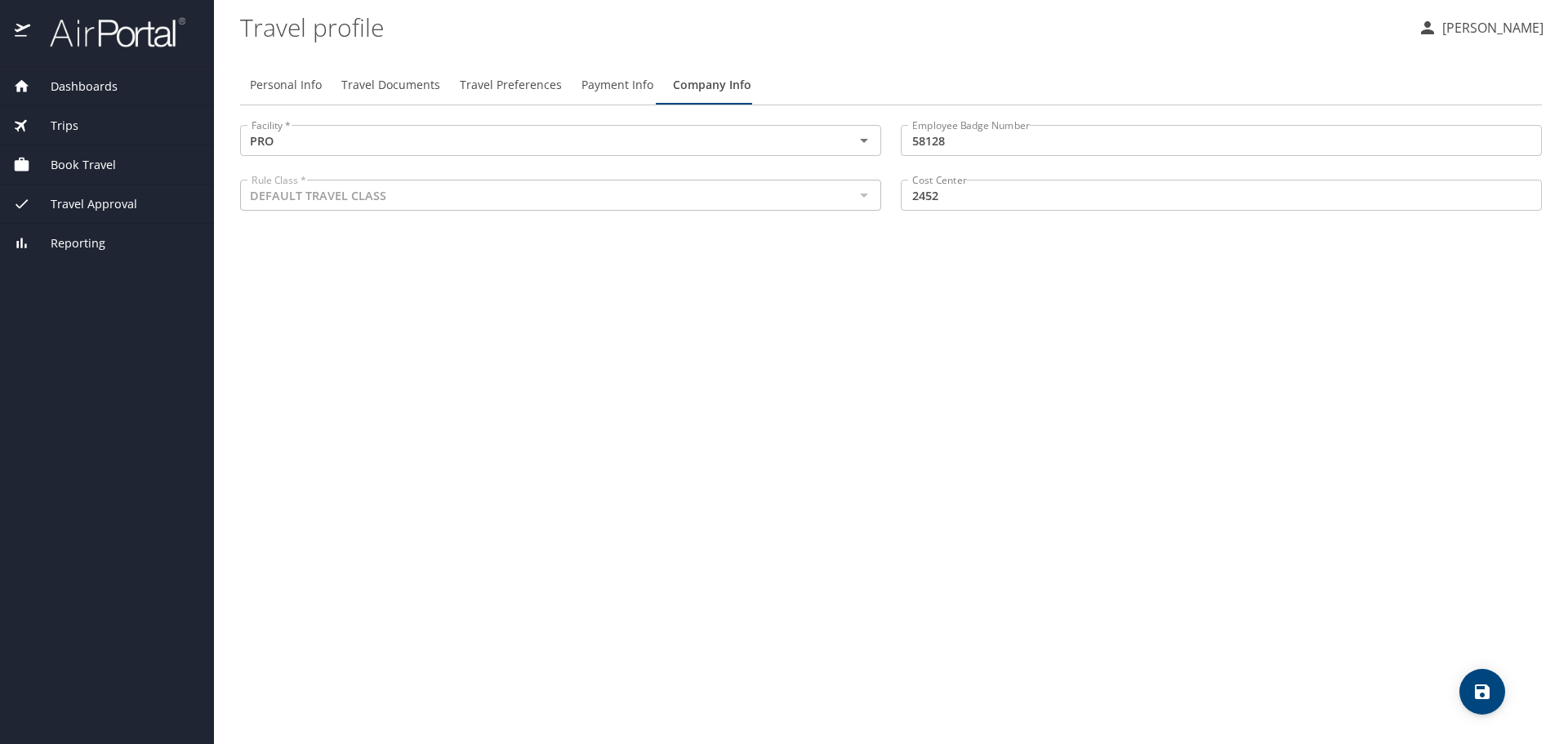
click at [88, 85] on span "Dashboards" at bounding box center [74, 87] width 88 height 18
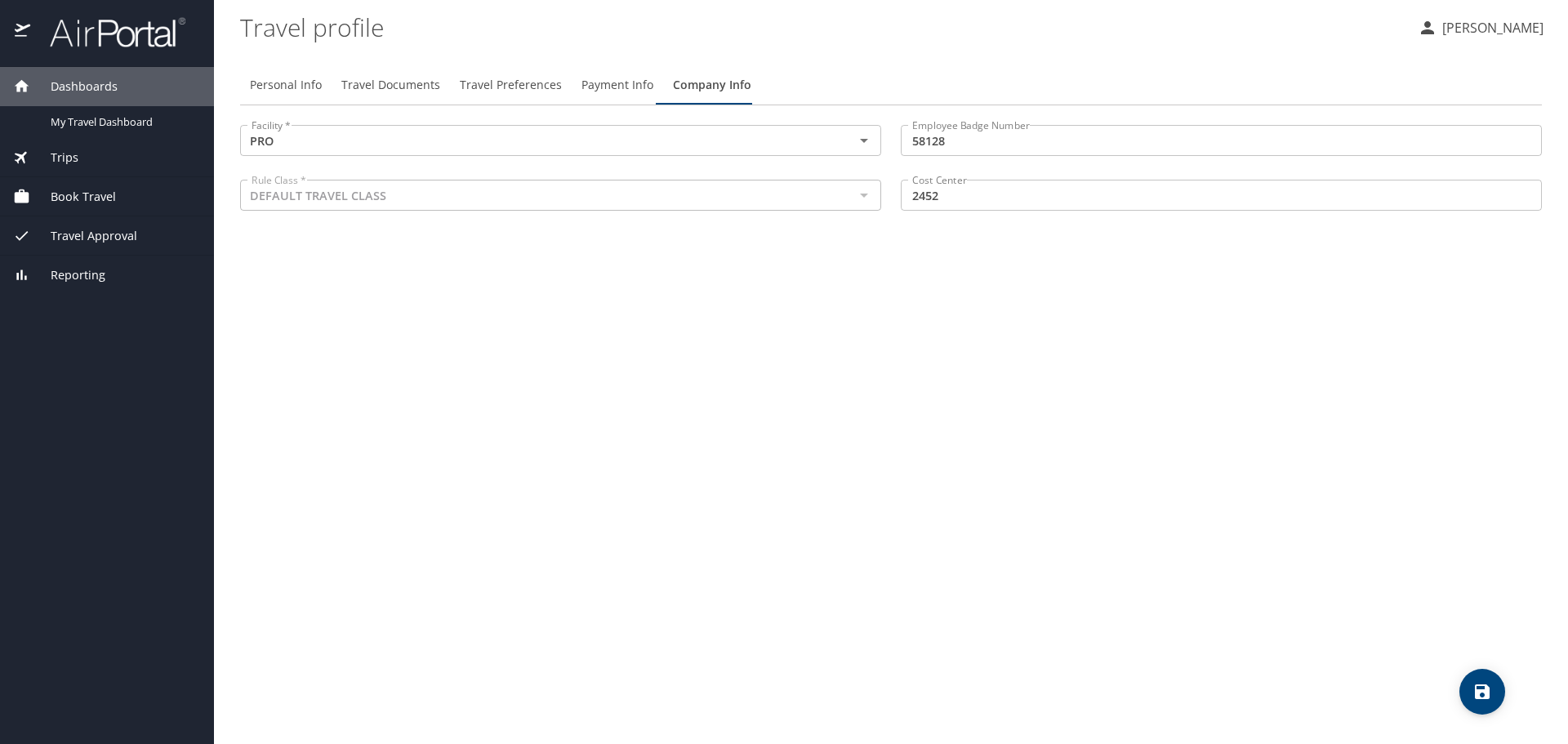
click at [102, 199] on span "Book Travel" at bounding box center [73, 197] width 86 height 18
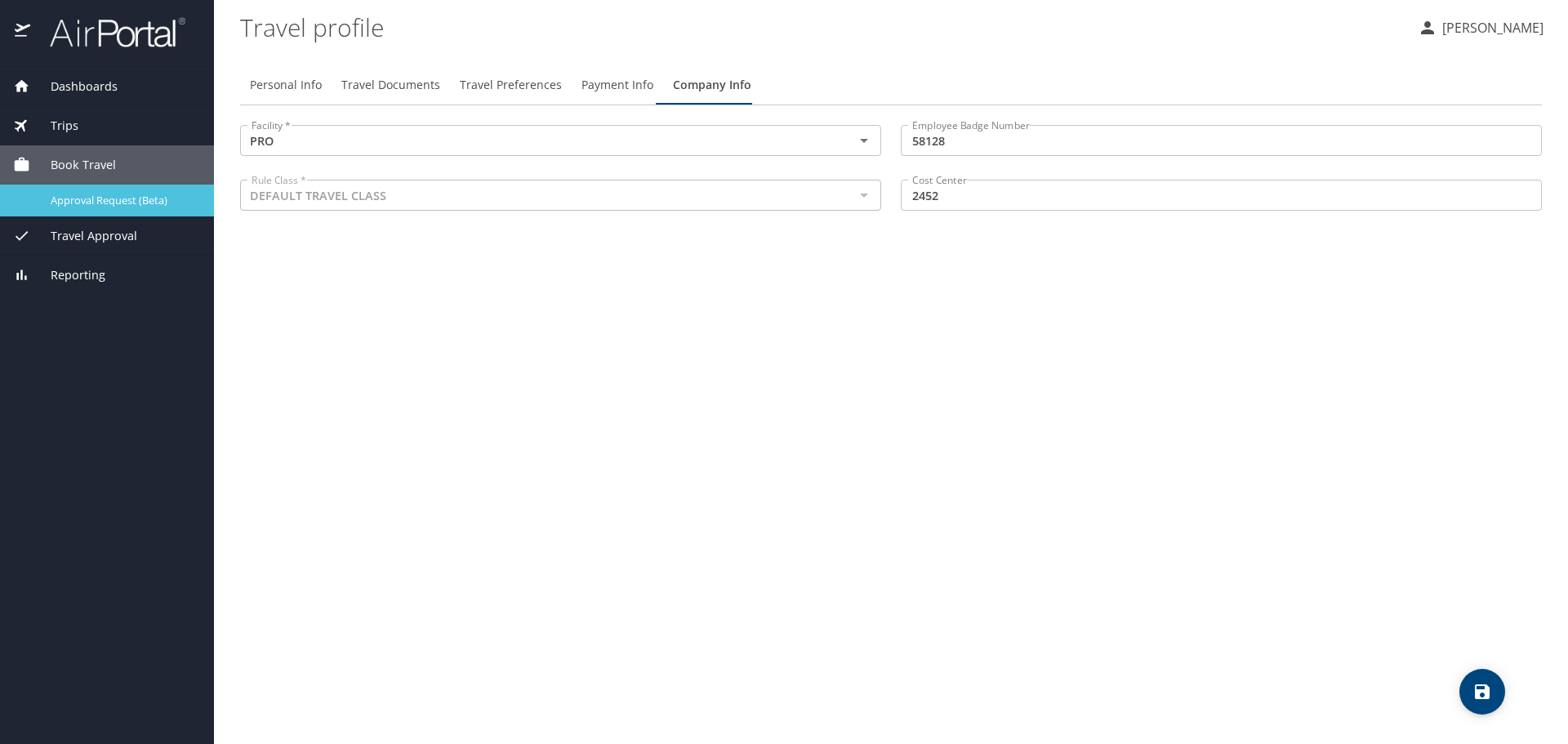
click at [102, 193] on span "Approval Request (Beta)" at bounding box center [122, 201] width 143 height 16
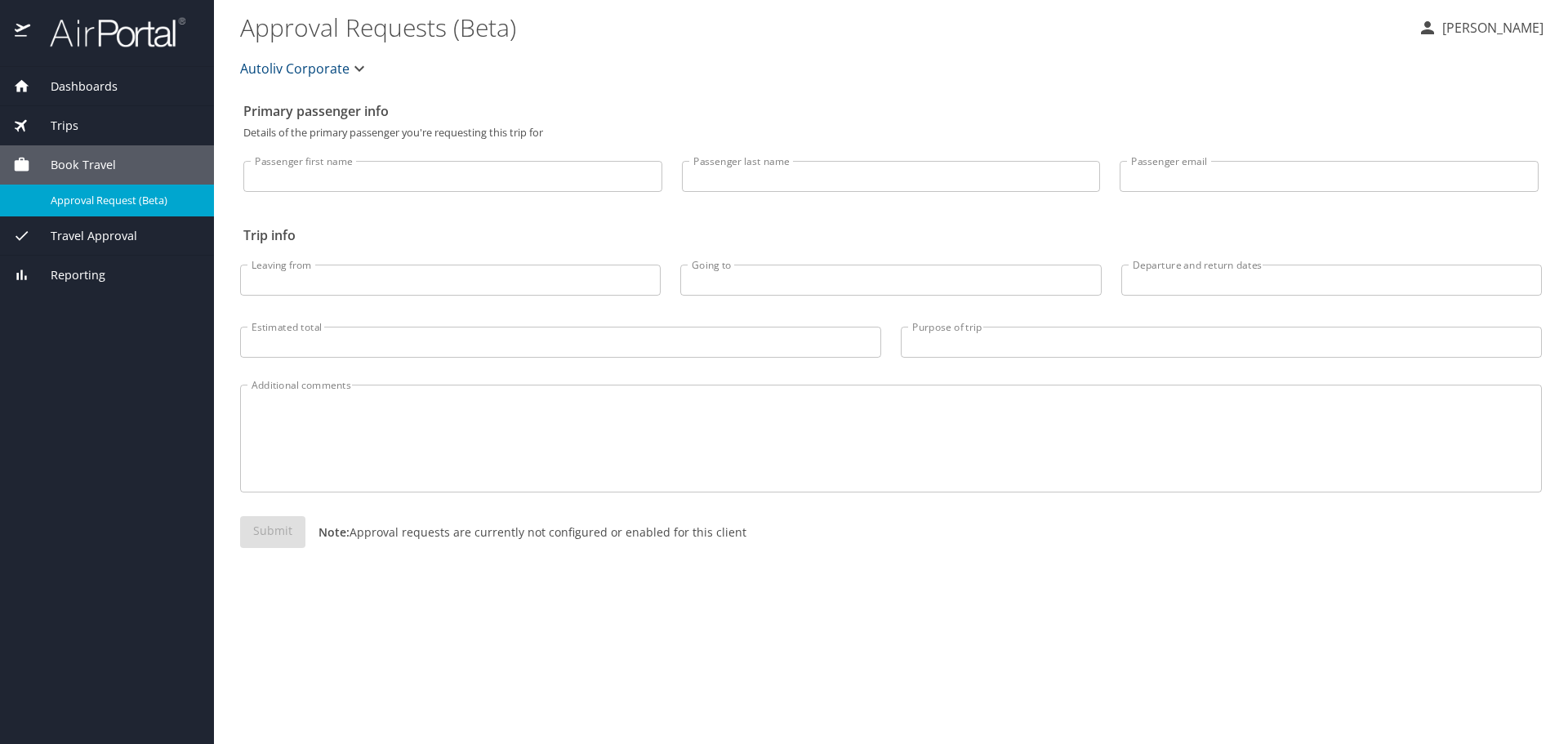
click at [80, 89] on span "Dashboards" at bounding box center [74, 87] width 88 height 18
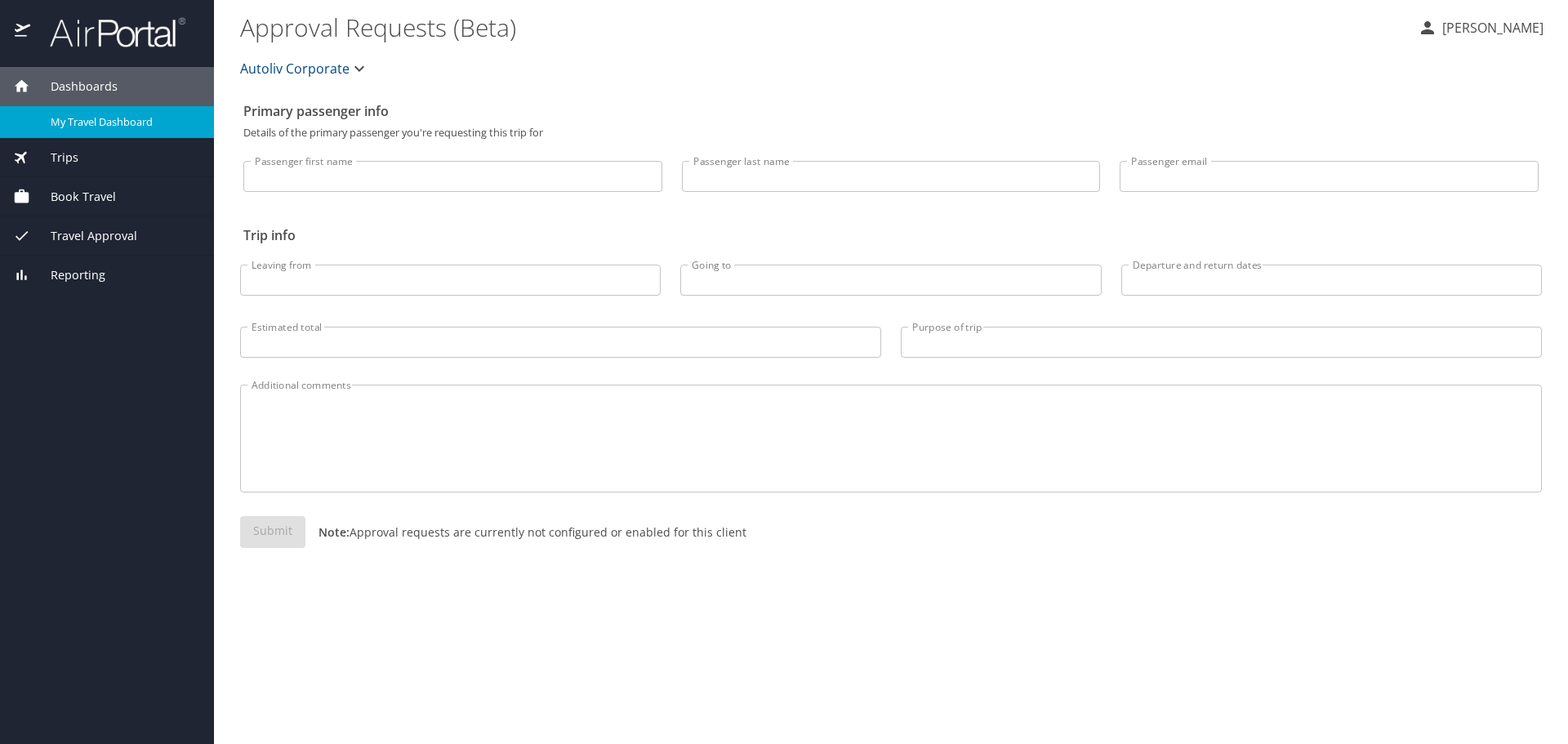
click at [84, 112] on div "My Travel Dashboard" at bounding box center [106, 121] width 188 height 19
